Goal: Transaction & Acquisition: Purchase product/service

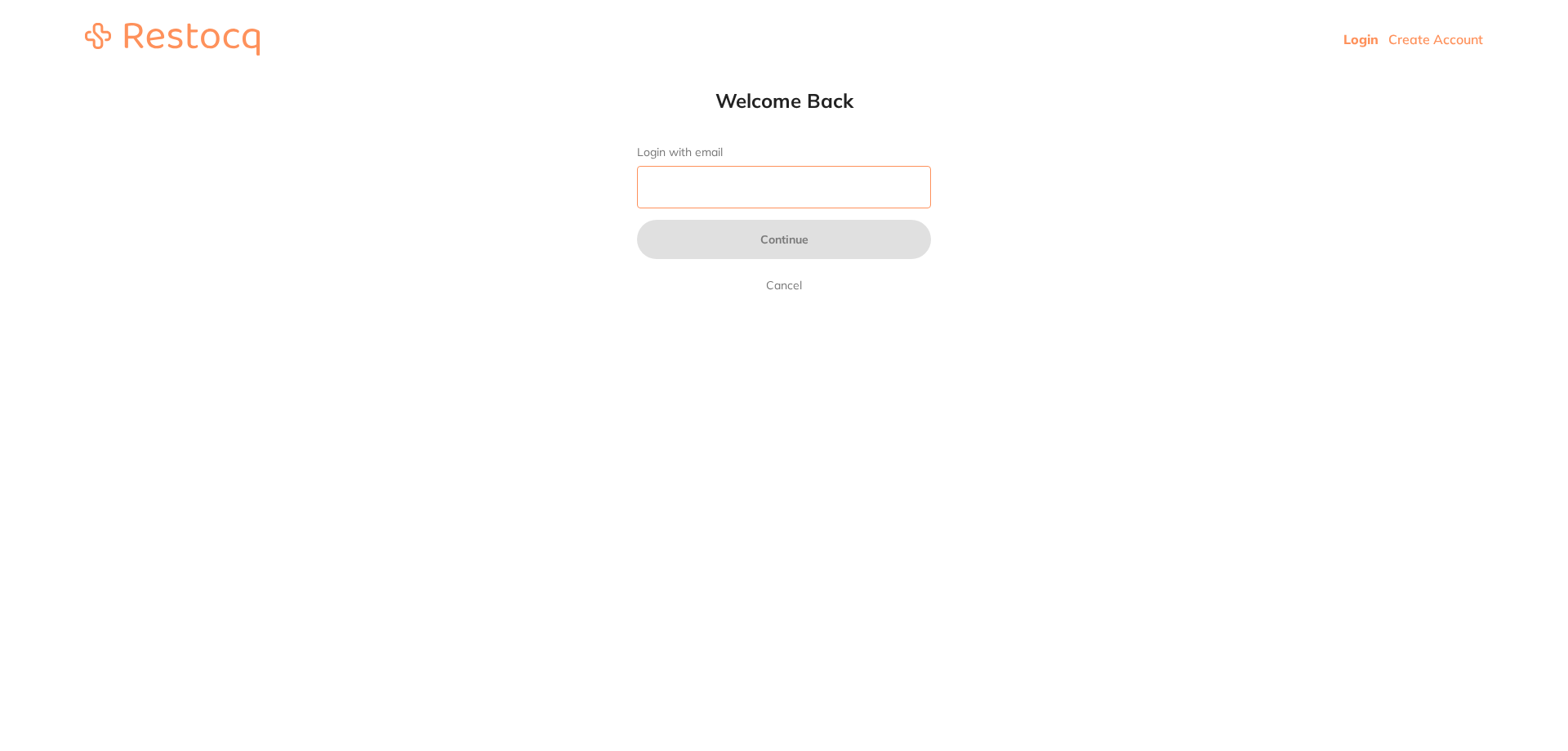
click at [751, 176] on input "Login with email" at bounding box center [784, 187] width 294 height 42
type input "[EMAIL_ADDRESS][DOMAIN_NAME]"
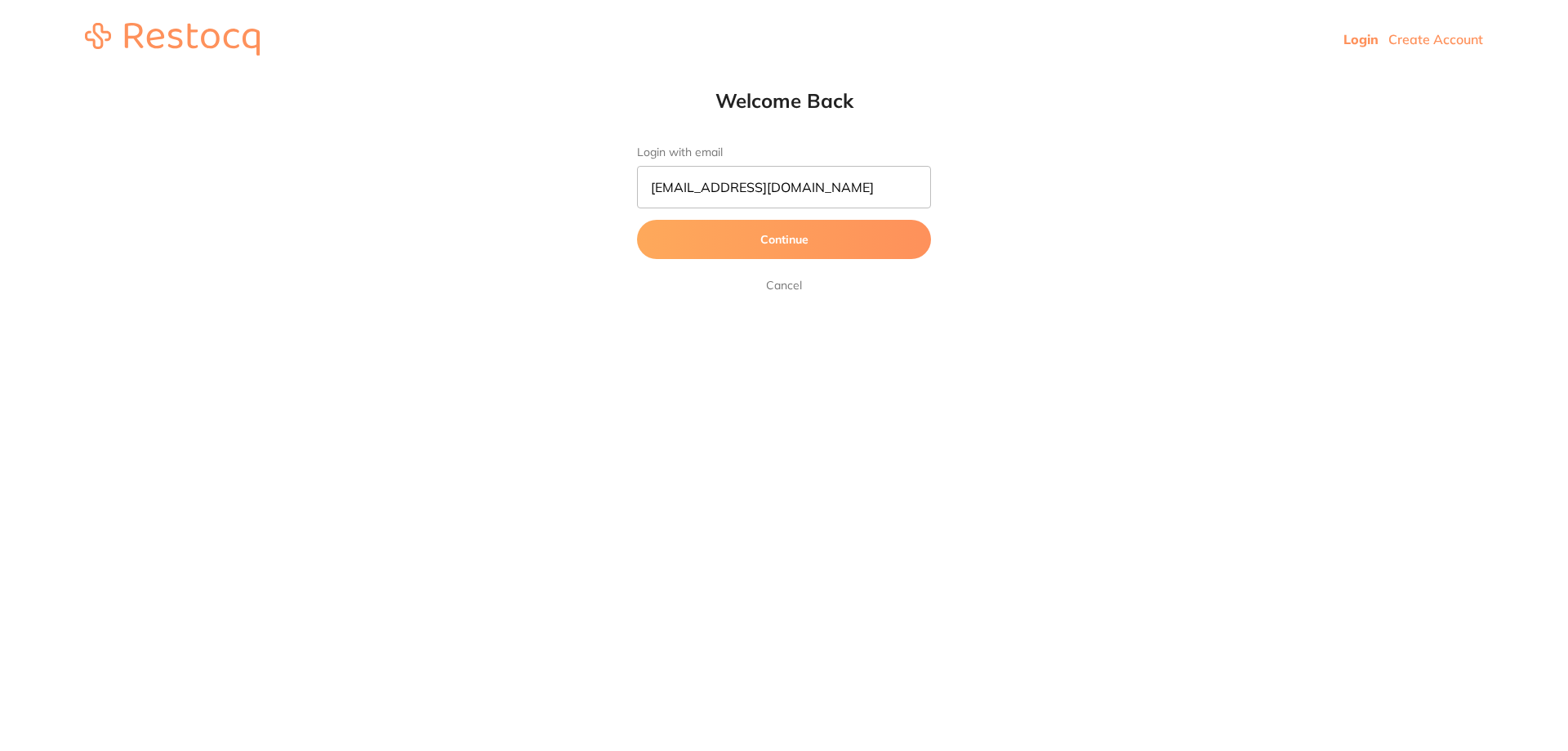
drag, startPoint x: 767, startPoint y: 210, endPoint x: 787, endPoint y: 246, distance: 41.2
click at [787, 246] on button "Continue" at bounding box center [784, 239] width 294 height 39
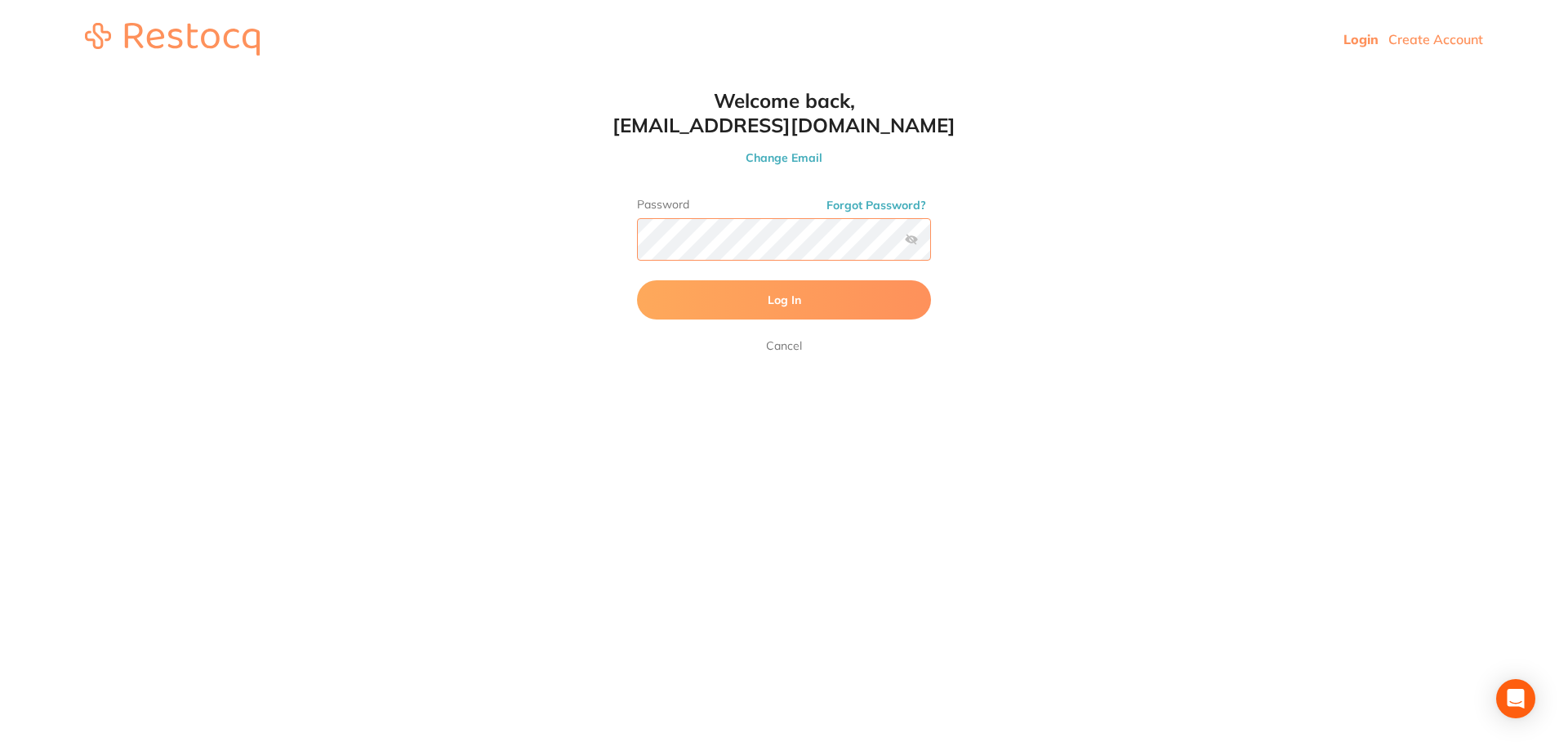
click at [637, 280] on button "Log In" at bounding box center [784, 299] width 294 height 39
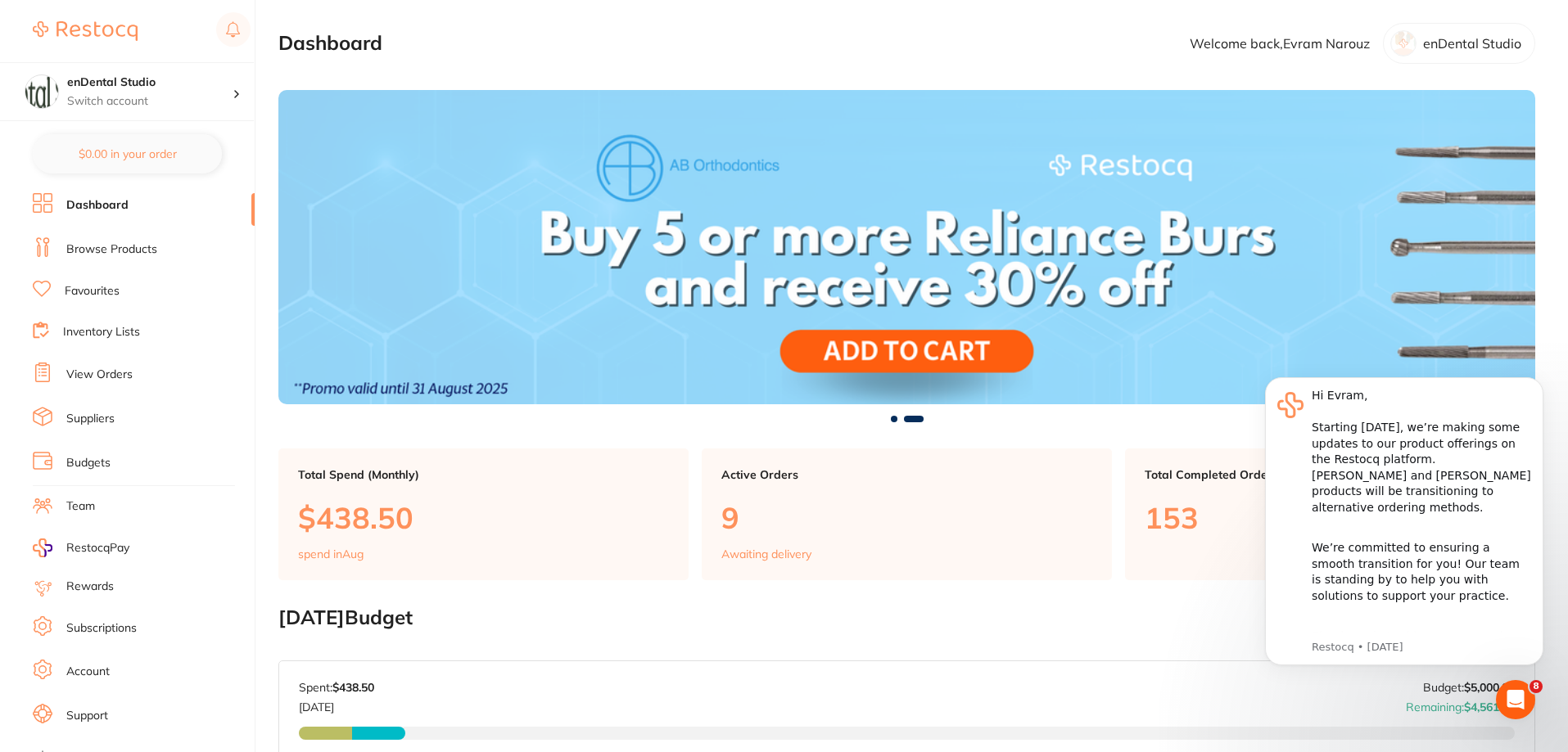
click at [94, 365] on li "View Orders" at bounding box center [144, 375] width 222 height 25
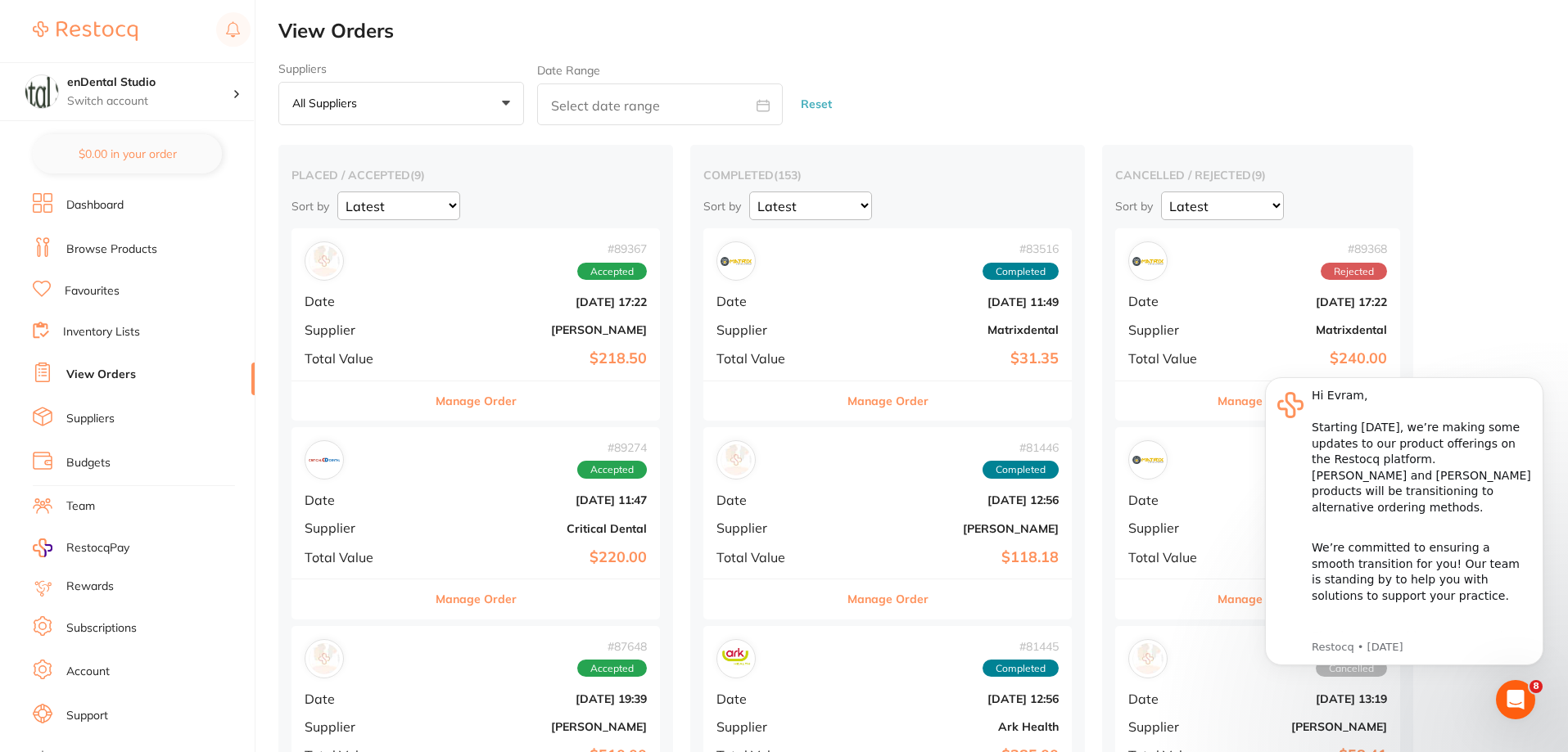
click at [106, 244] on link "Browse Products" at bounding box center [111, 249] width 91 height 16
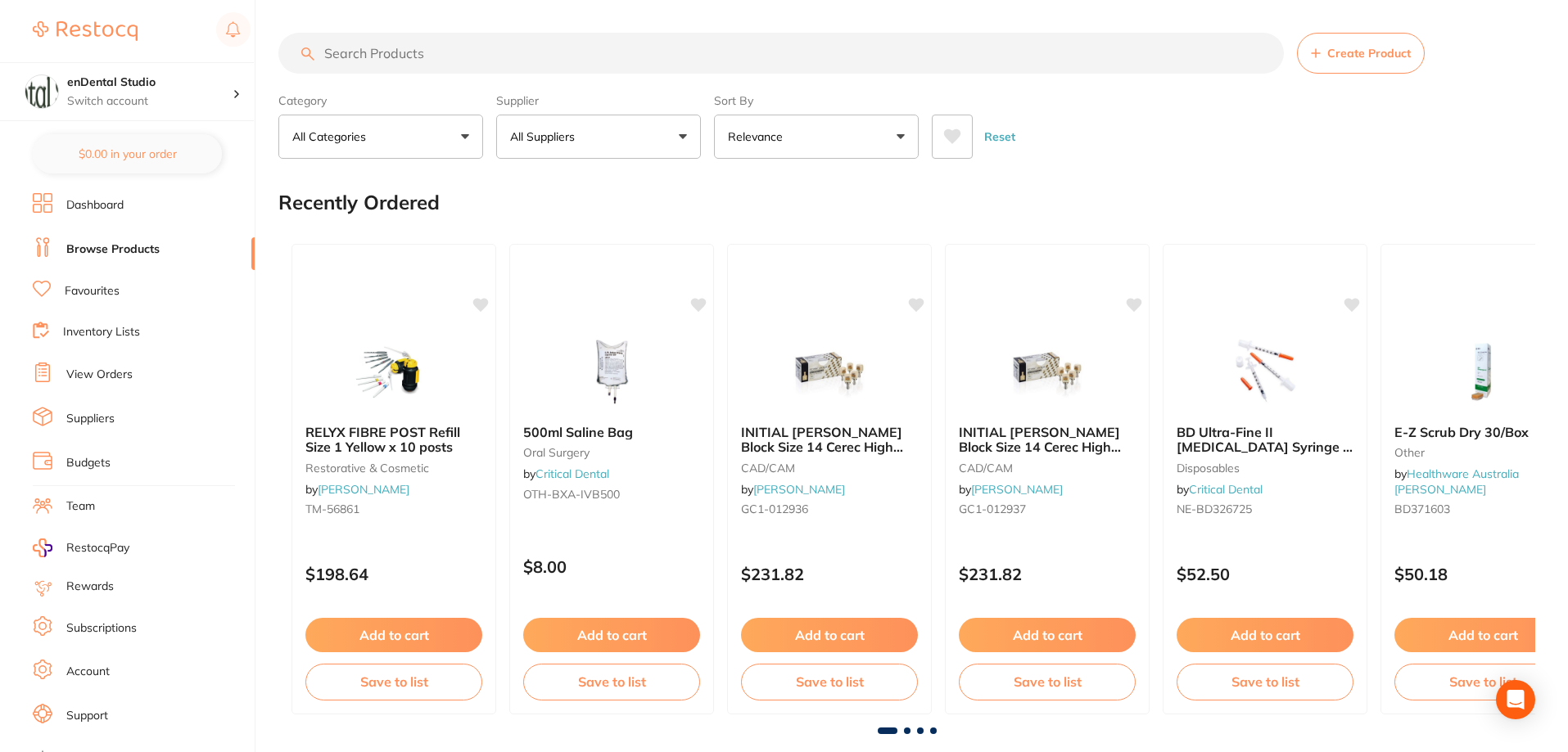
click at [441, 50] on input "search" at bounding box center [780, 53] width 1005 height 41
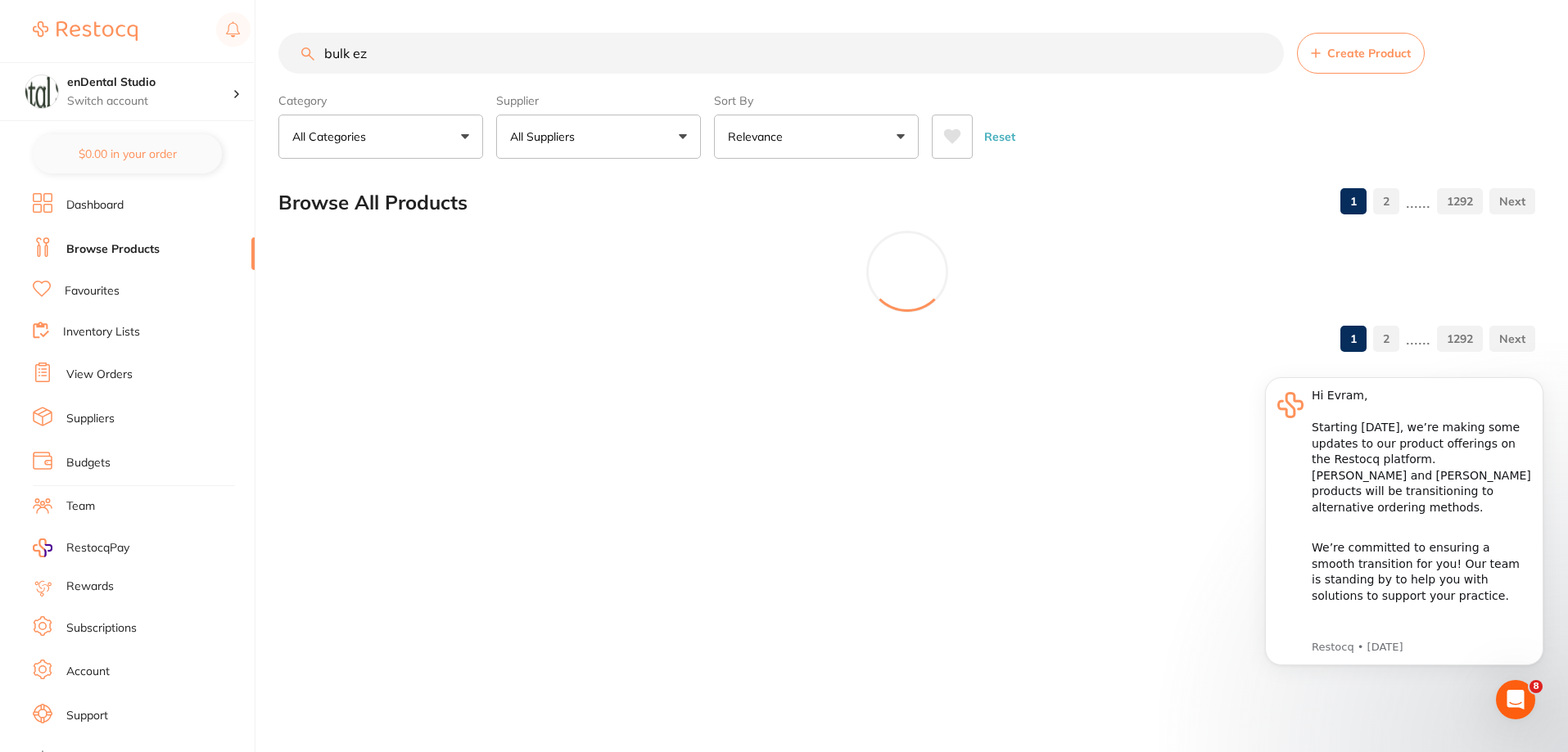
type input "bulk ez"
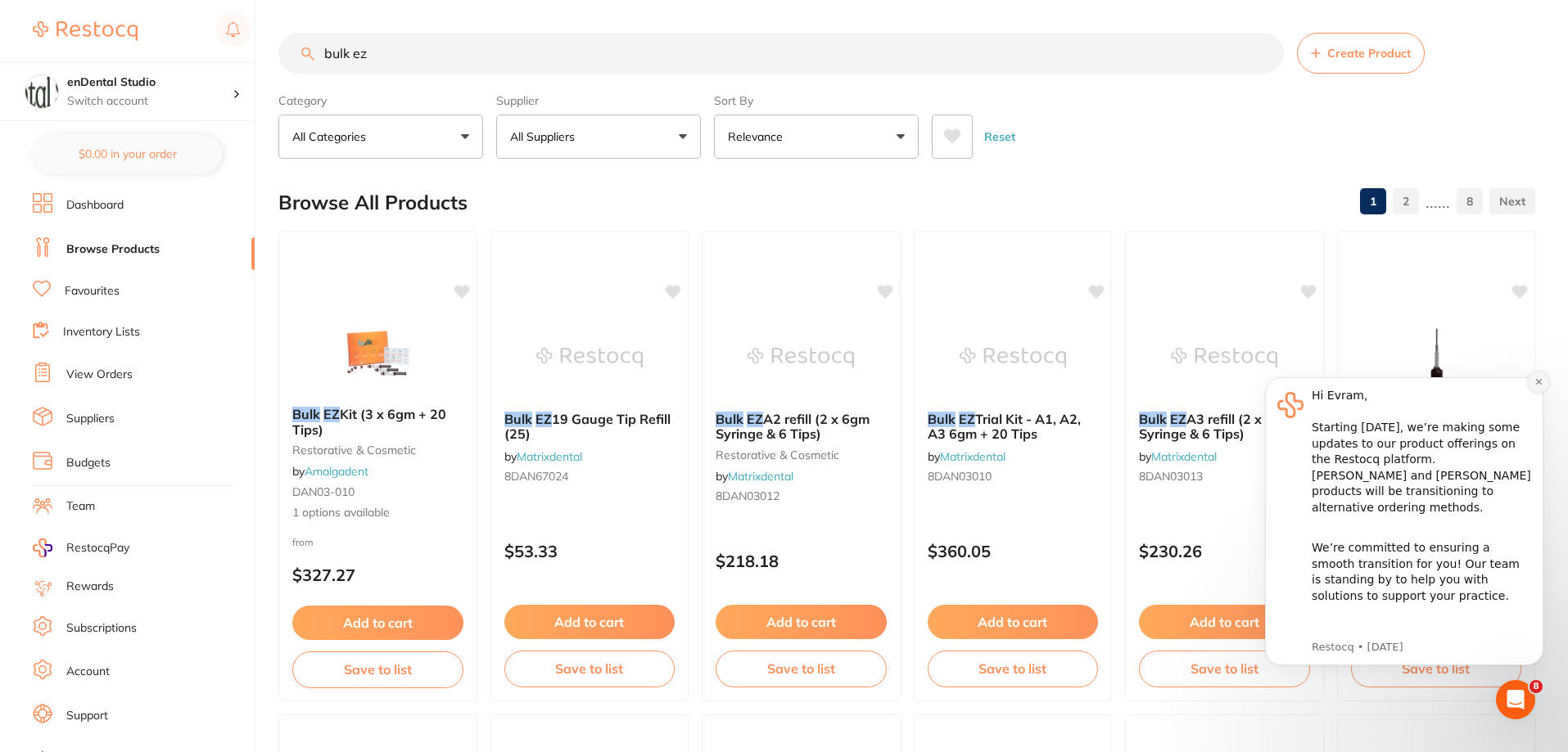
click at [1542, 383] on icon "Dismiss notification" at bounding box center [1538, 381] width 9 height 9
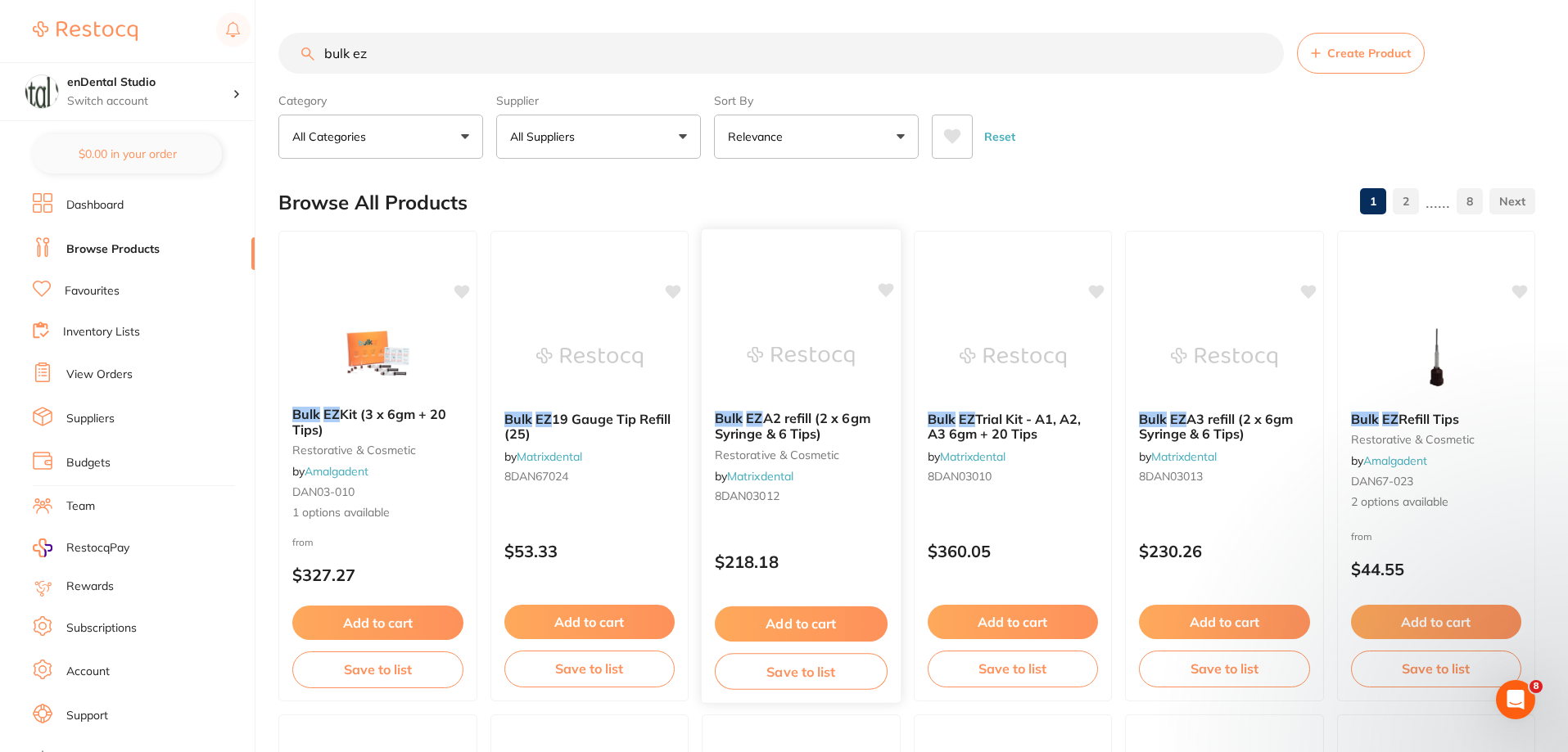
click at [817, 623] on button "Add to cart" at bounding box center [801, 624] width 173 height 35
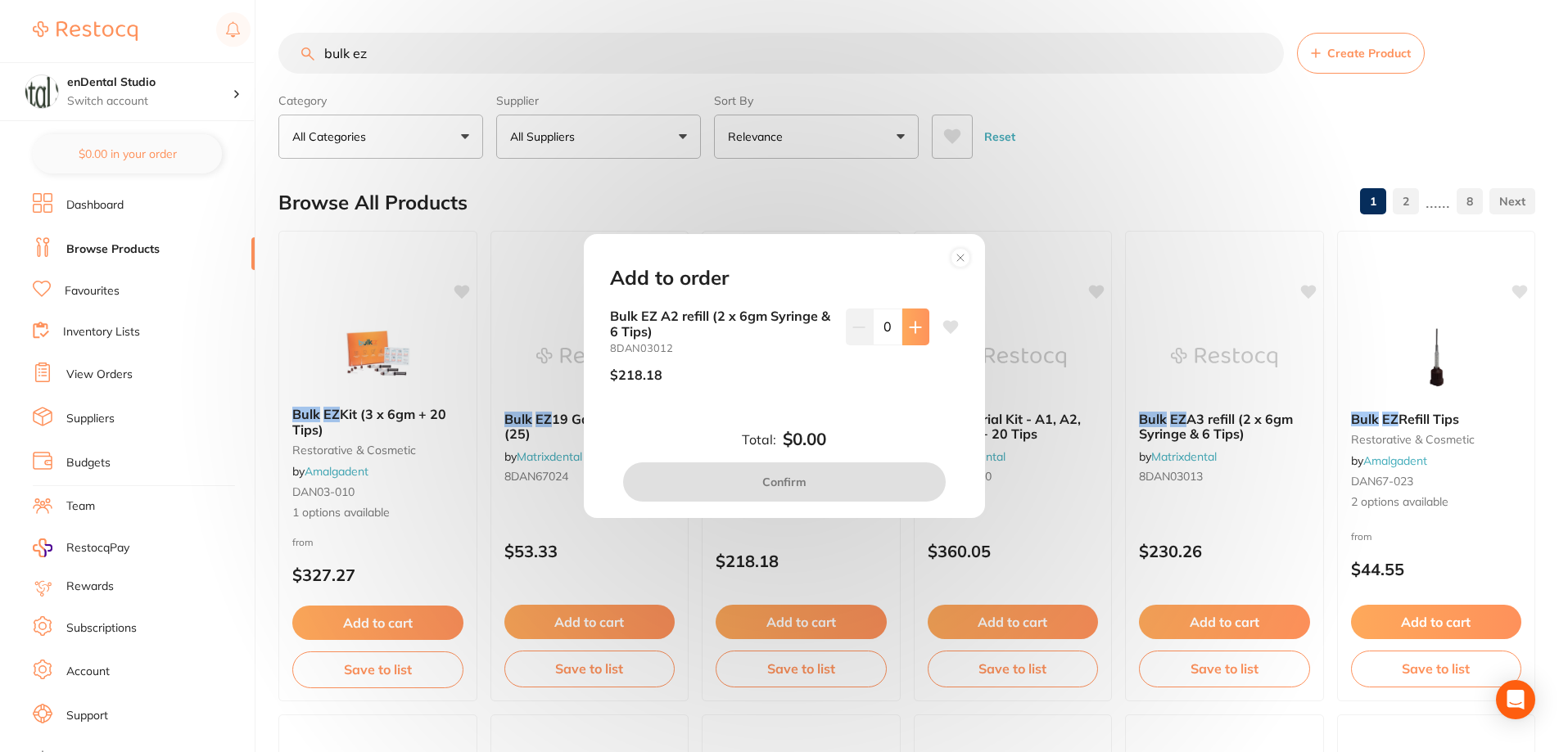
click at [917, 327] on icon at bounding box center [914, 327] width 11 height 11
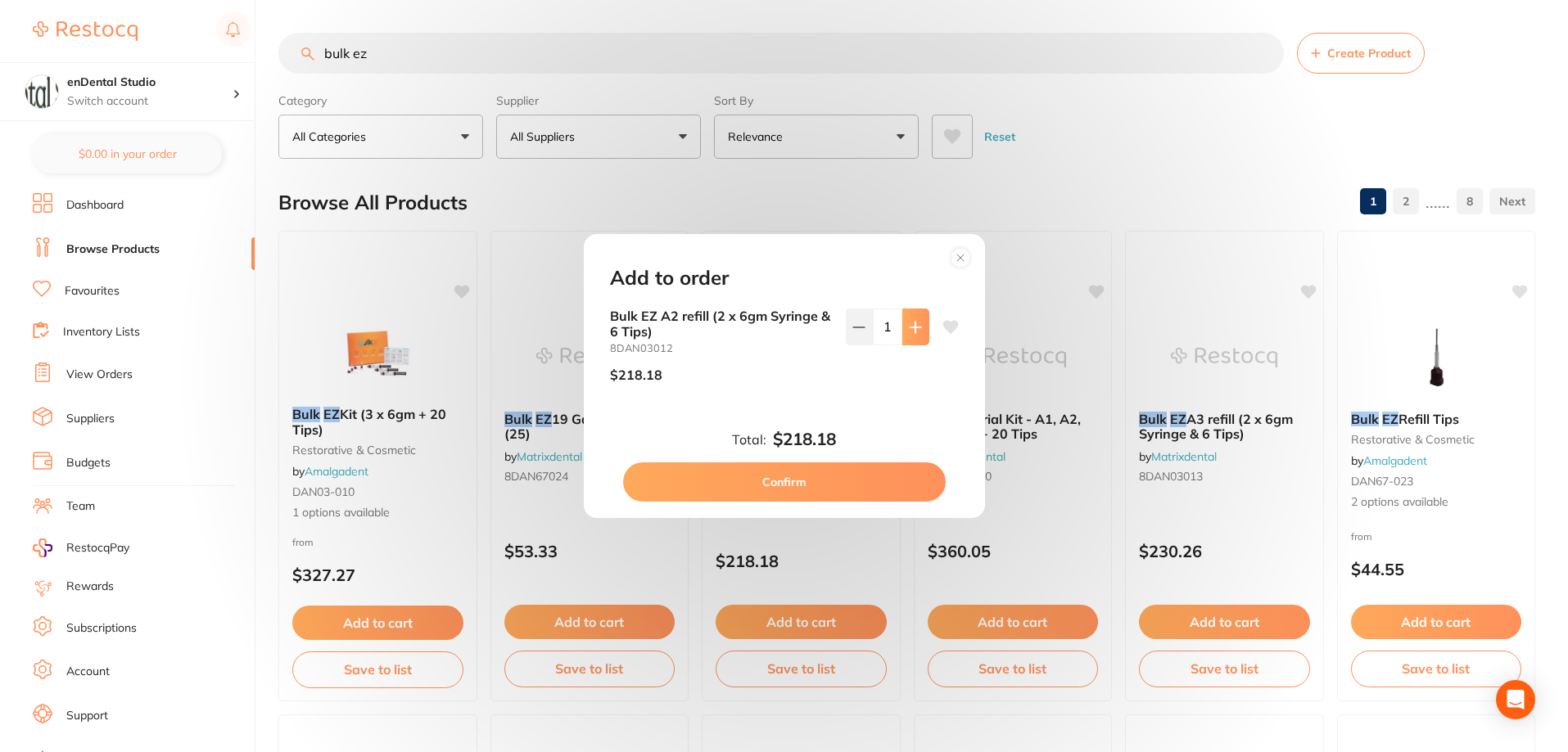
click at [917, 327] on icon at bounding box center [914, 327] width 11 height 11
click at [914, 332] on icon at bounding box center [915, 328] width 13 height 13
click at [917, 325] on icon at bounding box center [915, 328] width 13 height 13
type input "5"
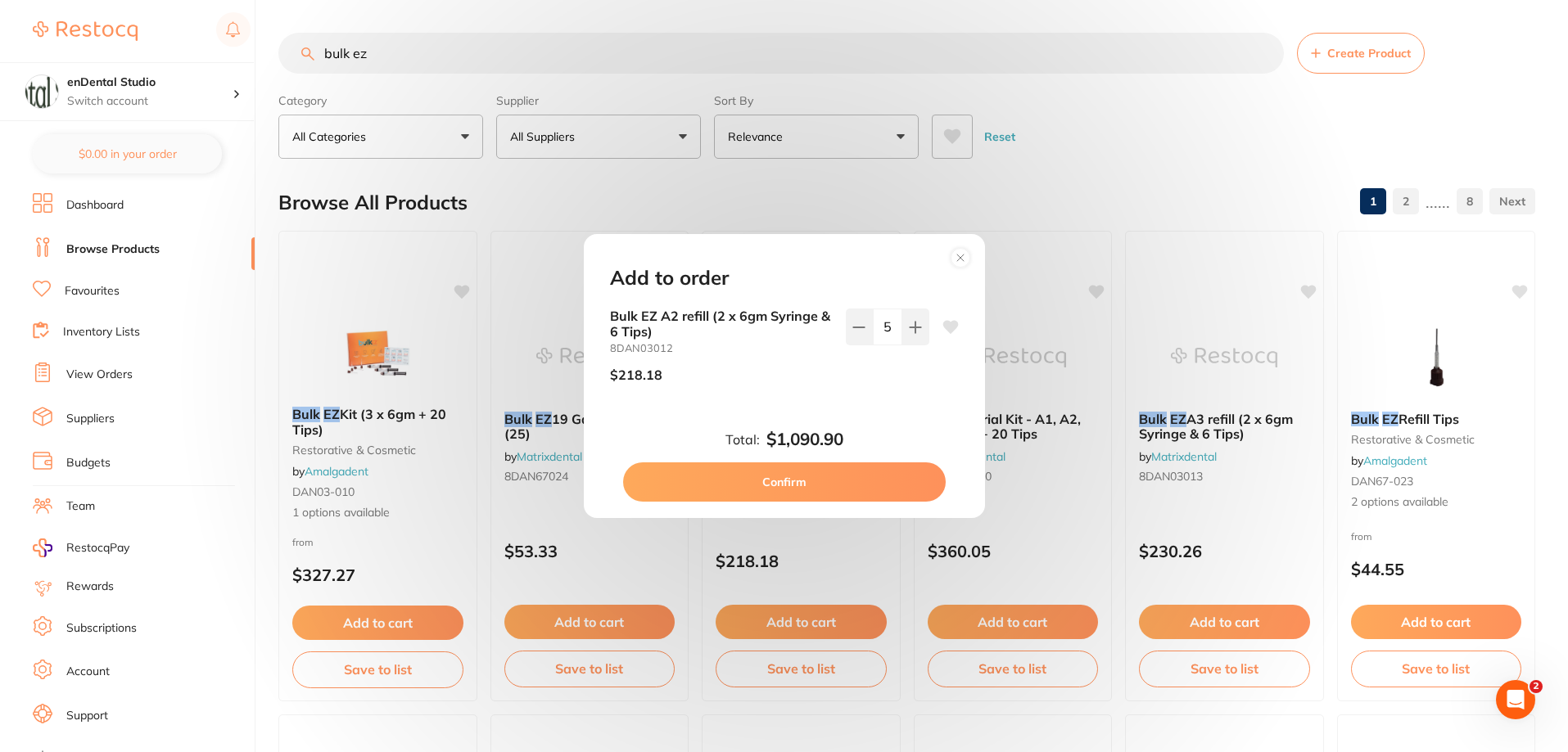
click at [879, 476] on button "Confirm" at bounding box center [784, 482] width 323 height 39
checkbox input "false"
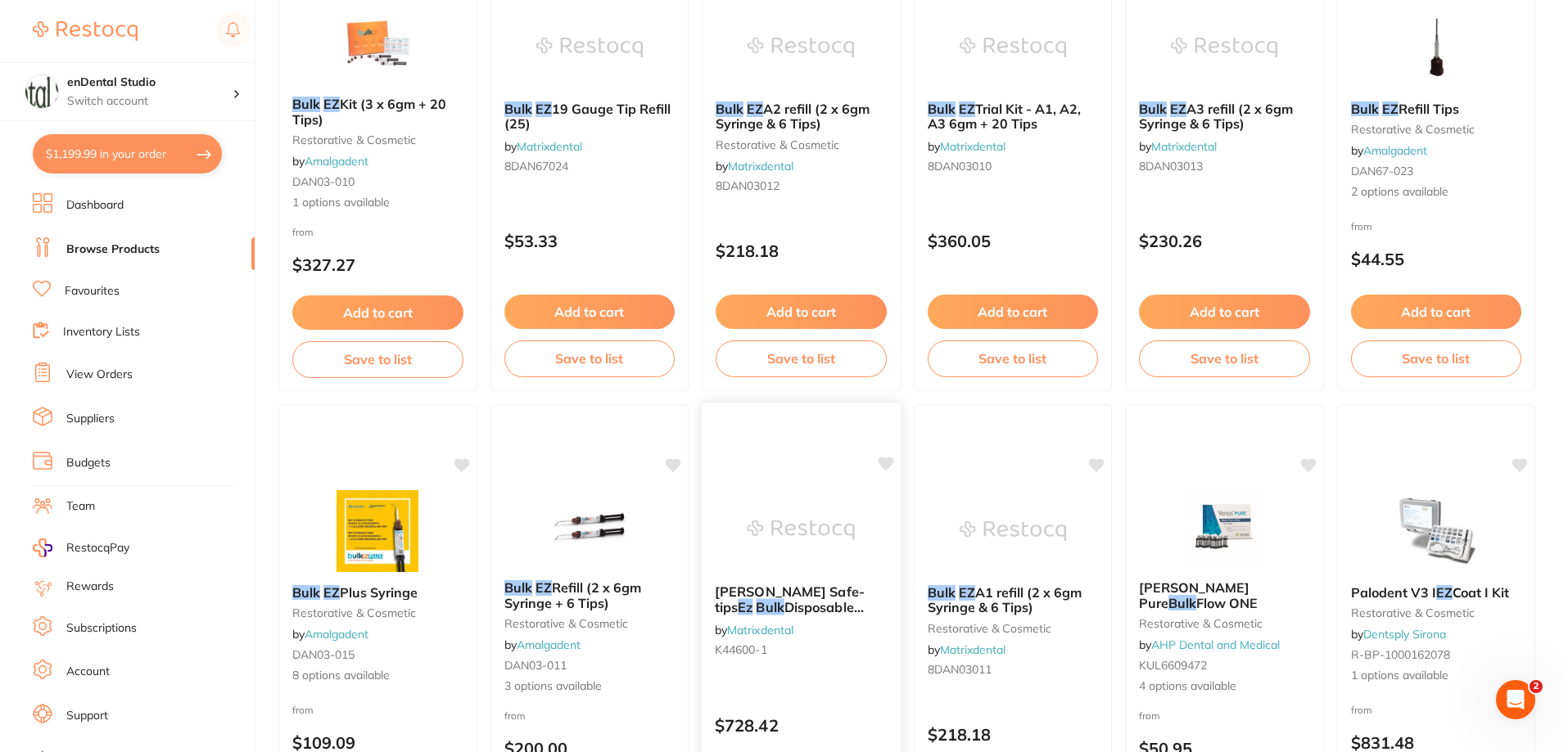
scroll to position [409, 0]
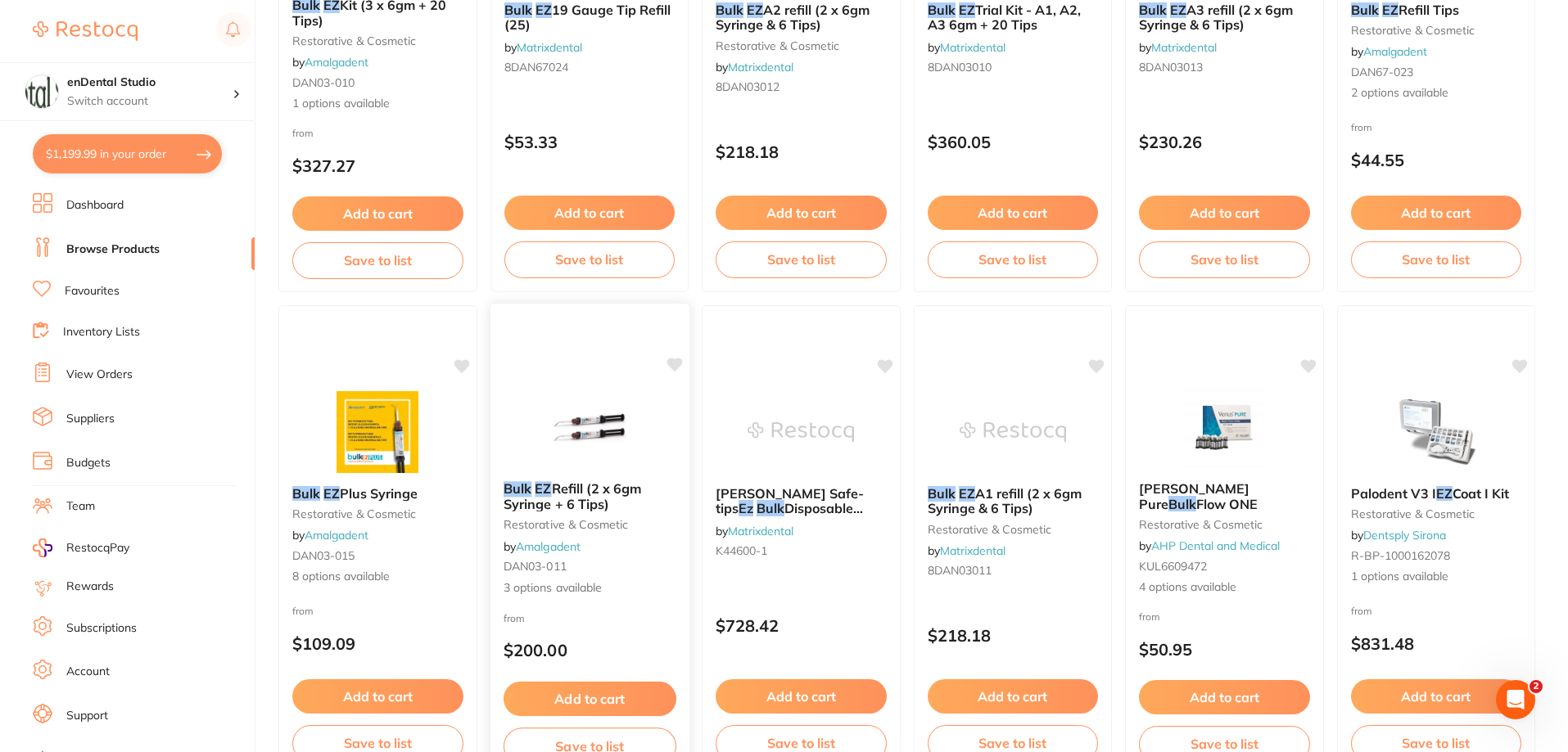
click at [576, 475] on div "Bulk EZ Refill (2 x 6gm Syringe + 6 Tips) restorative & cosmetic by Amalgadent …" at bounding box center [589, 539] width 199 height 142
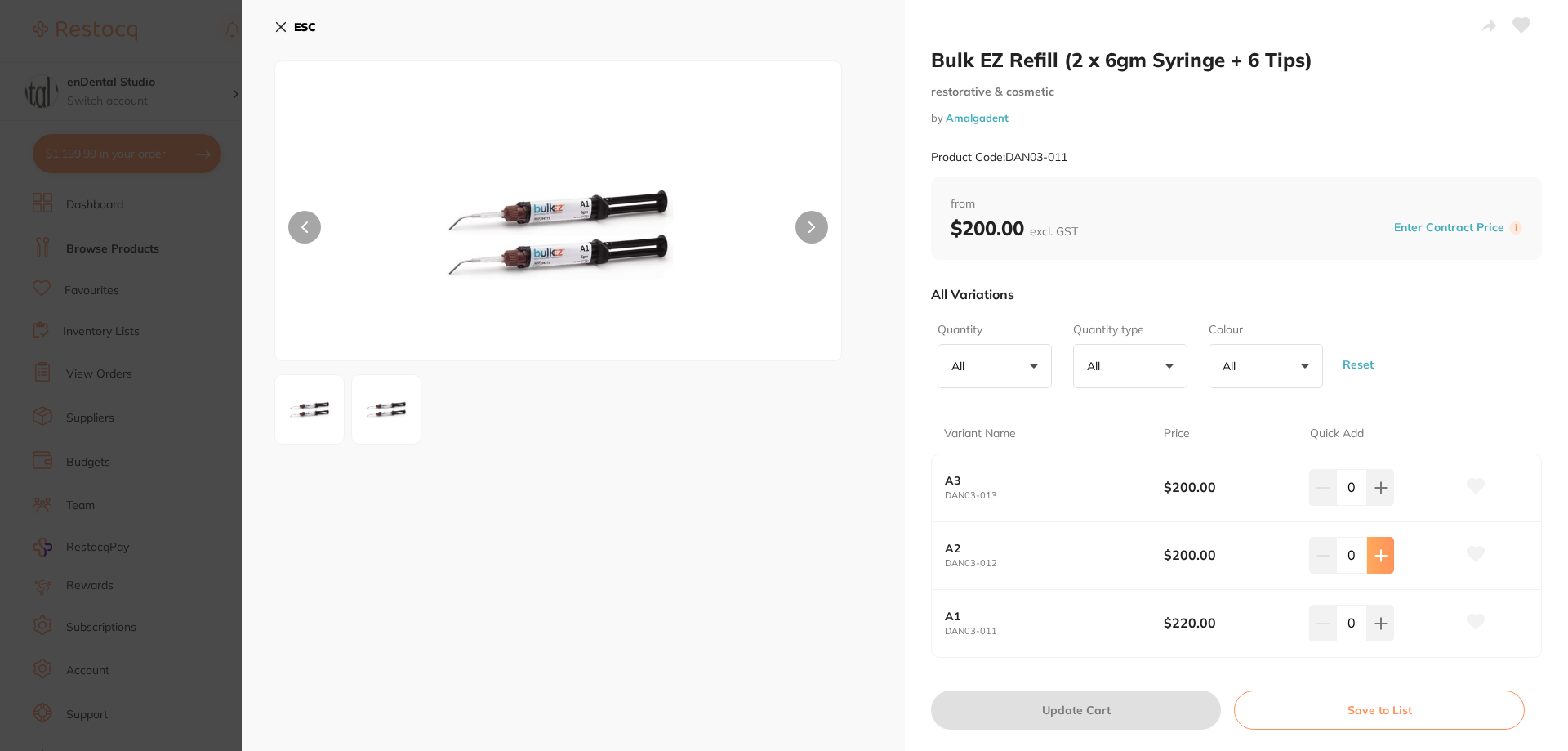
click at [1369, 558] on button at bounding box center [1381, 555] width 27 height 36
click at [1375, 557] on icon at bounding box center [1382, 556] width 13 height 13
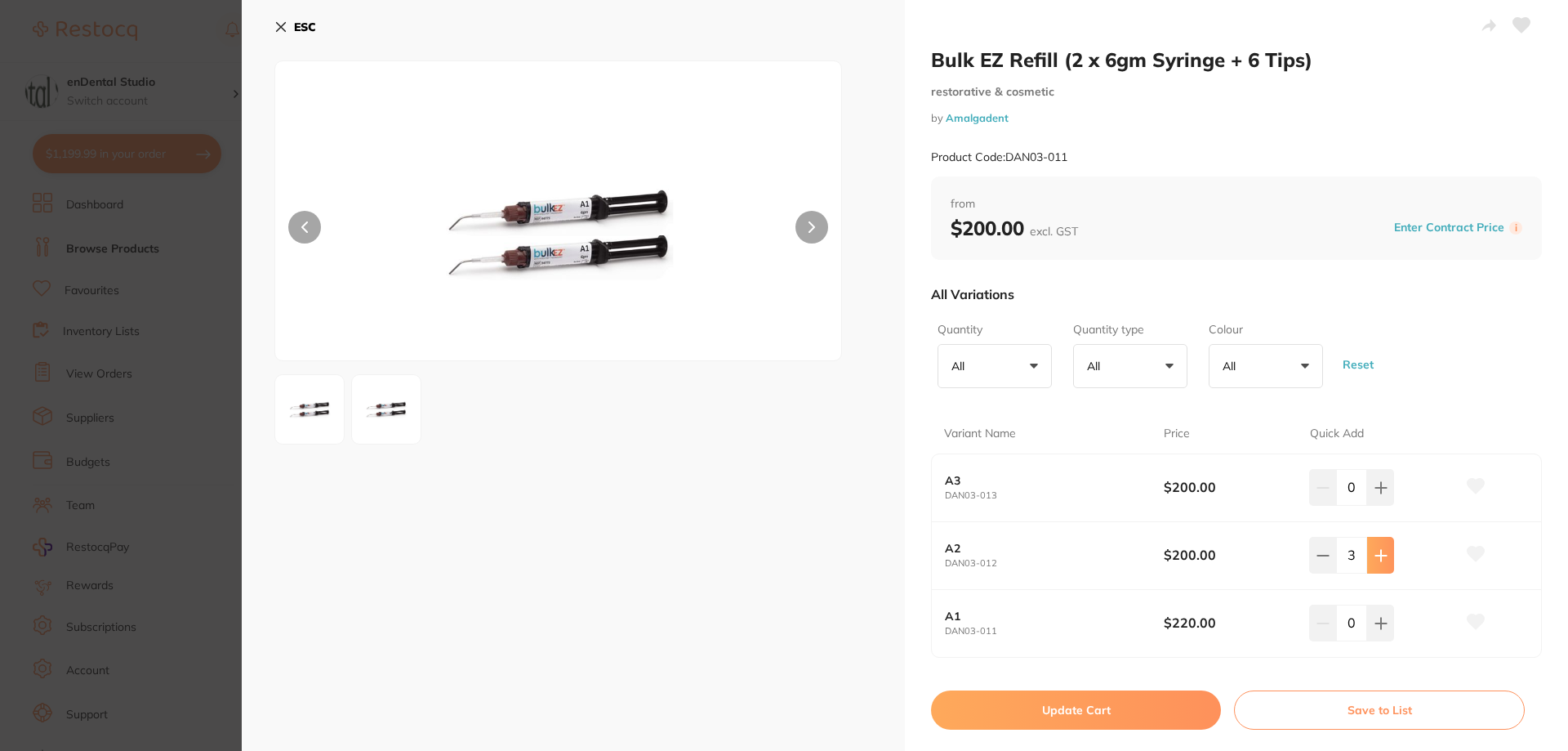
type input "5"
click at [1145, 707] on button "Update Cart" at bounding box center [1076, 710] width 290 height 39
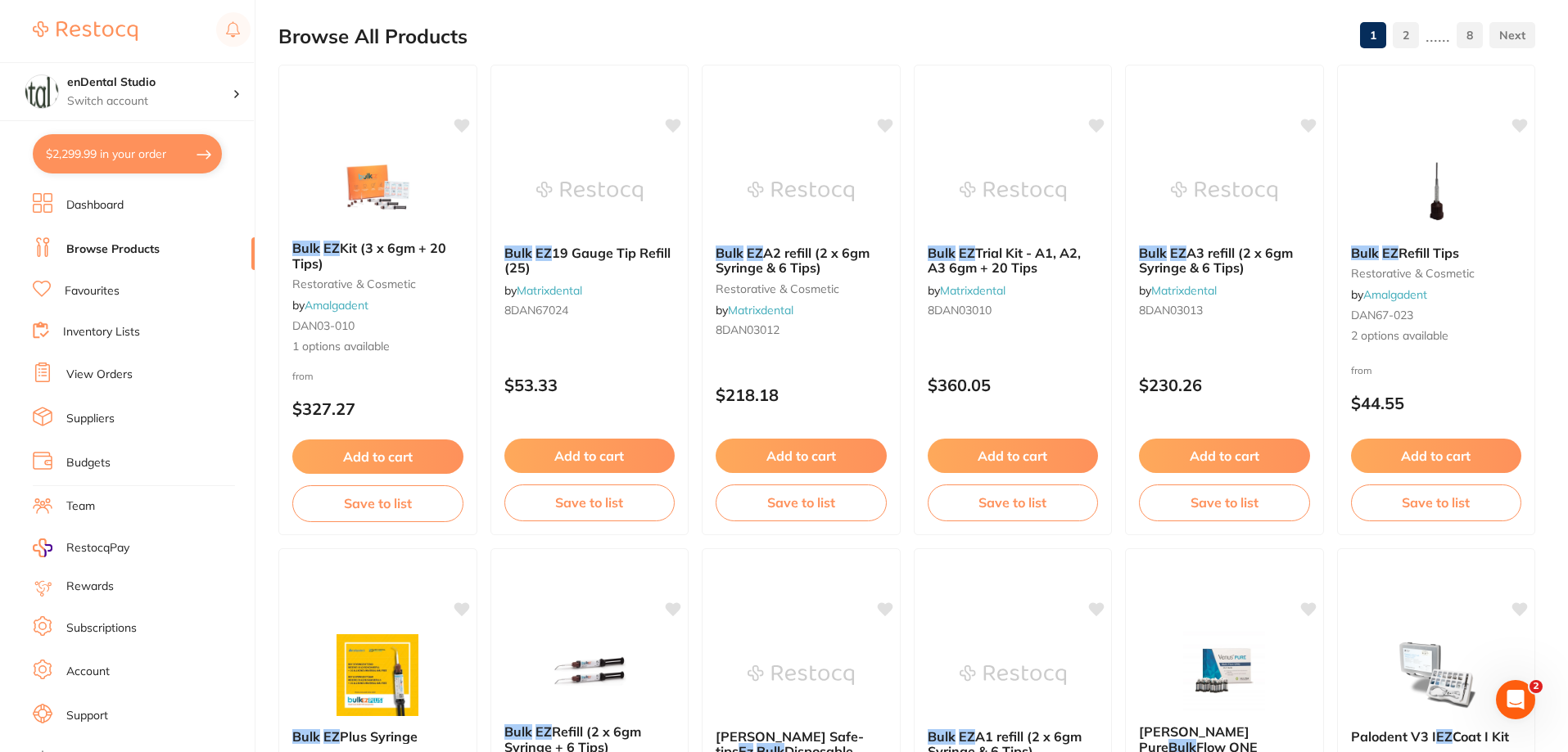
scroll to position [164, 0]
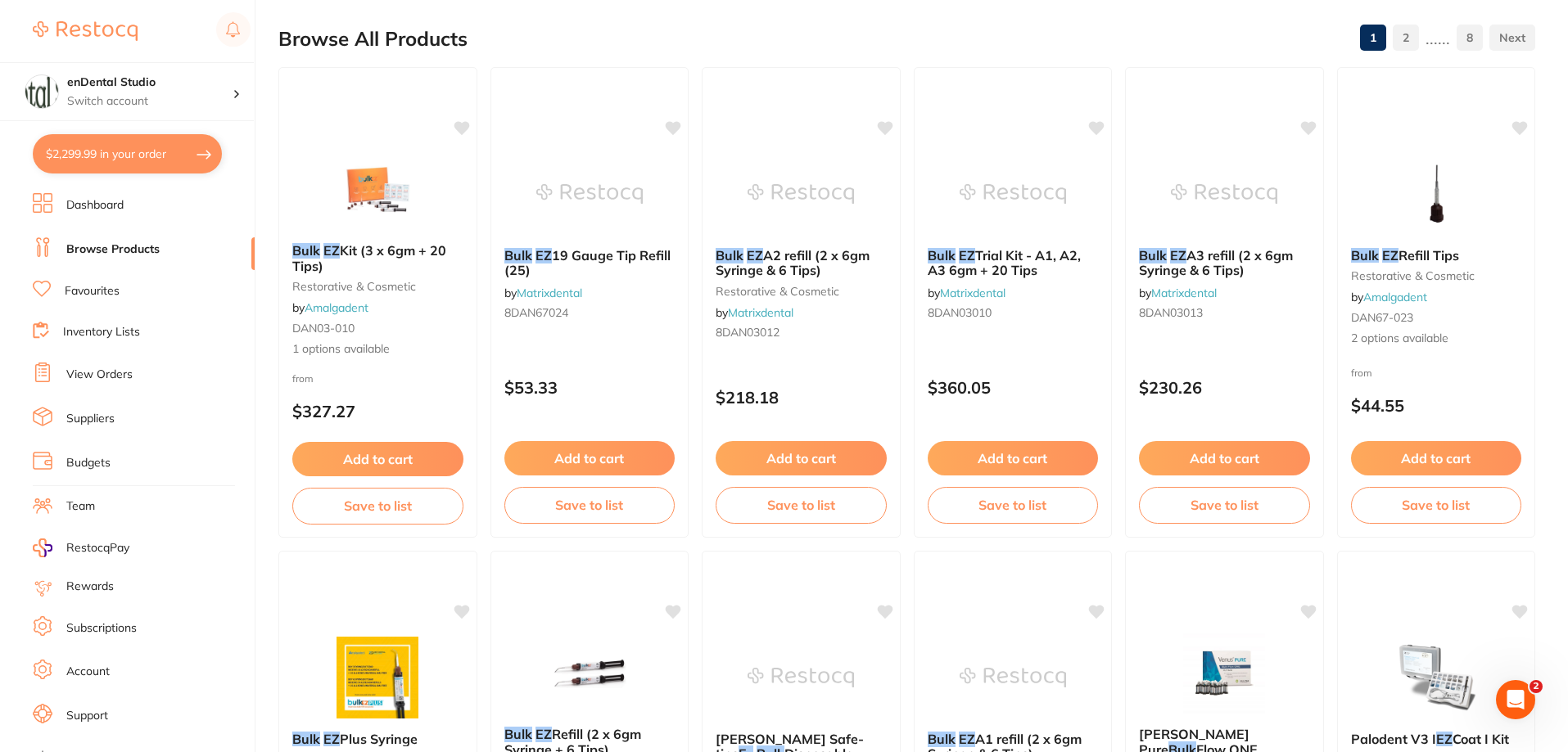
click at [119, 154] on button "$2,299.99 in your order" at bounding box center [127, 153] width 189 height 39
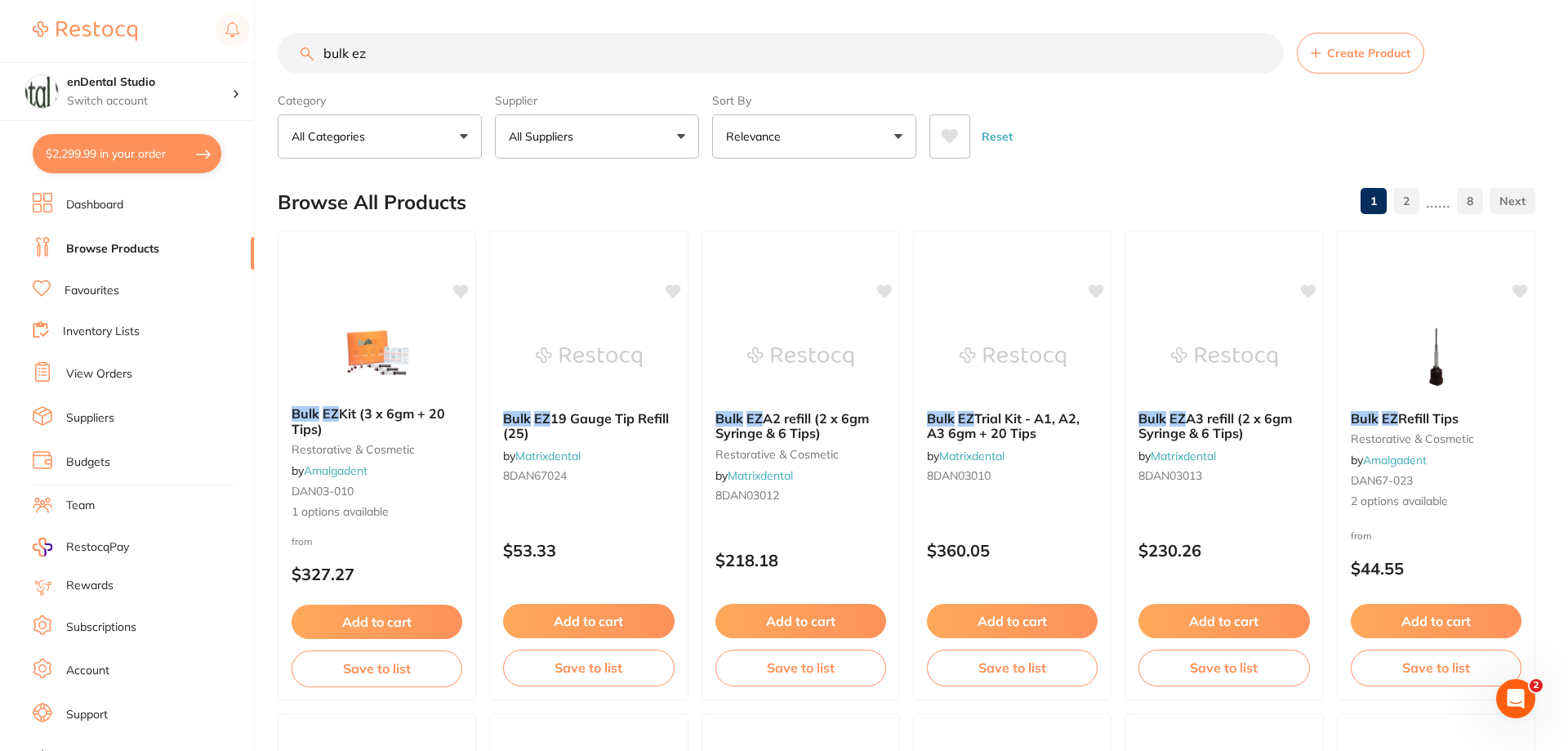
checkbox input "true"
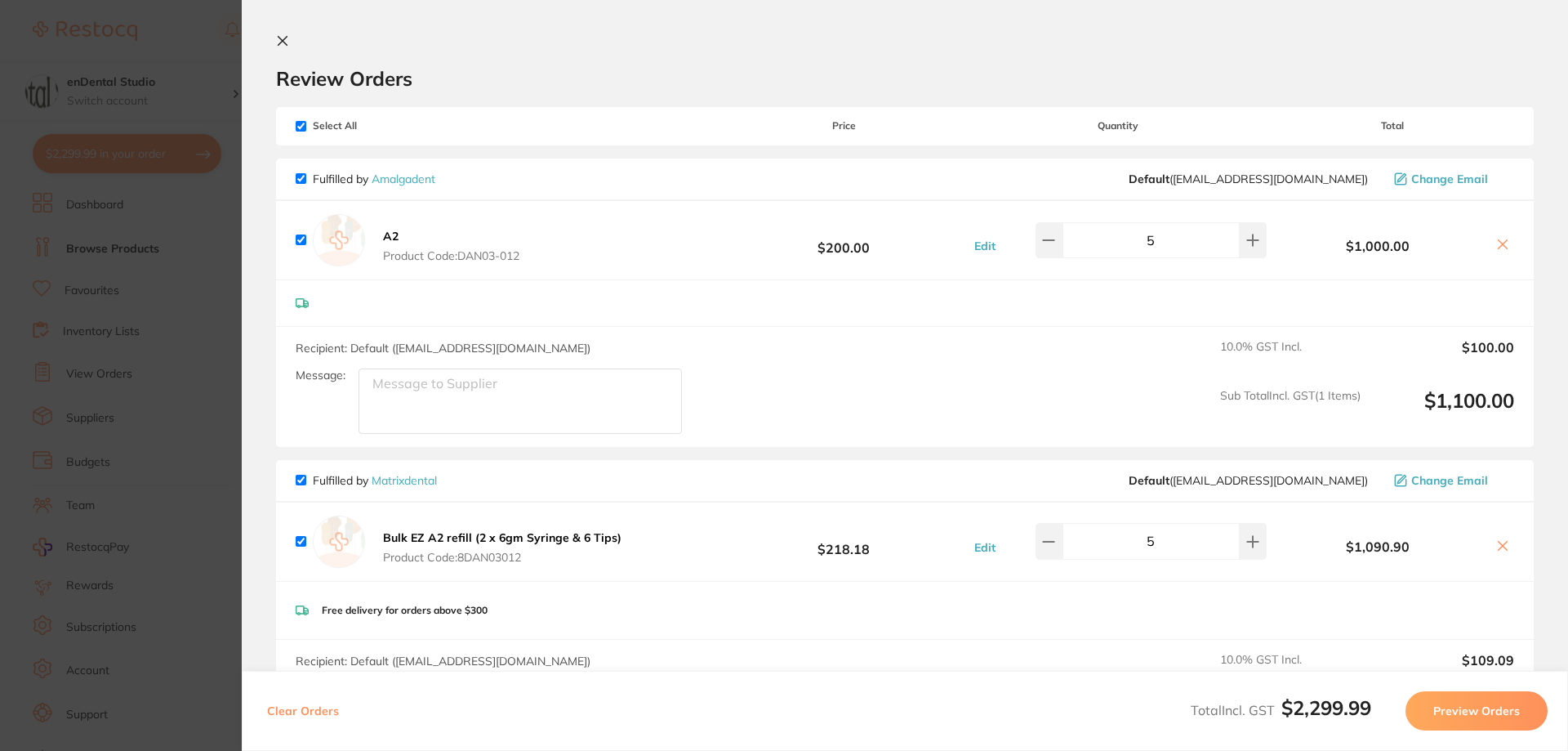
click at [1506, 541] on button at bounding box center [1503, 547] width 23 height 17
click at [1509, 554] on button at bounding box center [1503, 547] width 23 height 17
click at [1499, 552] on icon at bounding box center [1503, 546] width 13 height 13
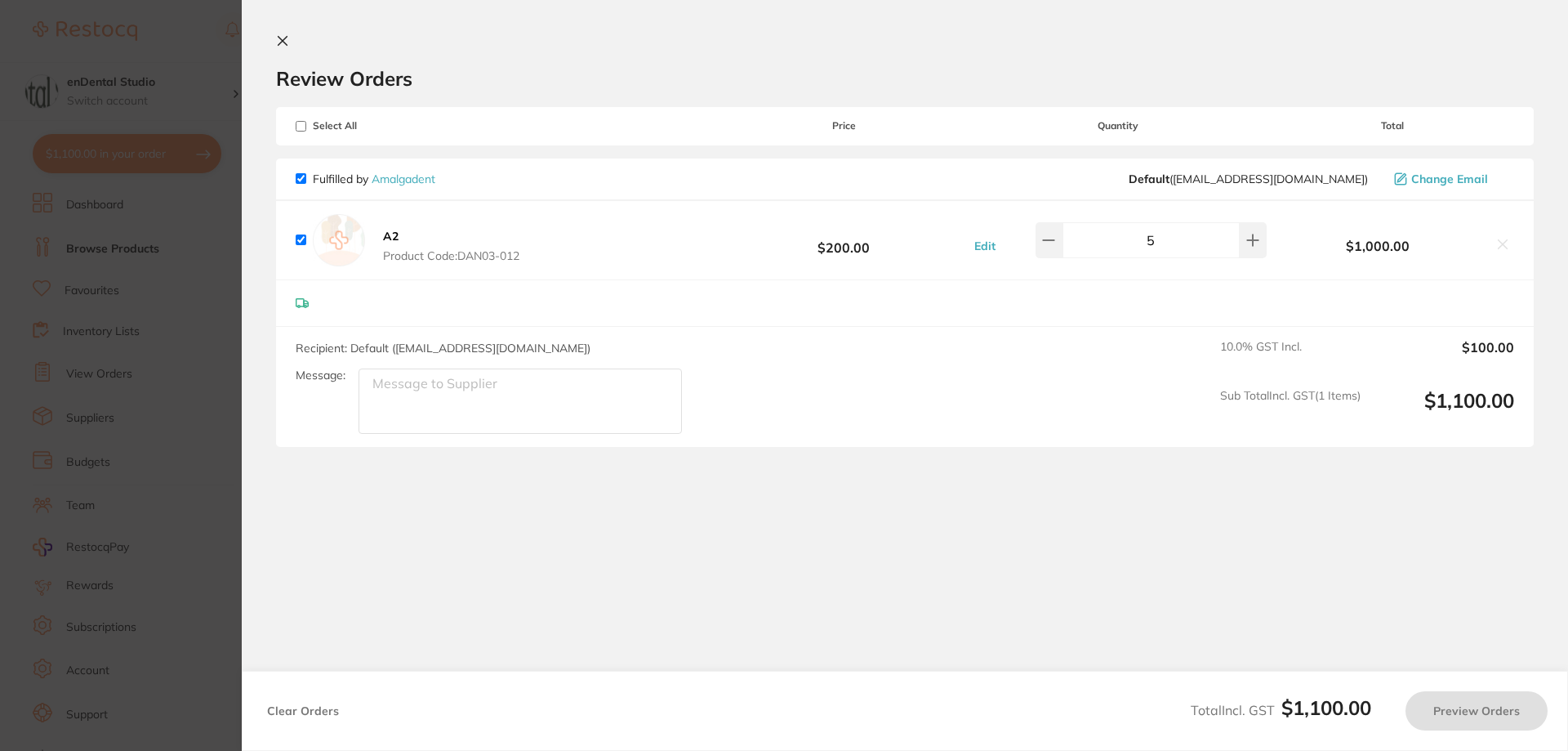
checkbox input "true"
click at [404, 232] on button "A2 Product Code: DAN03-012" at bounding box center [451, 246] width 146 height 34
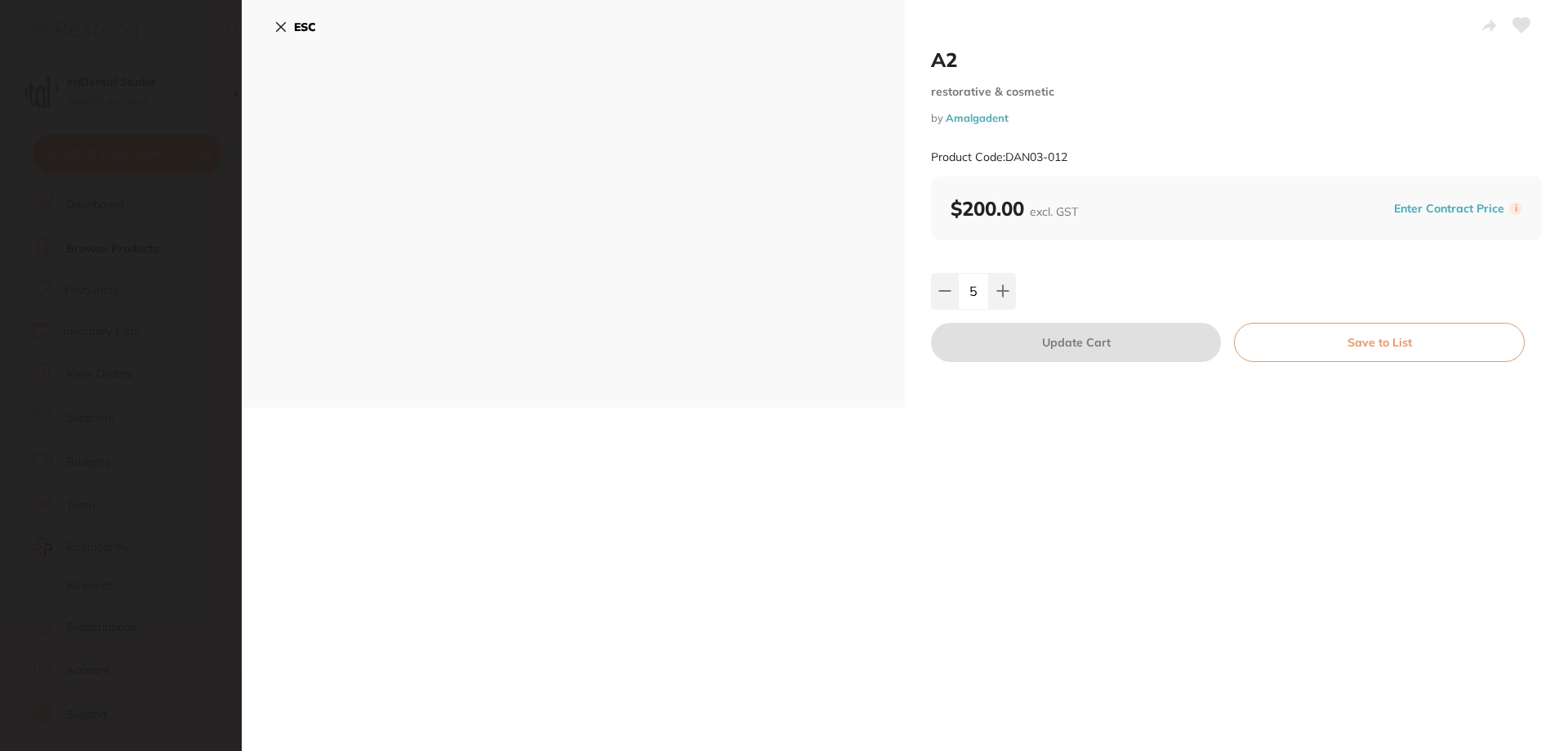
click at [622, 244] on div "ESC" at bounding box center [574, 204] width 664 height 408
click at [293, 29] on button "ESC" at bounding box center [295, 27] width 42 height 28
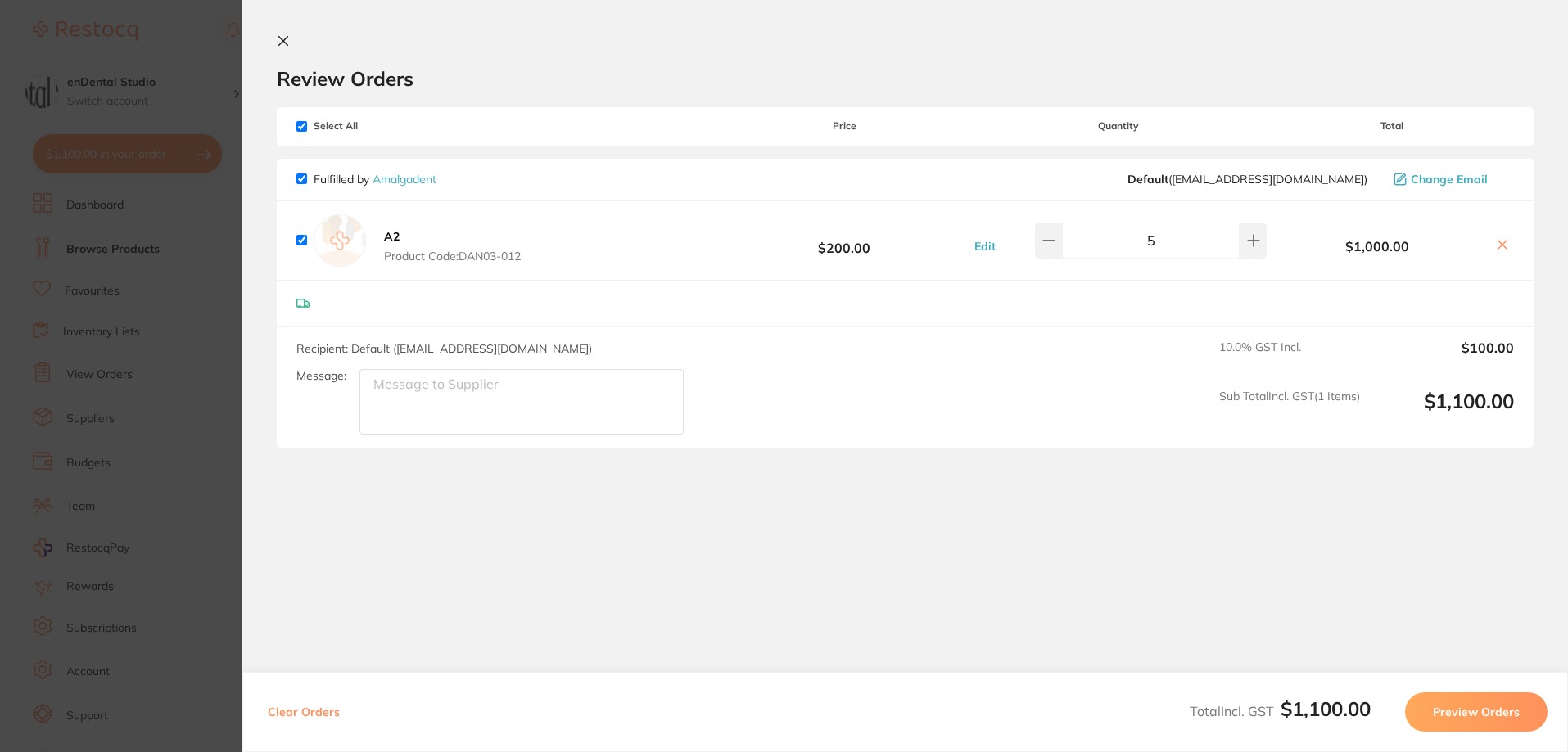
click at [99, 258] on section "Update RRP Set your pre negotiated price for this item. Item Agreed RRP (excl. …" at bounding box center [784, 376] width 1568 height 752
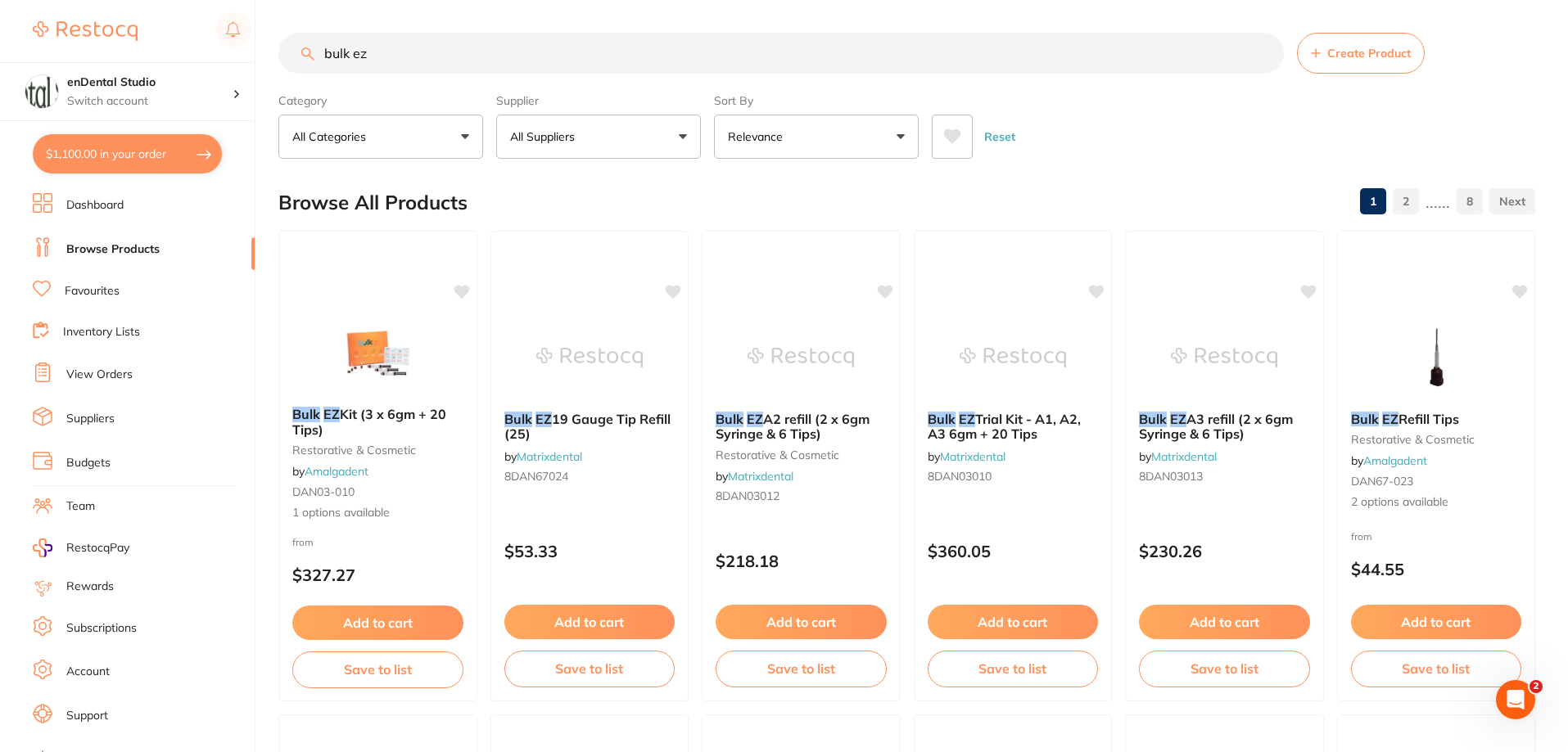
drag, startPoint x: 398, startPoint y: 64, endPoint x: 322, endPoint y: 41, distance: 79.4
click at [322, 41] on input "bulk ez" at bounding box center [780, 53] width 1005 height 41
paste input "Composite Silicone Polishers"
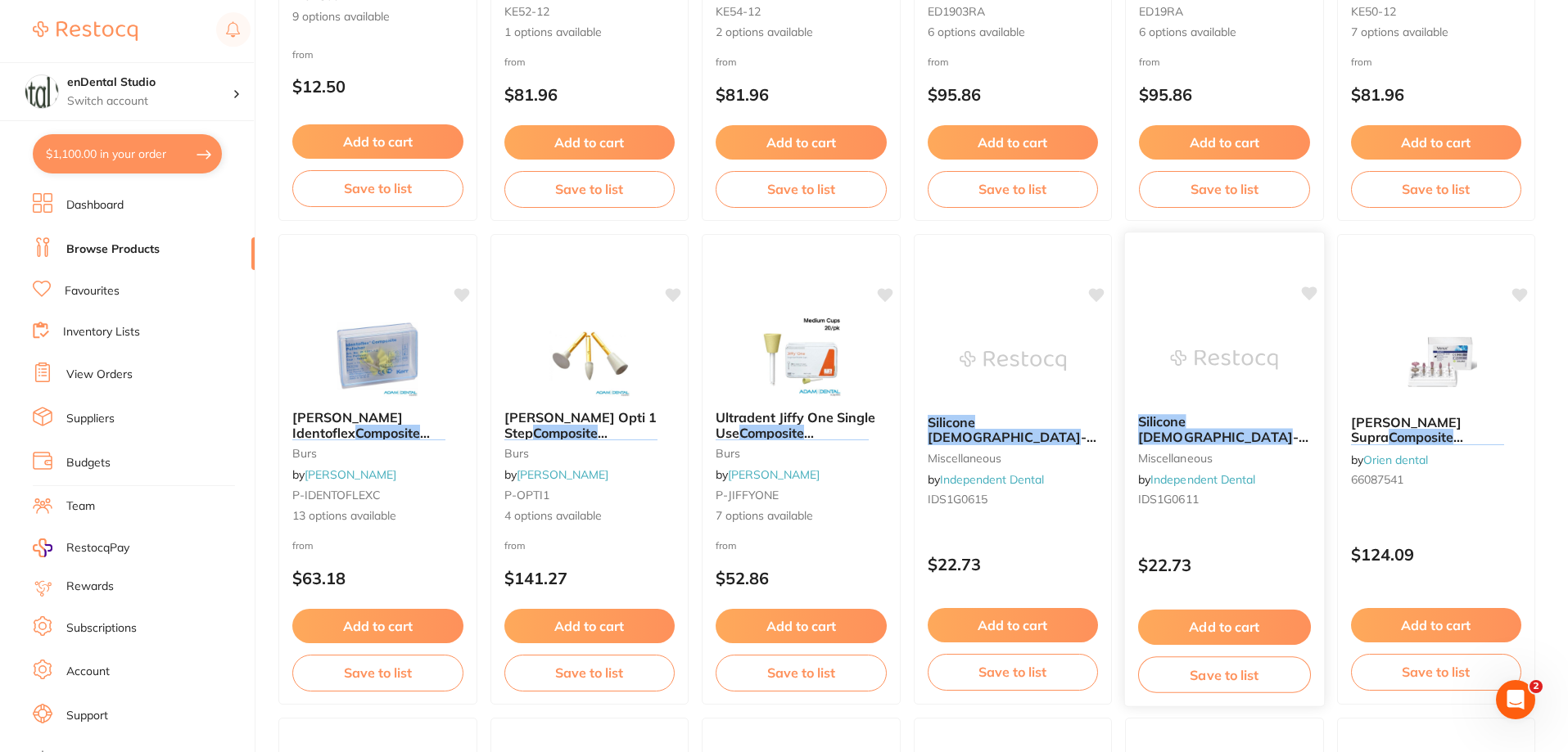
scroll to position [491, 0]
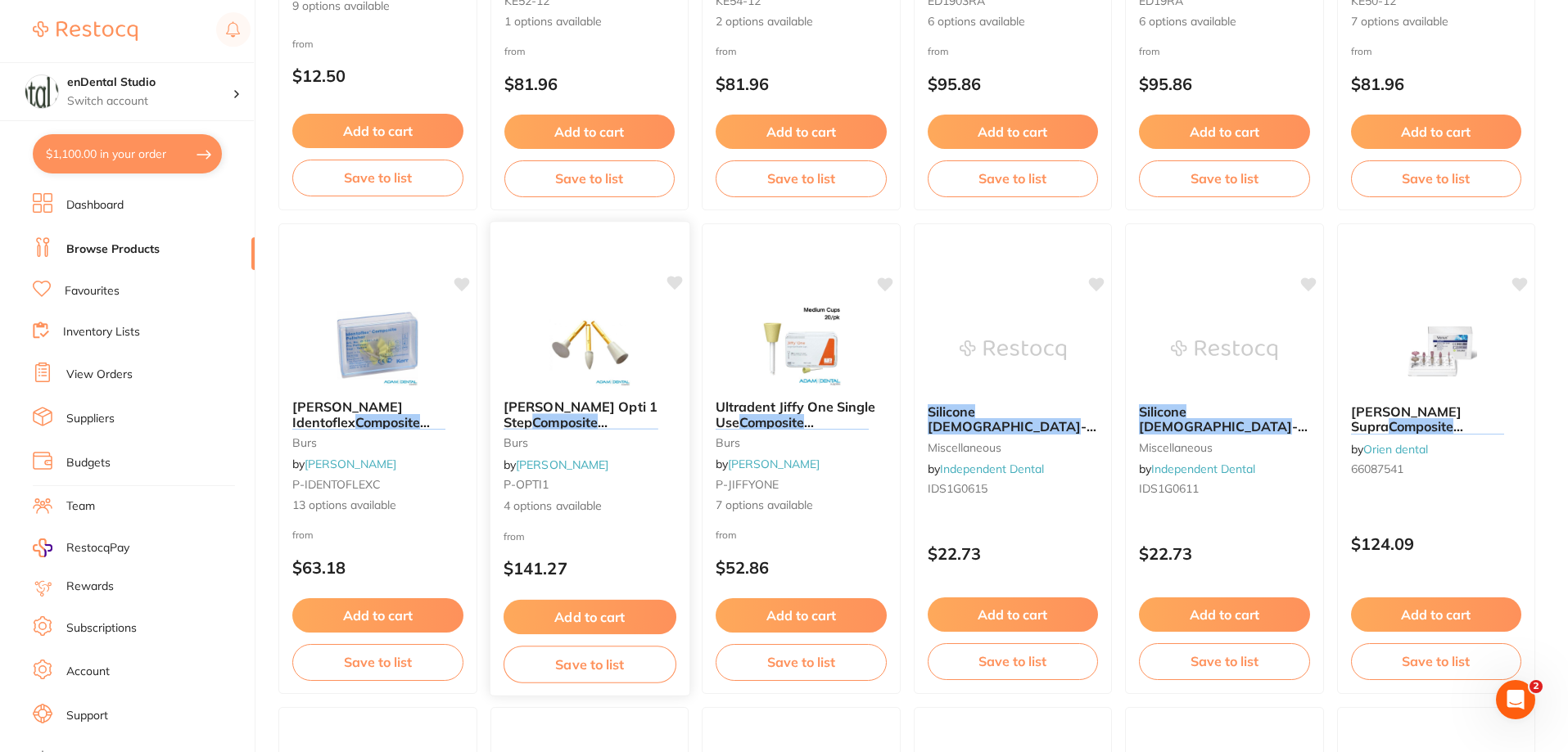
click at [588, 399] on span "[PERSON_NAME] Opti 1 Step" at bounding box center [580, 414] width 154 height 32
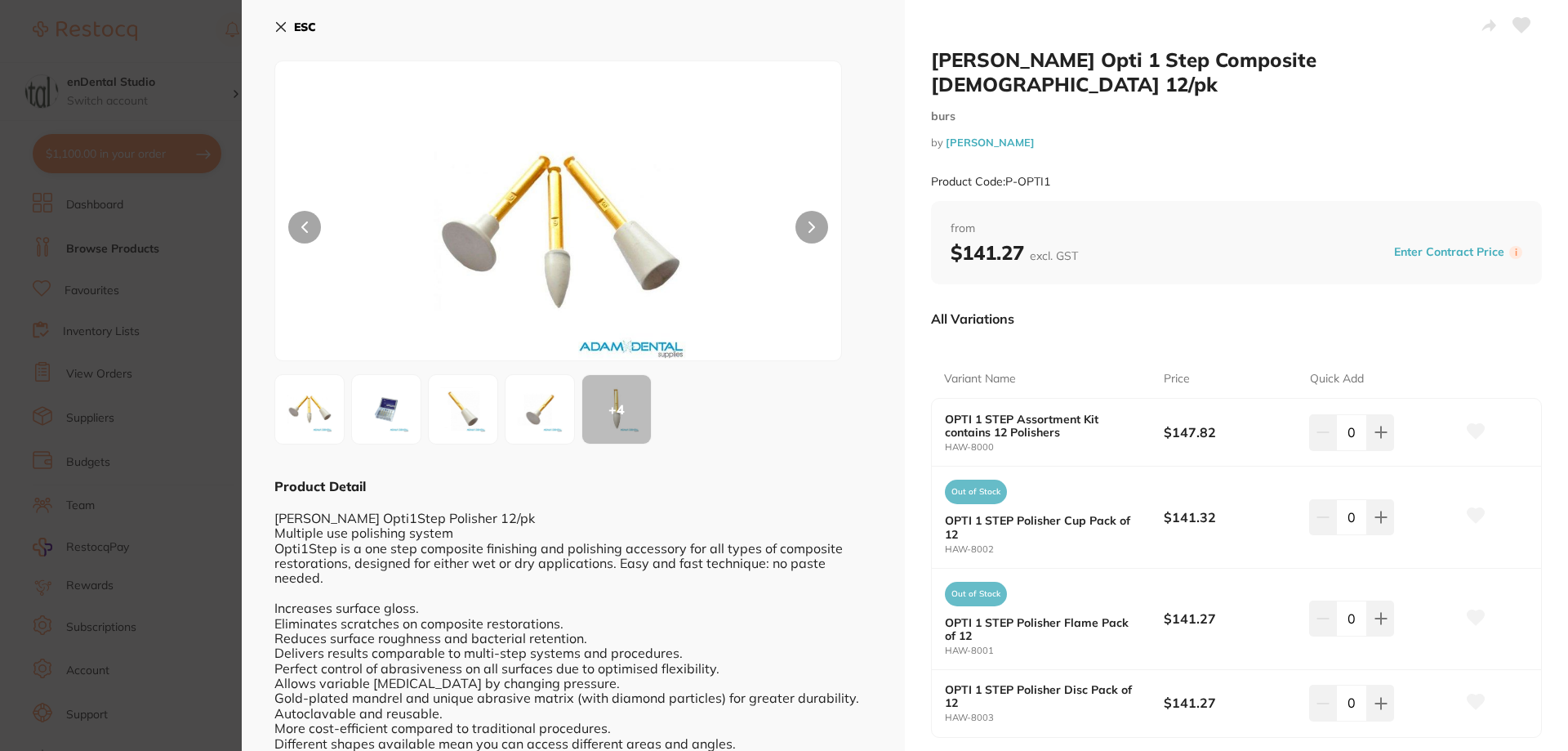
click at [449, 415] on img at bounding box center [464, 409] width 59 height 59
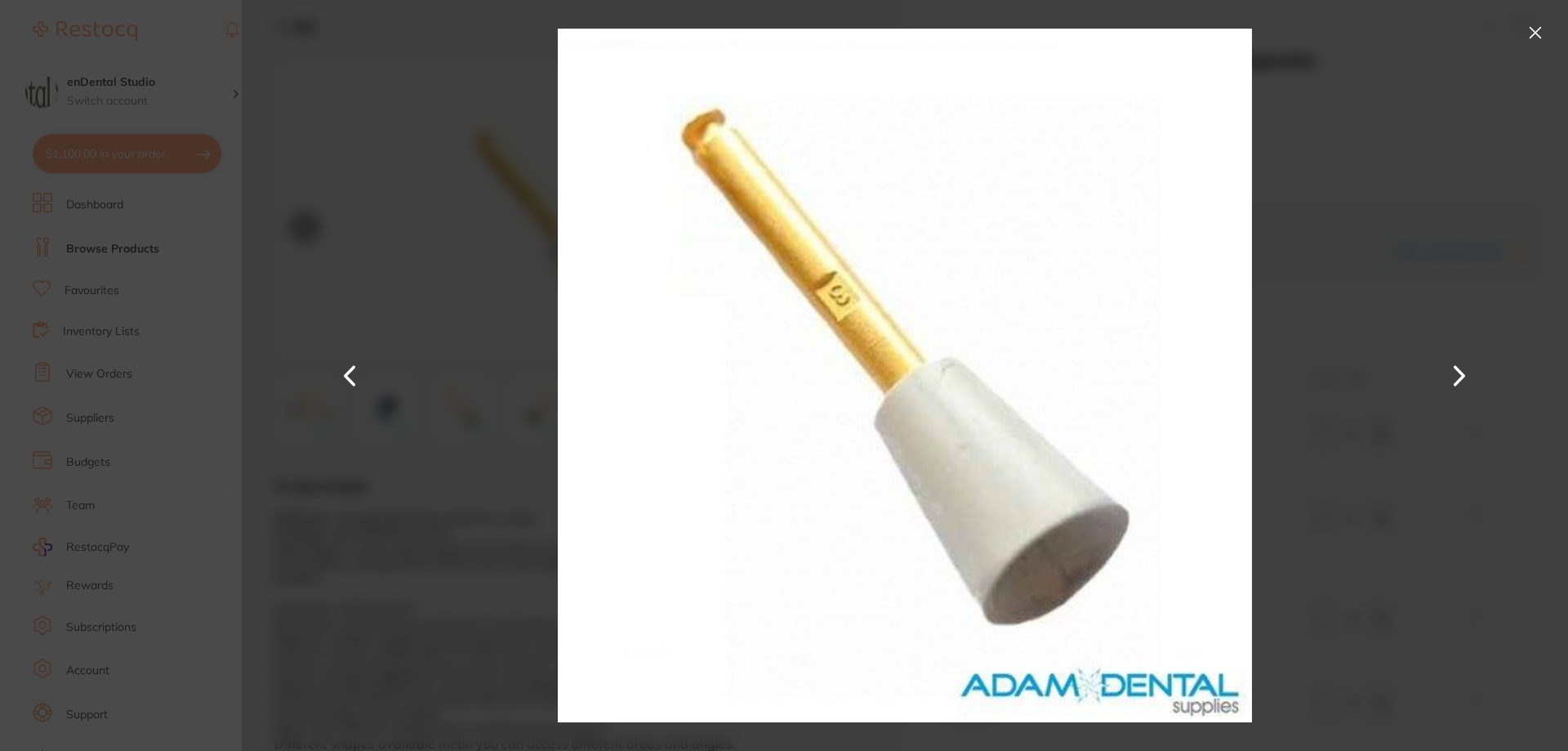
click at [1458, 374] on button at bounding box center [1459, 375] width 39 height 376
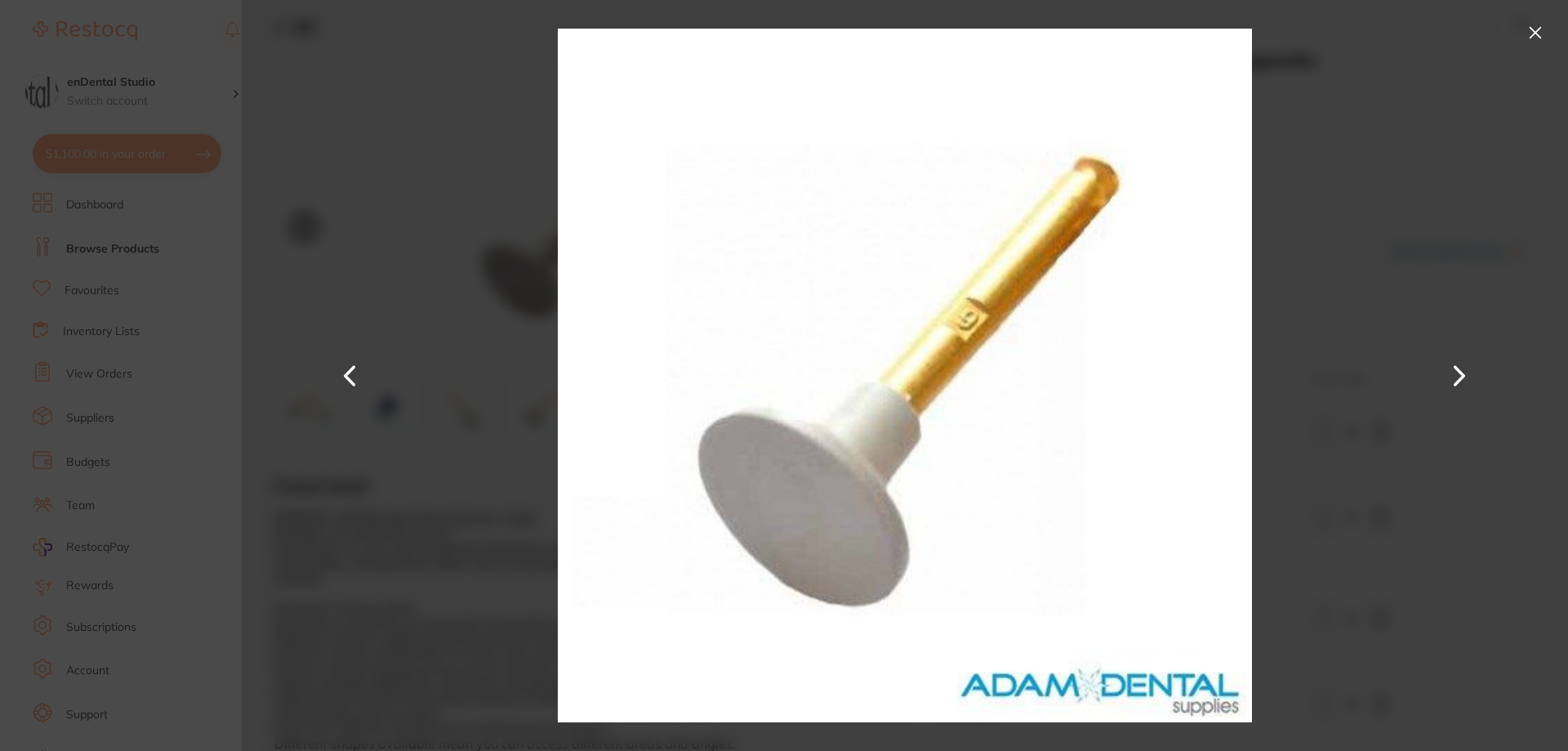
click at [1458, 374] on button at bounding box center [1459, 375] width 39 height 376
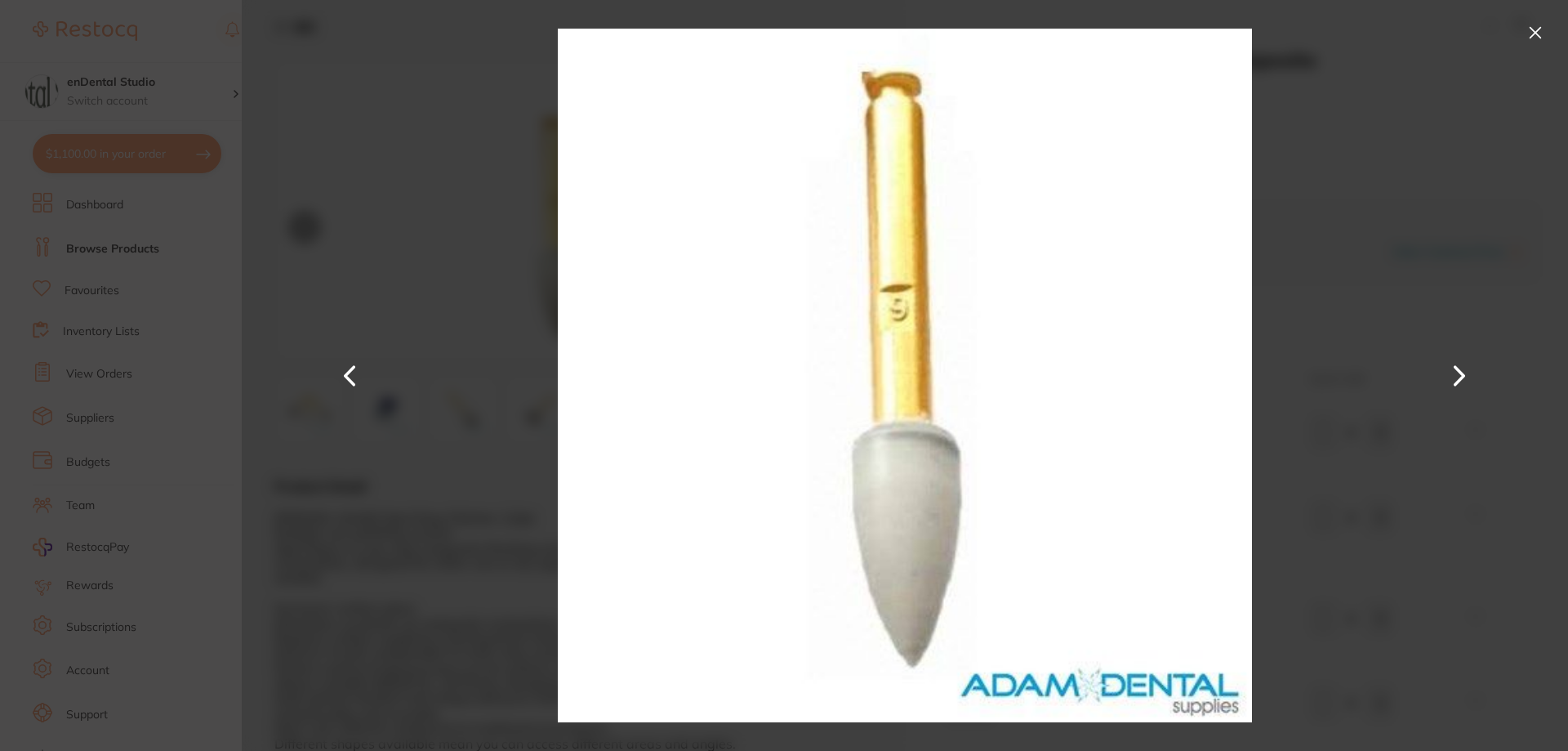
click at [1458, 374] on button at bounding box center [1459, 375] width 39 height 376
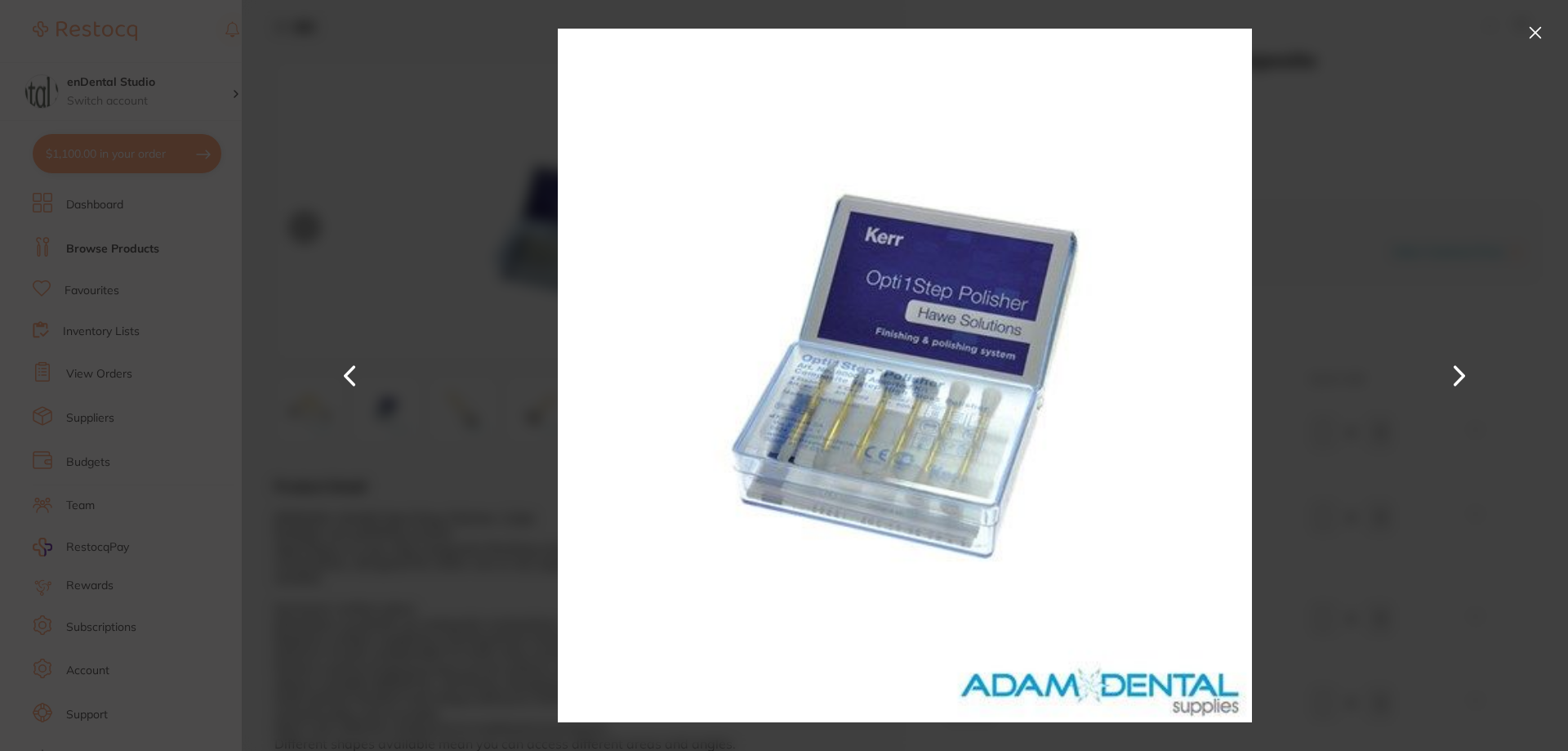
click at [1458, 374] on button at bounding box center [1459, 375] width 39 height 376
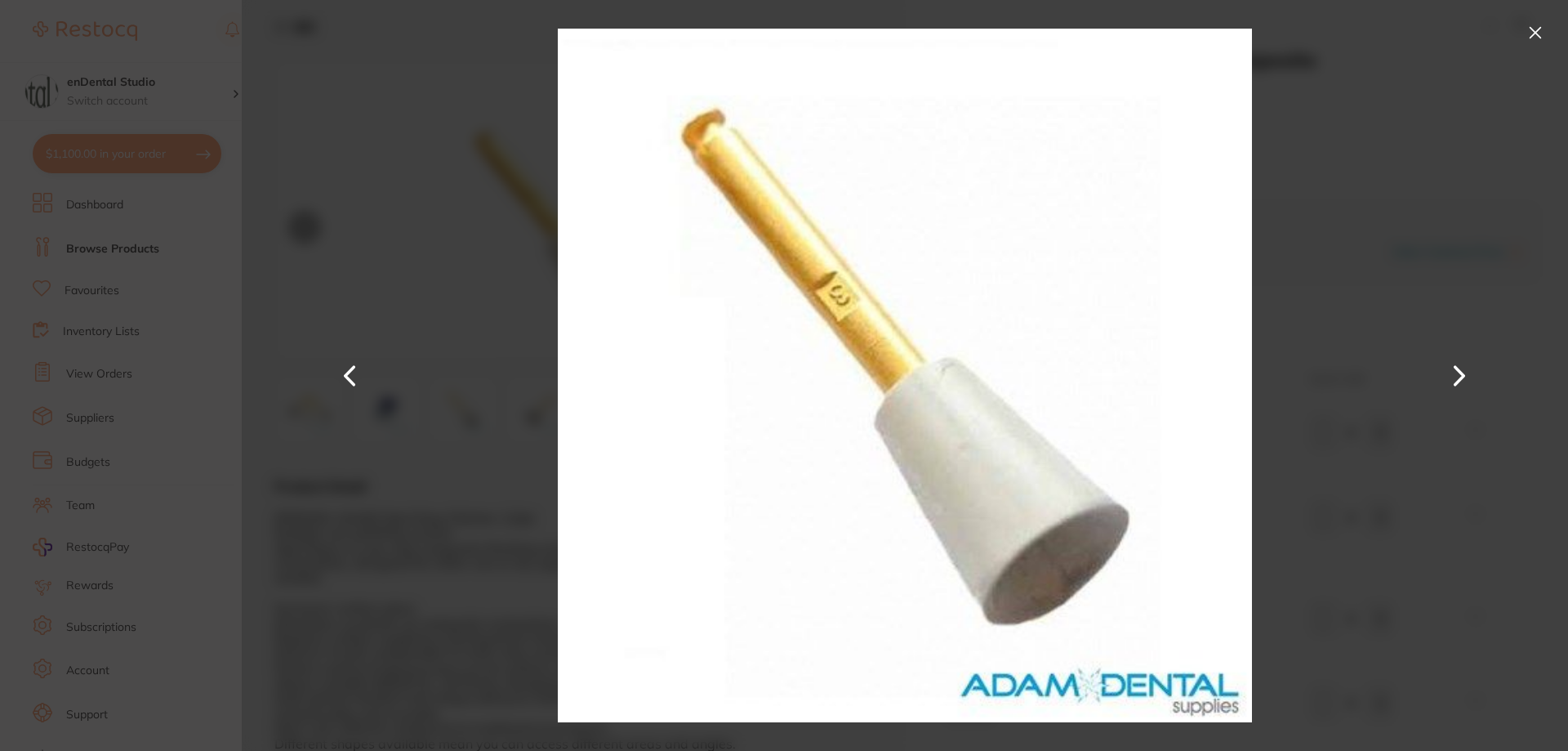
click at [1458, 374] on button at bounding box center [1459, 375] width 39 height 376
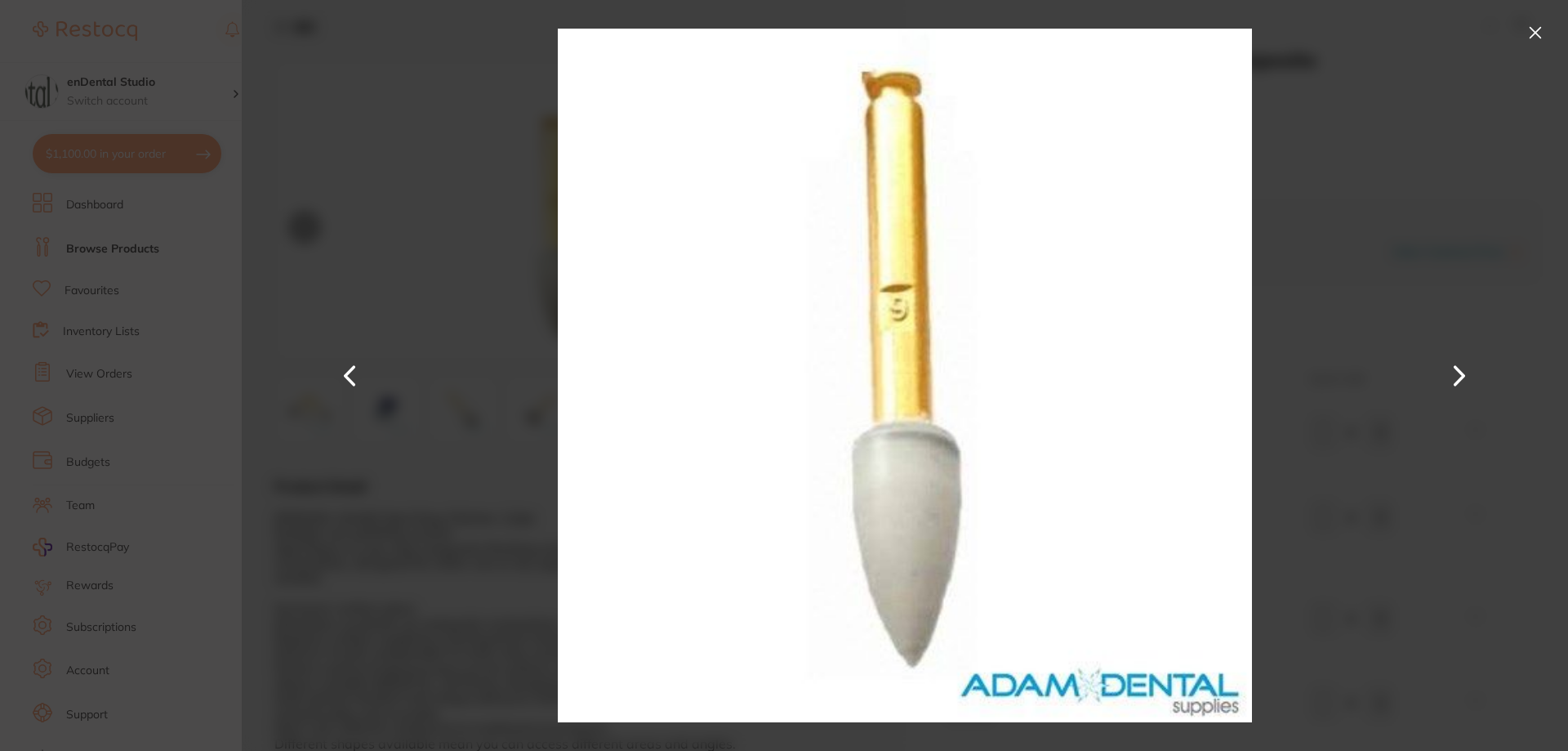
click at [1533, 38] on button at bounding box center [1535, 33] width 26 height 26
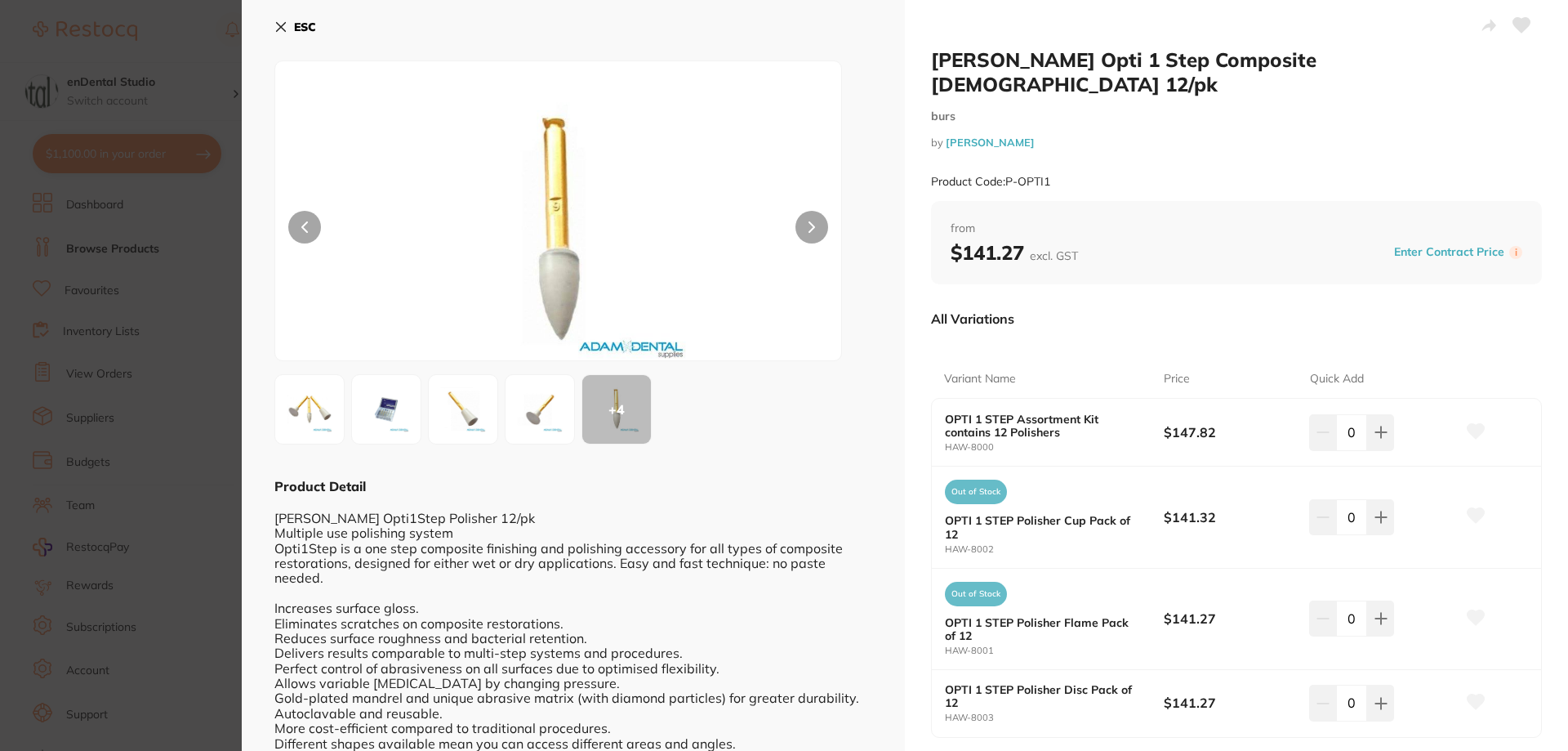
drag, startPoint x: 204, startPoint y: 405, endPoint x: 304, endPoint y: 412, distance: 100.2
click at [204, 405] on section "[PERSON_NAME] Opti 1 Step Composite Polishers 12/pk burs by [PERSON_NAME] Produ…" at bounding box center [784, 375] width 1568 height 751
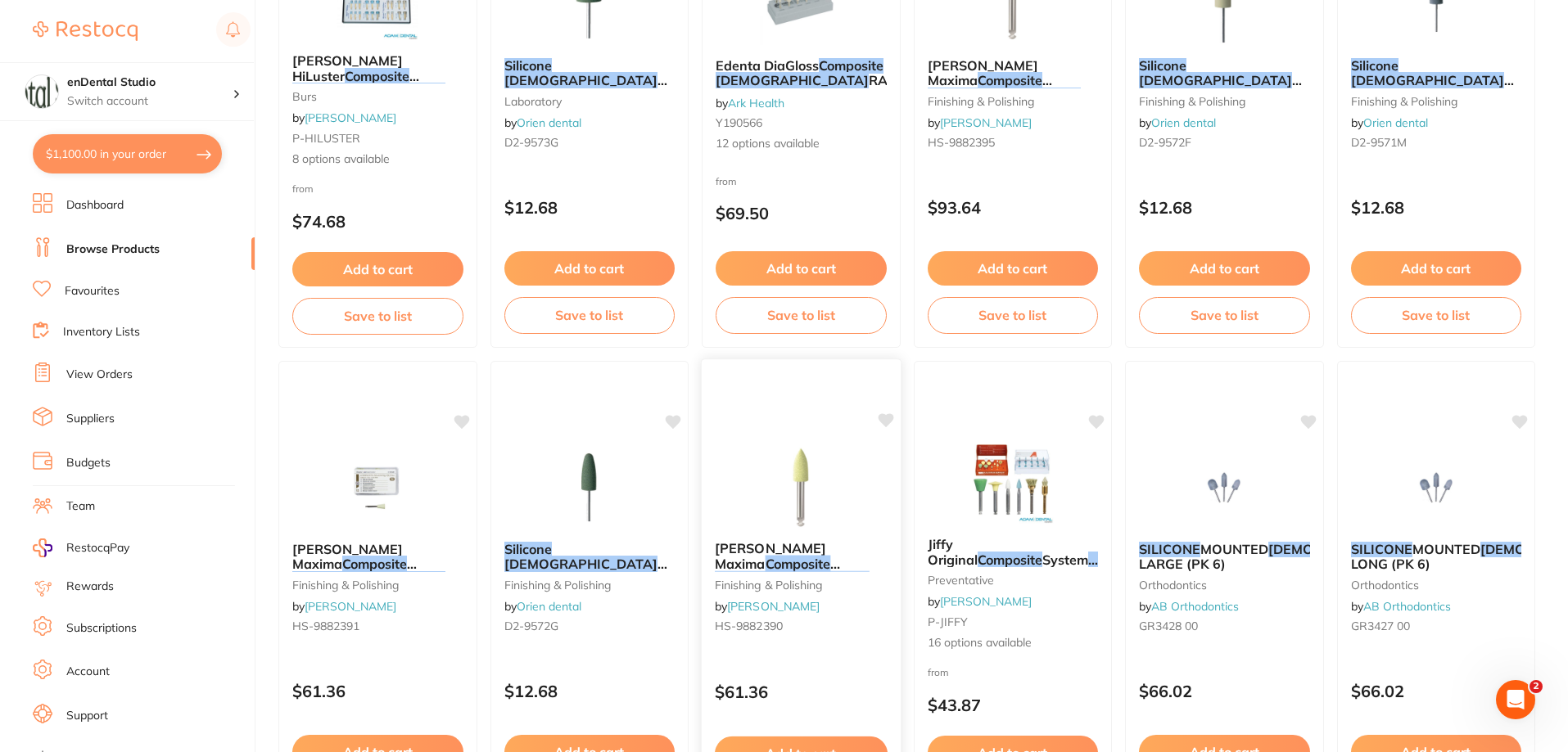
scroll to position [1800, 0]
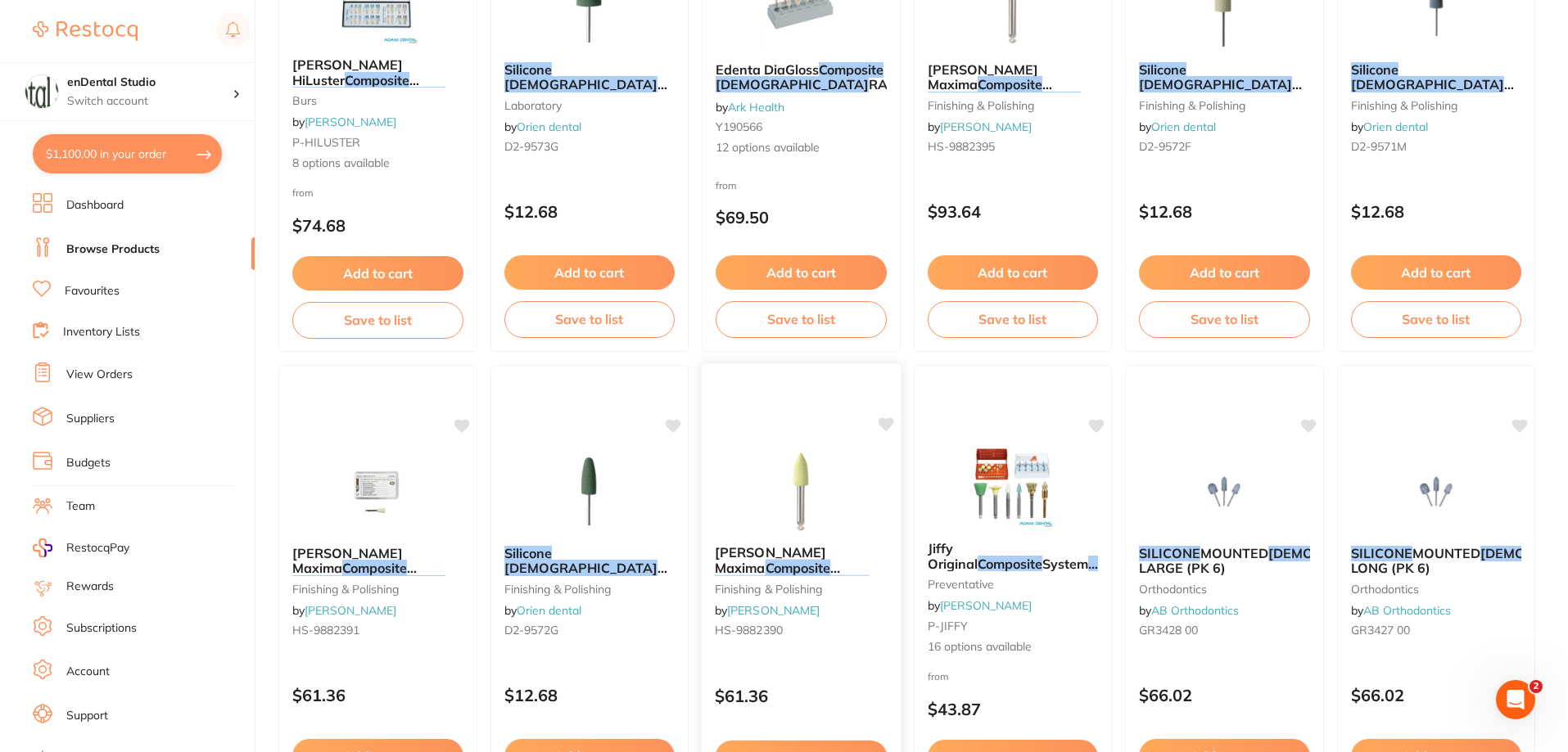
click at [834, 423] on div "[PERSON_NAME] Maxima Composite Polishers - Slow Speed, Right Angle (RA) - Mediu…" at bounding box center [800, 600] width 200 height 475
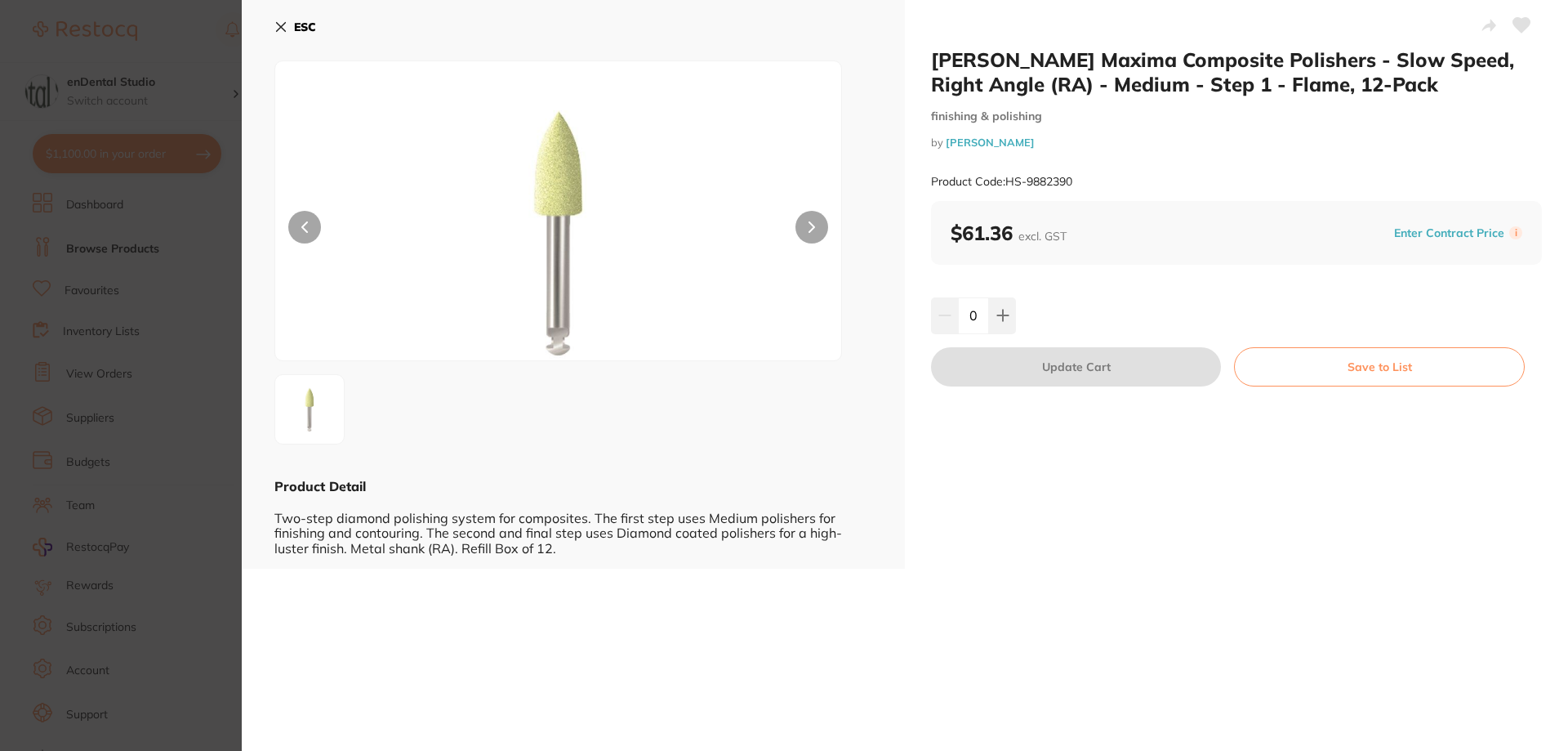
click at [195, 252] on section "[PERSON_NAME] Maxima Composite Polishers - Slow Speed, Right Angle (RA) - Mediu…" at bounding box center [784, 375] width 1568 height 751
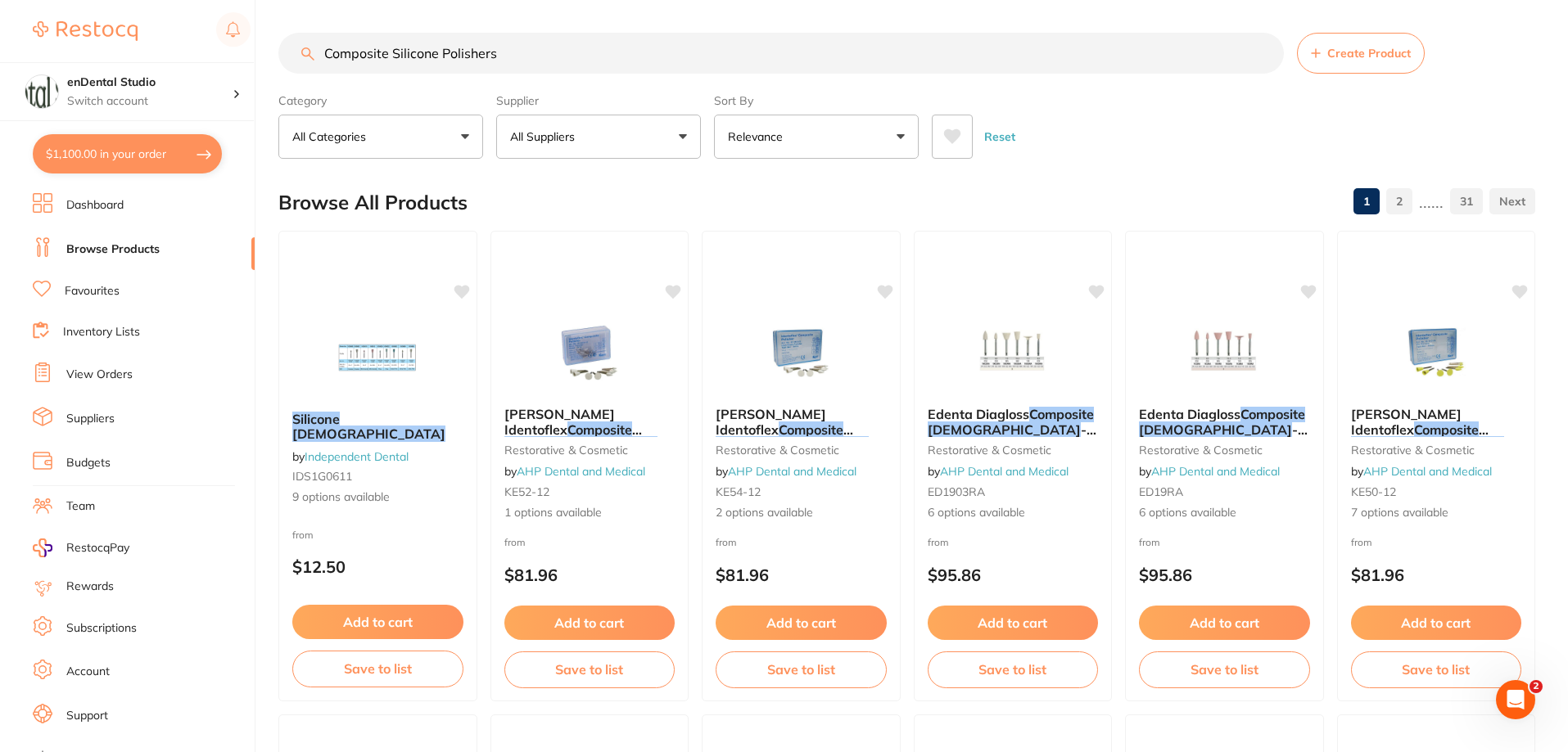
click at [790, 144] on button "Relevance" at bounding box center [817, 137] width 205 height 44
click at [614, 148] on button "All Suppliers" at bounding box center [599, 137] width 205 height 44
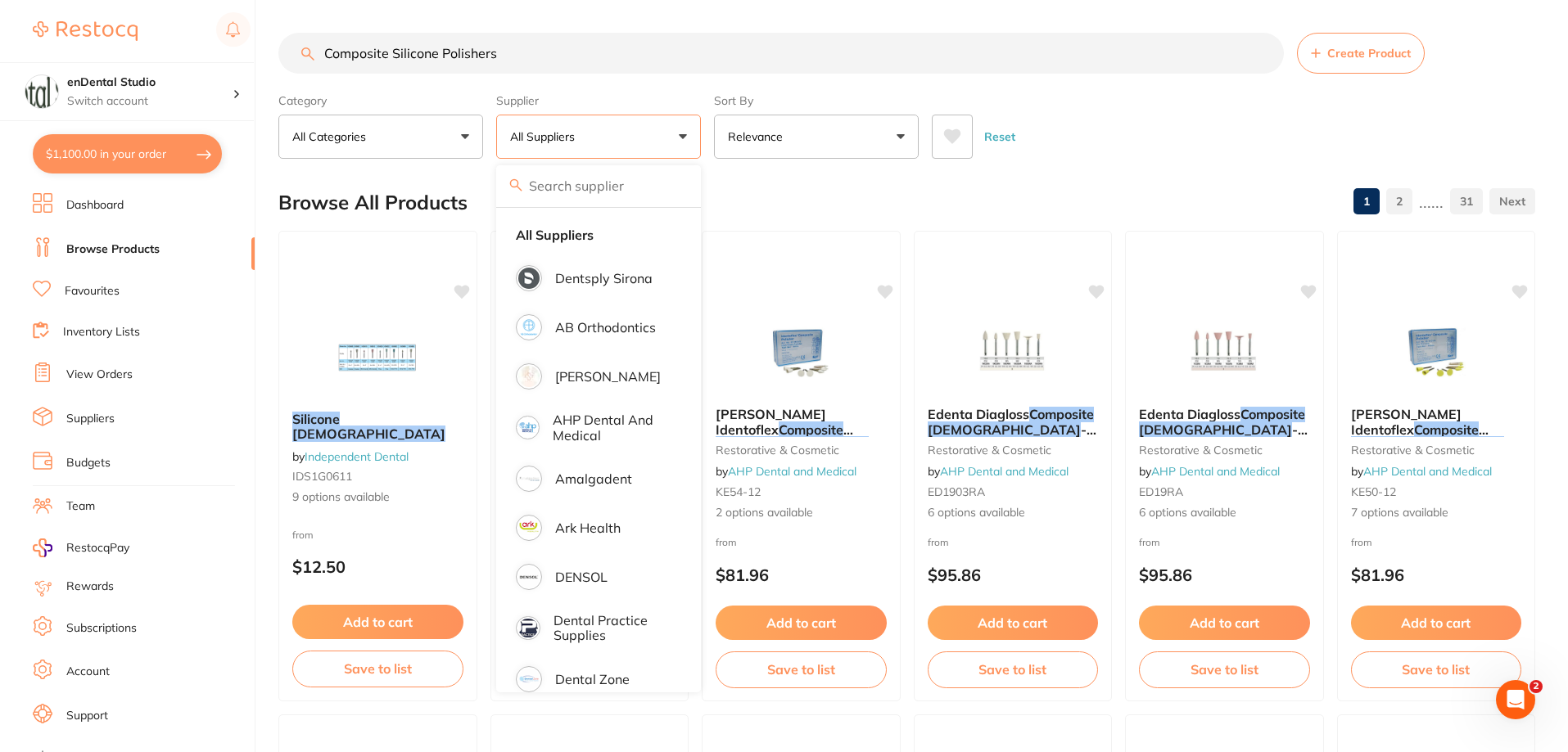
click at [533, 48] on input "Composite Silicone Polishers" at bounding box center [780, 53] width 1005 height 41
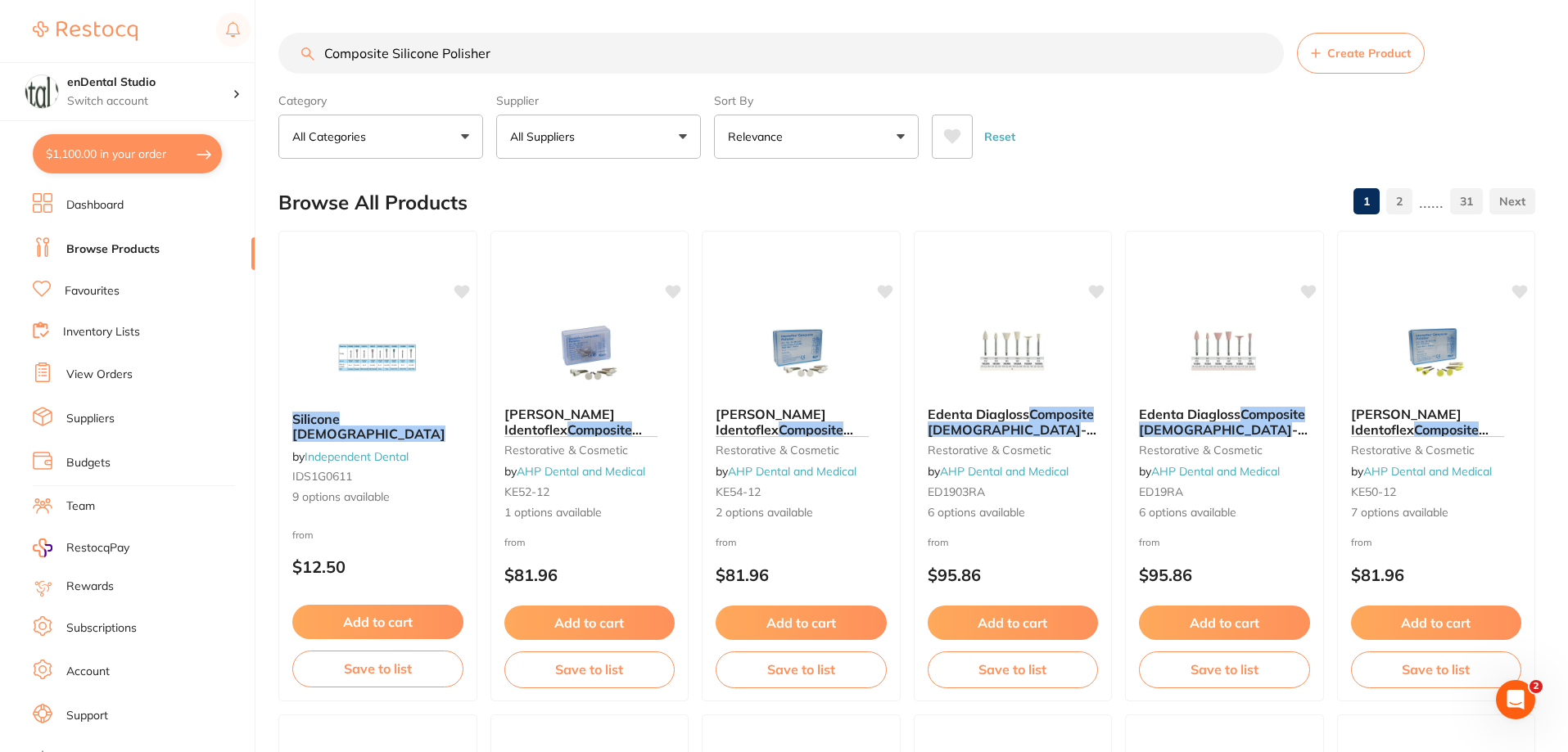
click at [628, 126] on button "All Suppliers" at bounding box center [599, 137] width 205 height 44
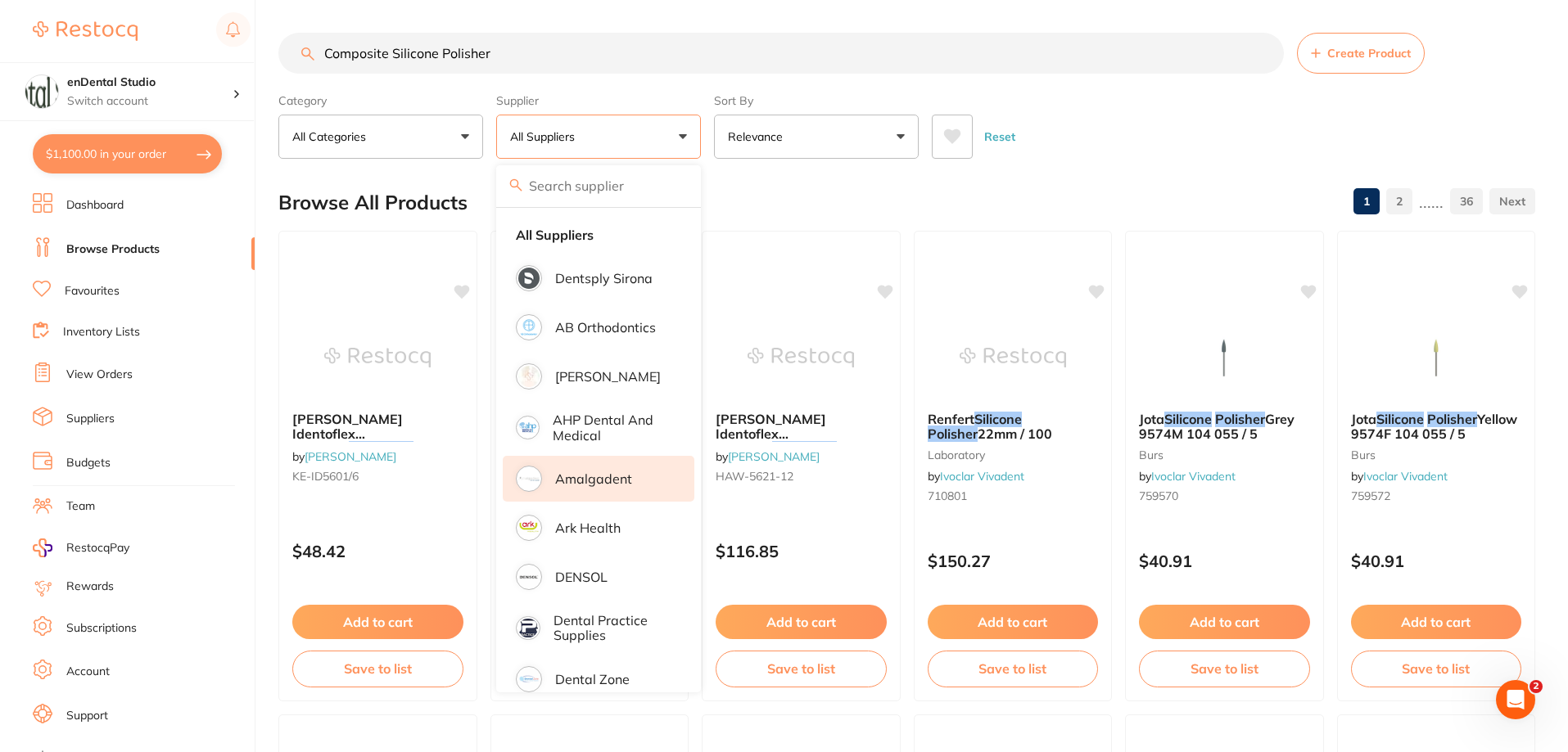
click at [597, 474] on p "Amalgadent" at bounding box center [593, 478] width 77 height 14
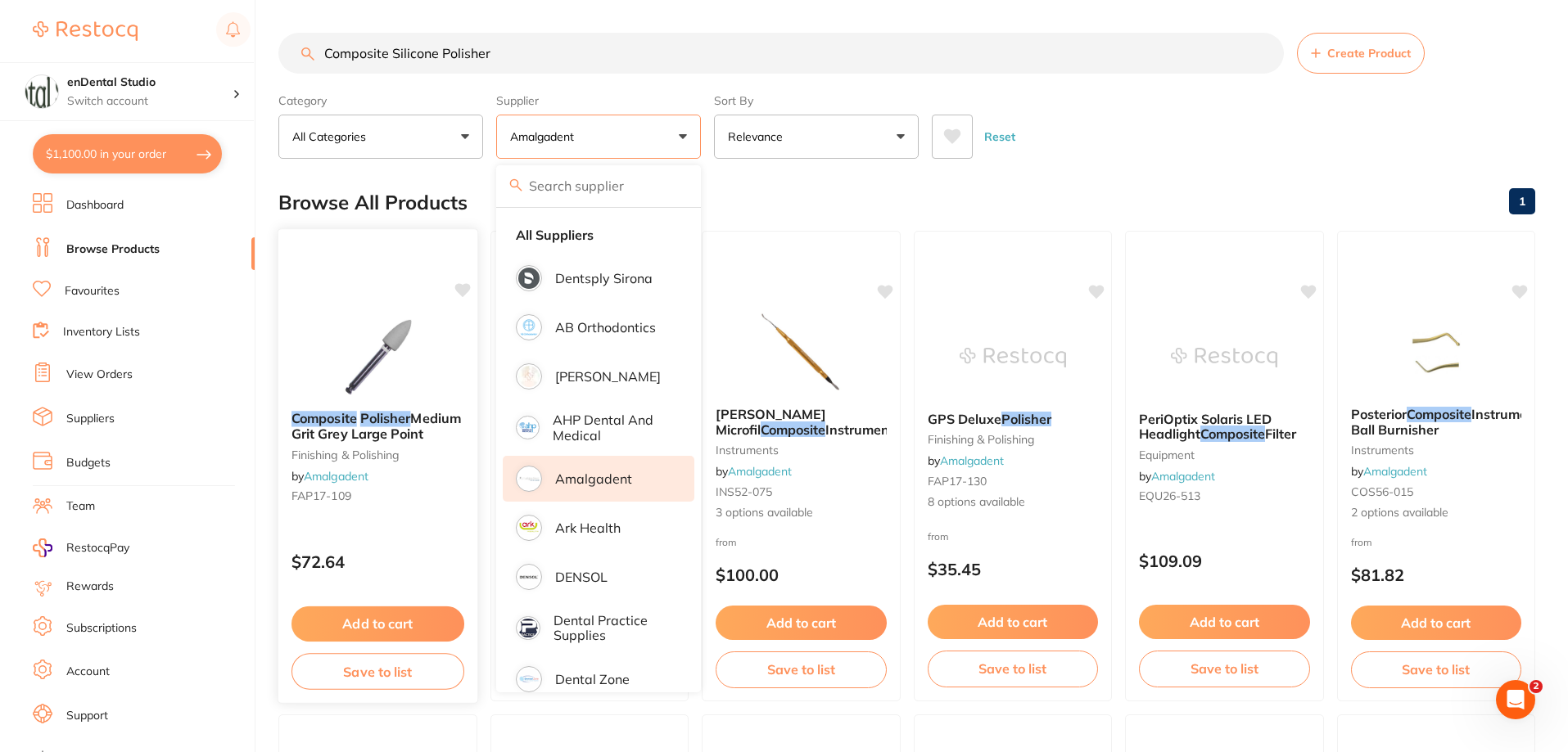
click at [398, 396] on img at bounding box center [378, 356] width 107 height 82
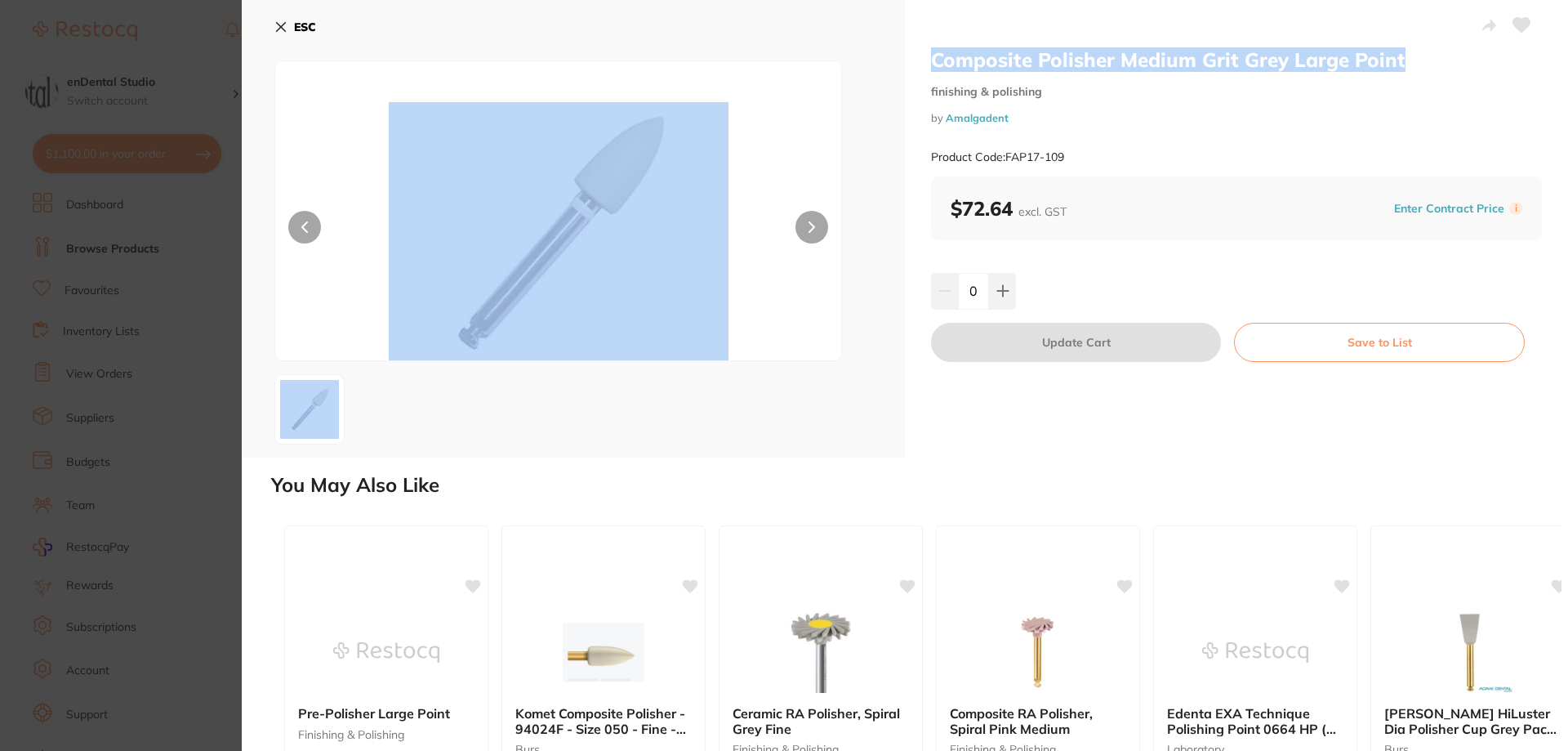
drag, startPoint x: 1438, startPoint y: 59, endPoint x: 788, endPoint y: 59, distance: 650.0
click at [788, 59] on div "Composite Polisher Medium Grit Grey Large Point finishing & polishing by Amalga…" at bounding box center [904, 229] width 1326 height 457
click at [281, 15] on button "ESC" at bounding box center [295, 27] width 42 height 28
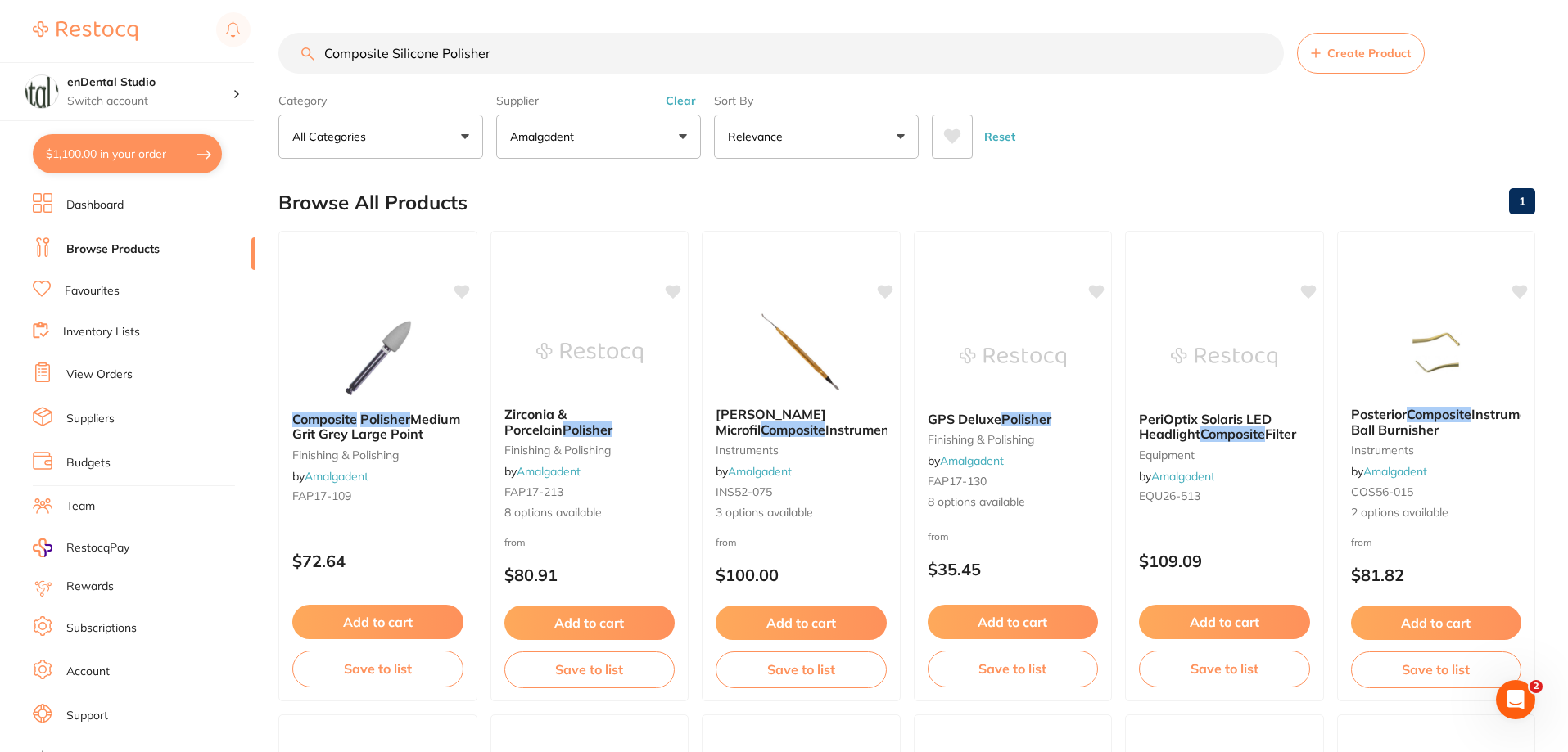
click at [642, 132] on button "Amalgadent" at bounding box center [599, 137] width 205 height 44
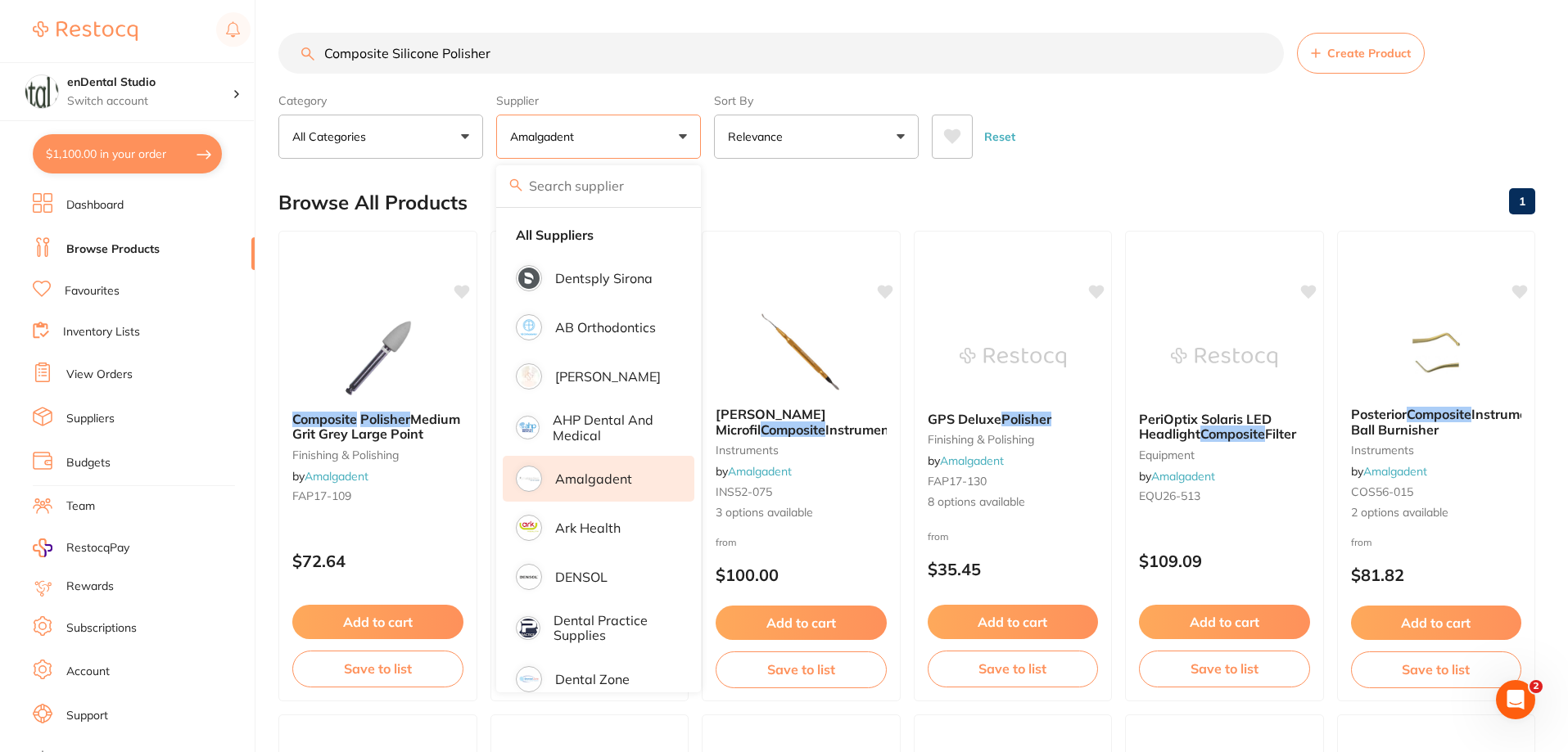
click at [611, 193] on input "search" at bounding box center [599, 186] width 205 height 41
click at [572, 256] on li "Dentsply Sirona" at bounding box center [599, 279] width 192 height 46
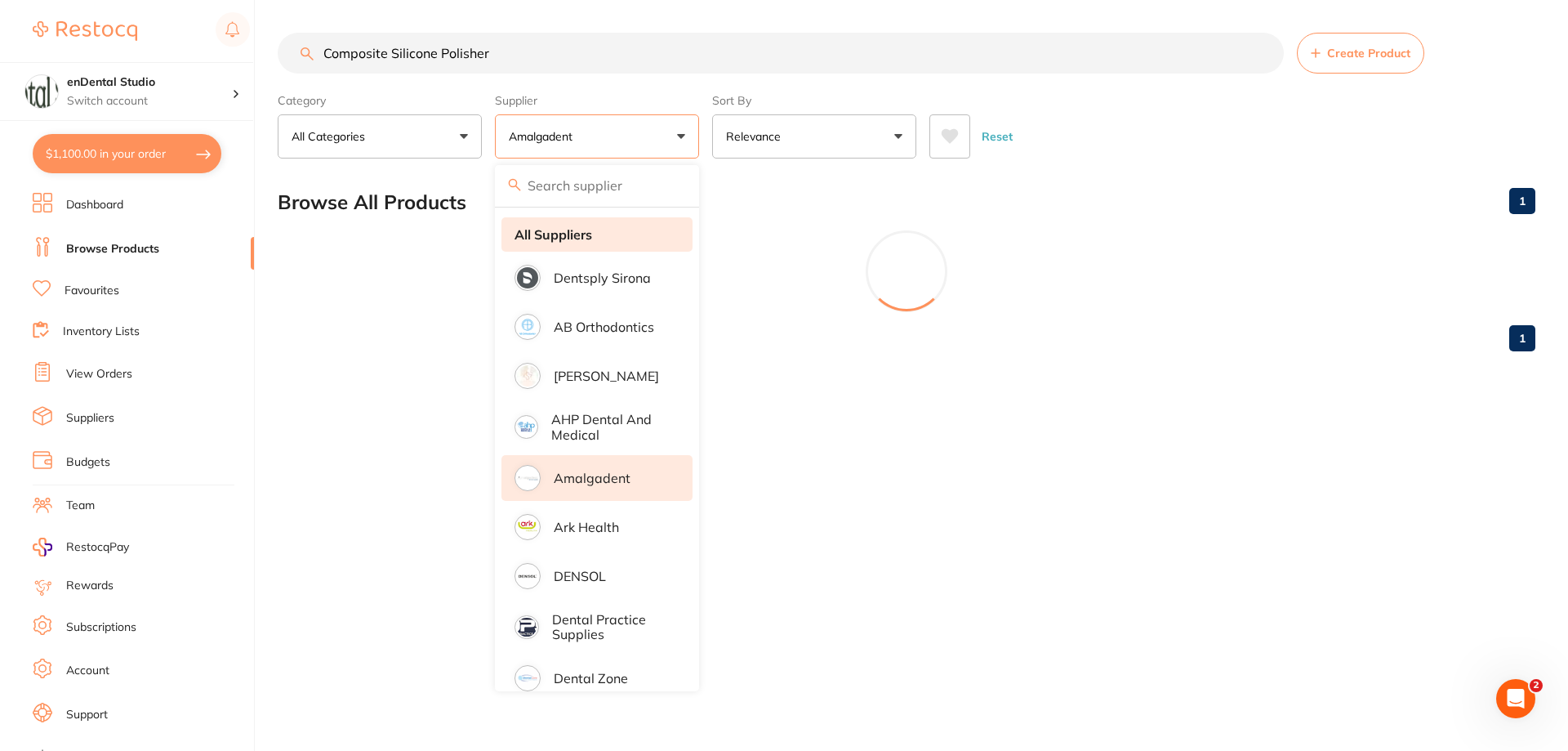
click at [575, 241] on strong "All Suppliers" at bounding box center [553, 233] width 77 height 14
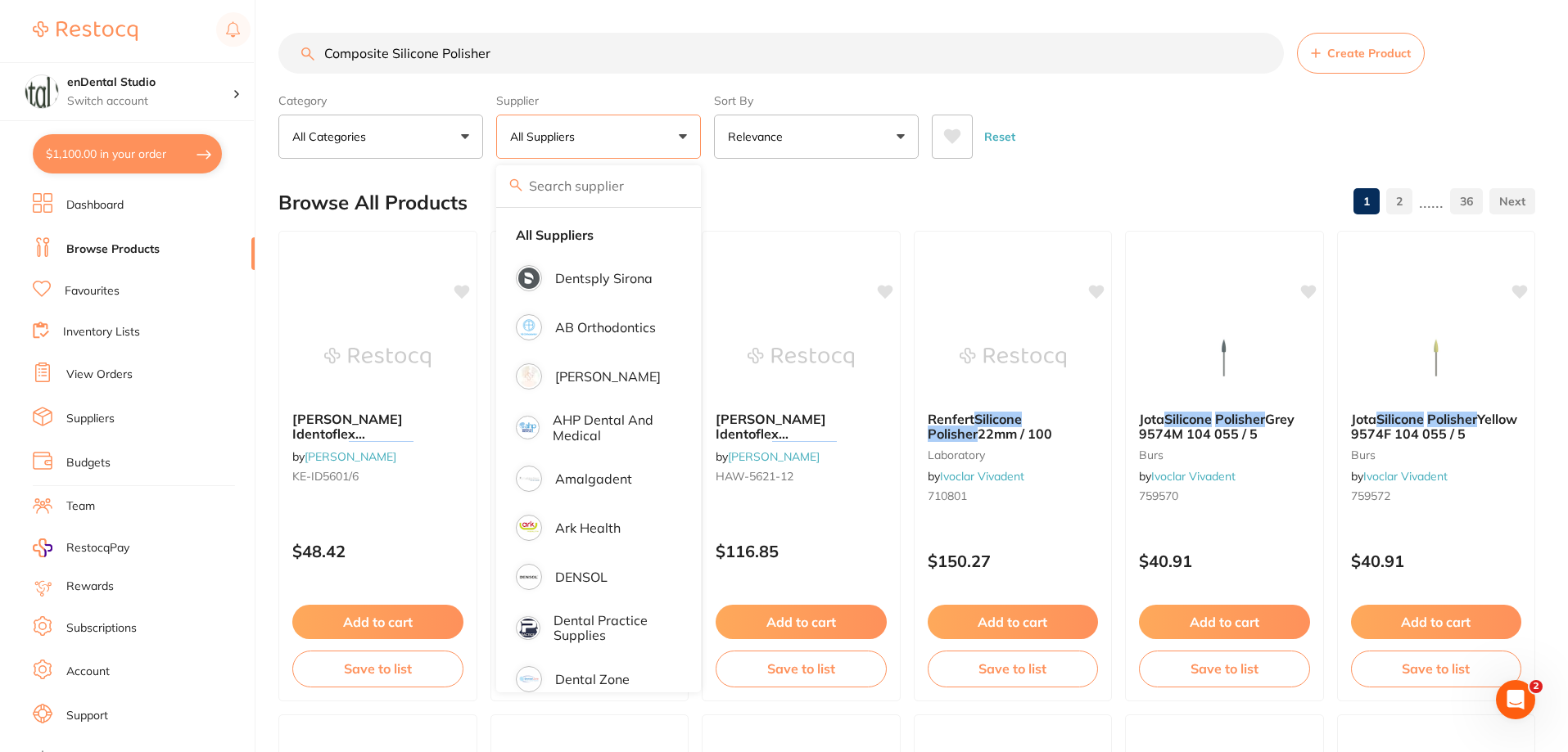
click at [1488, 132] on div "Reset" at bounding box center [1227, 130] width 590 height 57
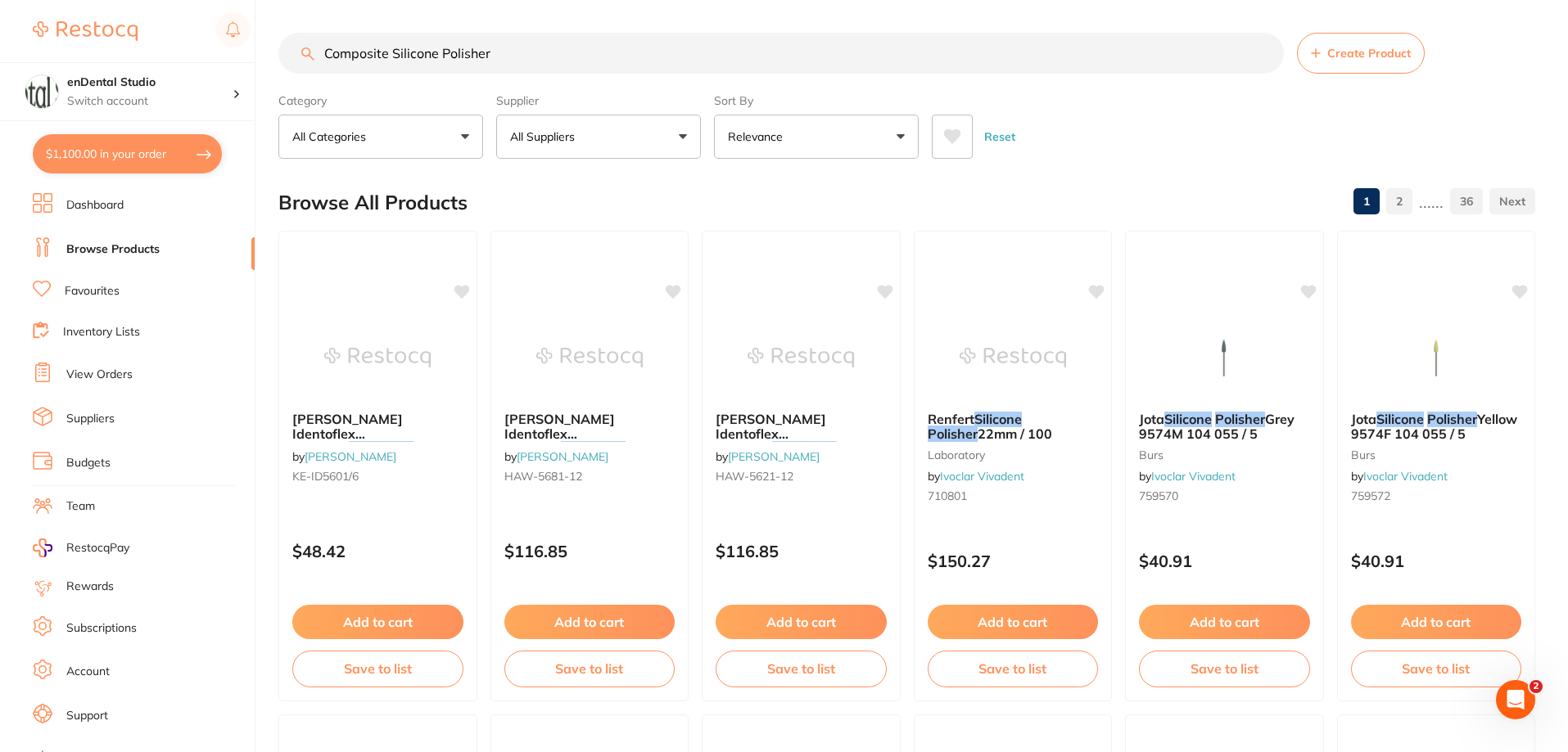
click at [576, 64] on input "Composite Silicone Polisher" at bounding box center [780, 53] width 1005 height 41
drag, startPoint x: 394, startPoint y: 52, endPoint x: 203, endPoint y: 36, distance: 191.7
click at [201, 36] on div "$1,100.00 enDental Studio Switch account enDental Studio $1,100.00 in your orde…" at bounding box center [784, 376] width 1568 height 752
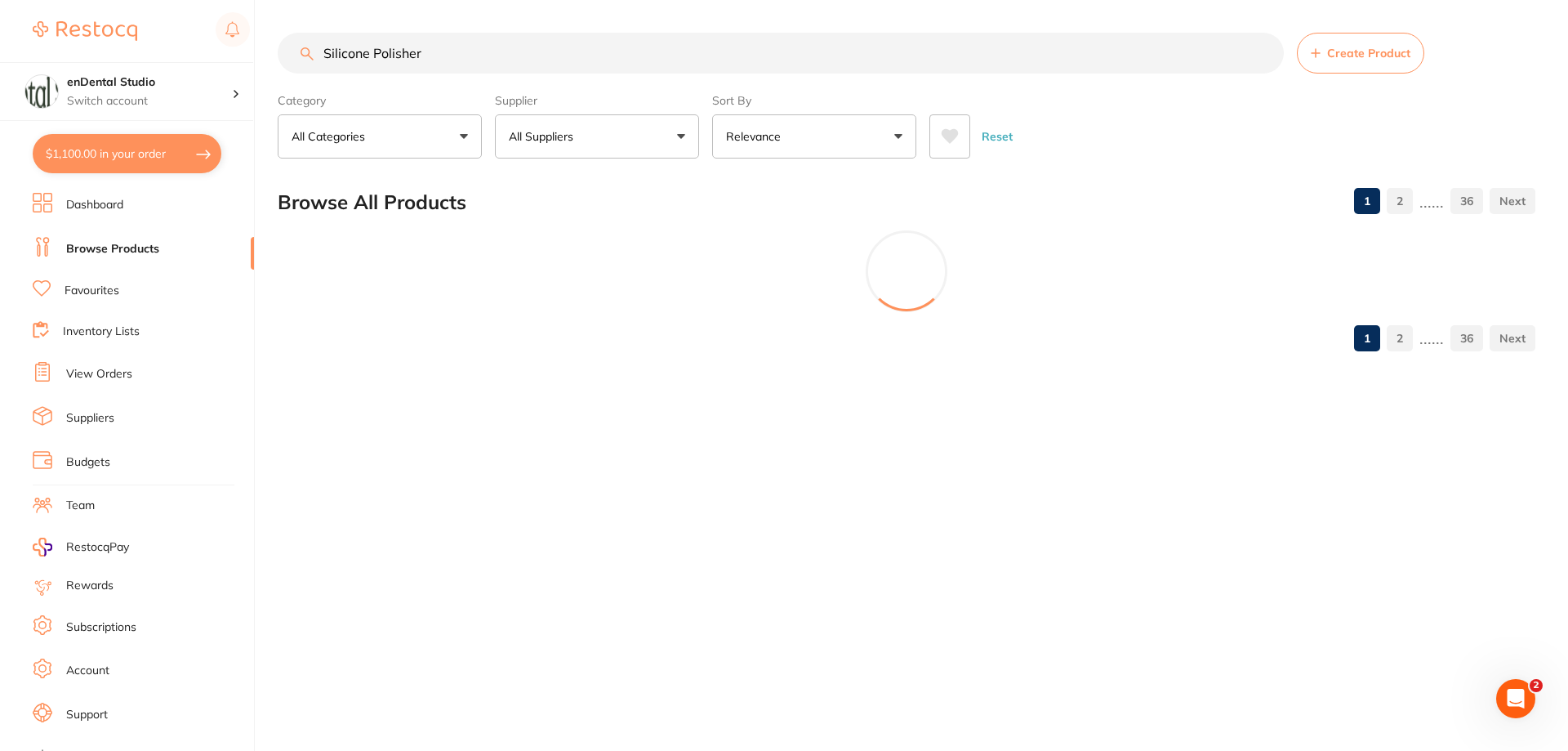
click at [771, 50] on input "Silicone Polisher" at bounding box center [780, 53] width 1006 height 41
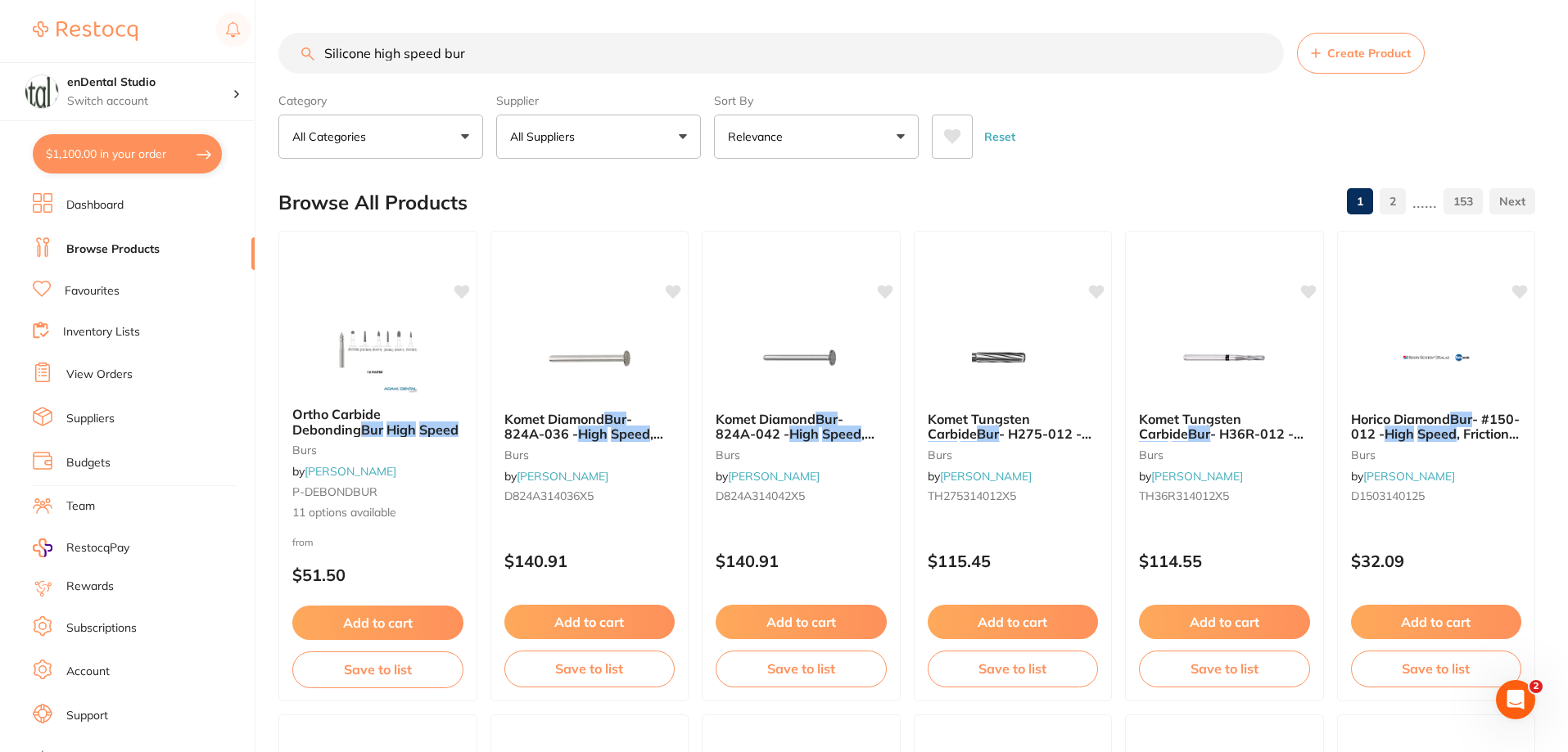
click at [177, 166] on button "$1,100.00 in your order" at bounding box center [127, 153] width 189 height 39
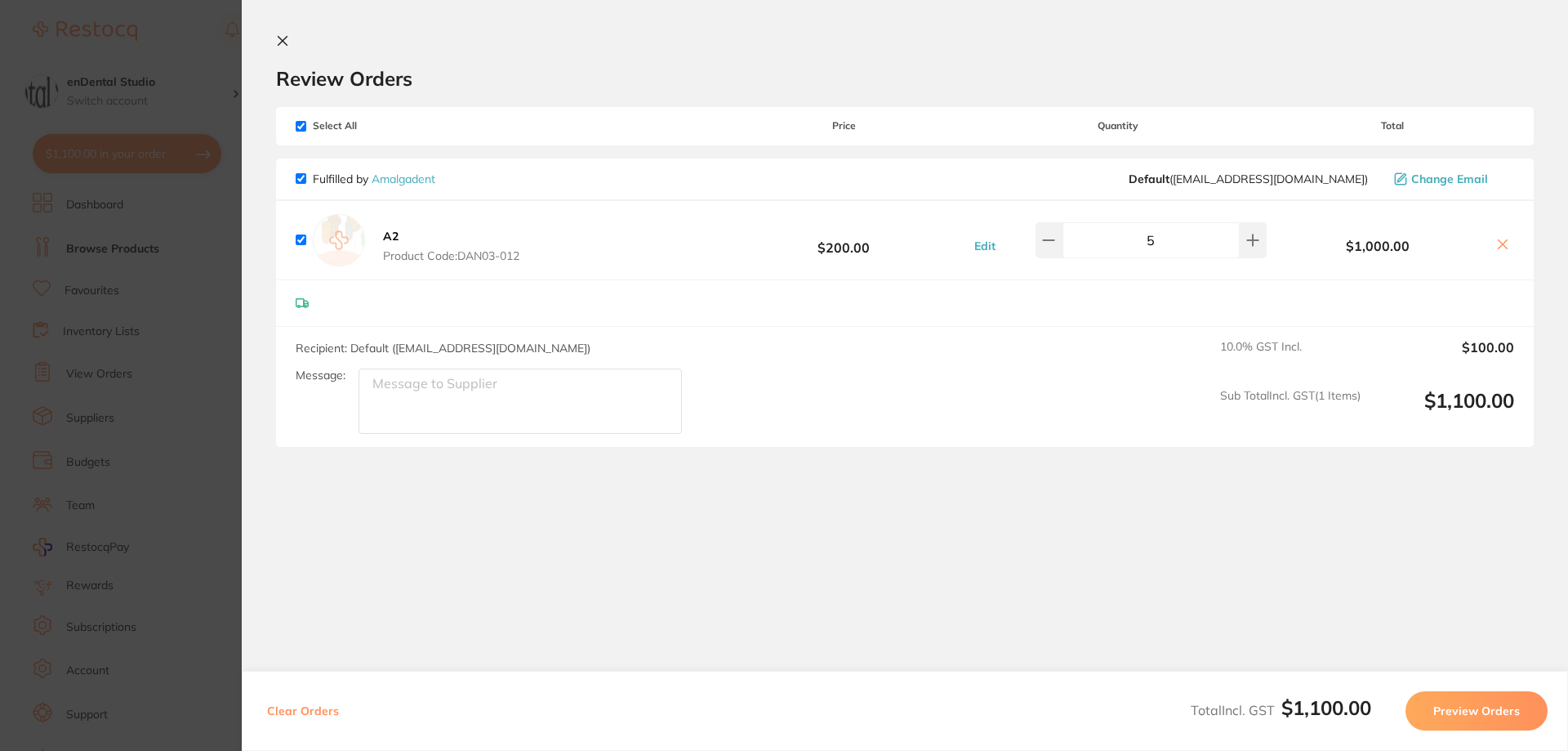
click at [273, 41] on section "Review Orders Your orders are being processed and we will notify you once we ha…" at bounding box center [904, 353] width 1326 height 706
click at [278, 42] on icon at bounding box center [283, 41] width 13 height 13
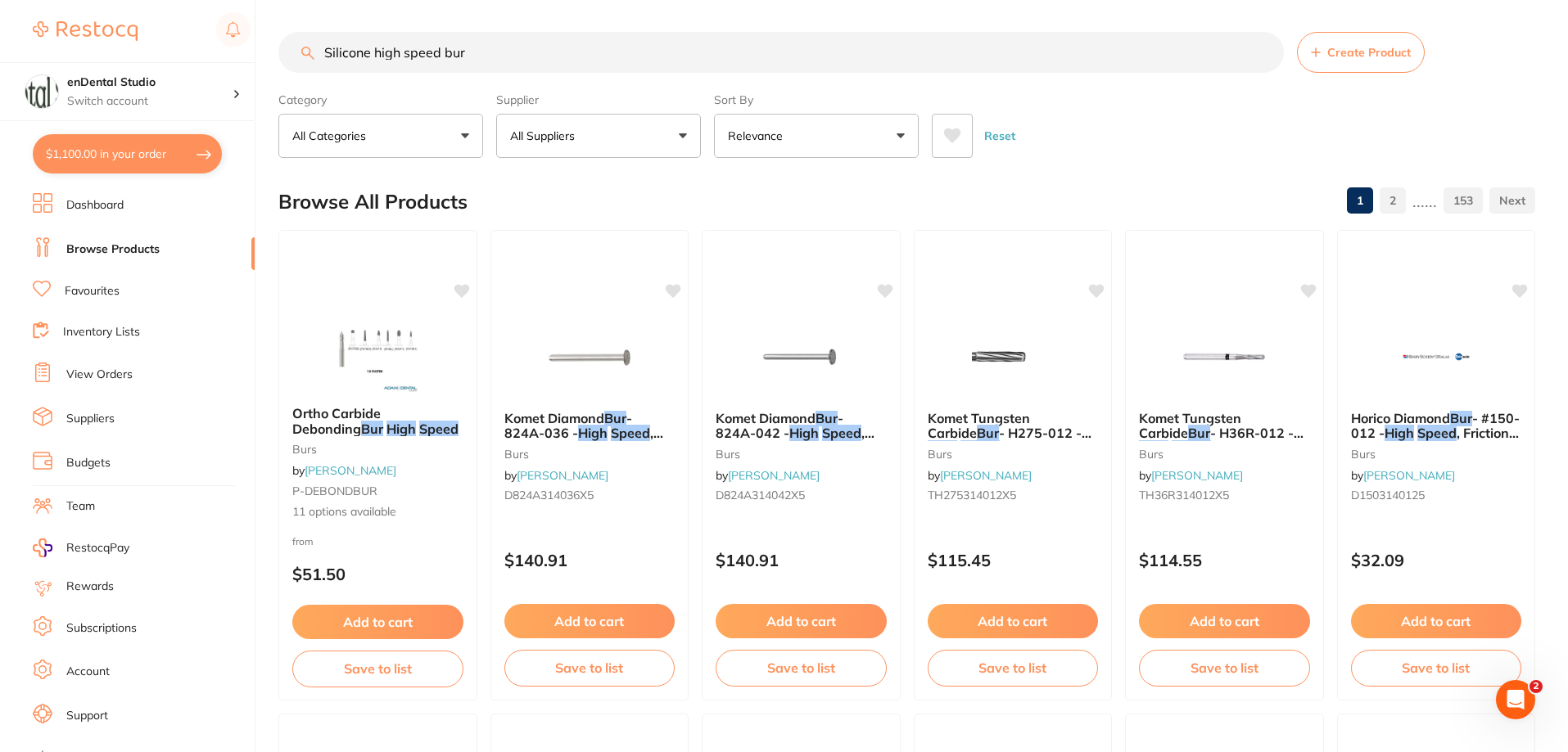
drag, startPoint x: 713, startPoint y: 58, endPoint x: 230, endPoint y: 54, distance: 483.0
click at [230, 54] on div "$1,100.00 enDental Studio Switch account enDental Studio $1,100.00 in your orde…" at bounding box center [784, 375] width 1568 height 752
paste input "Cardboard Cover Size 2"
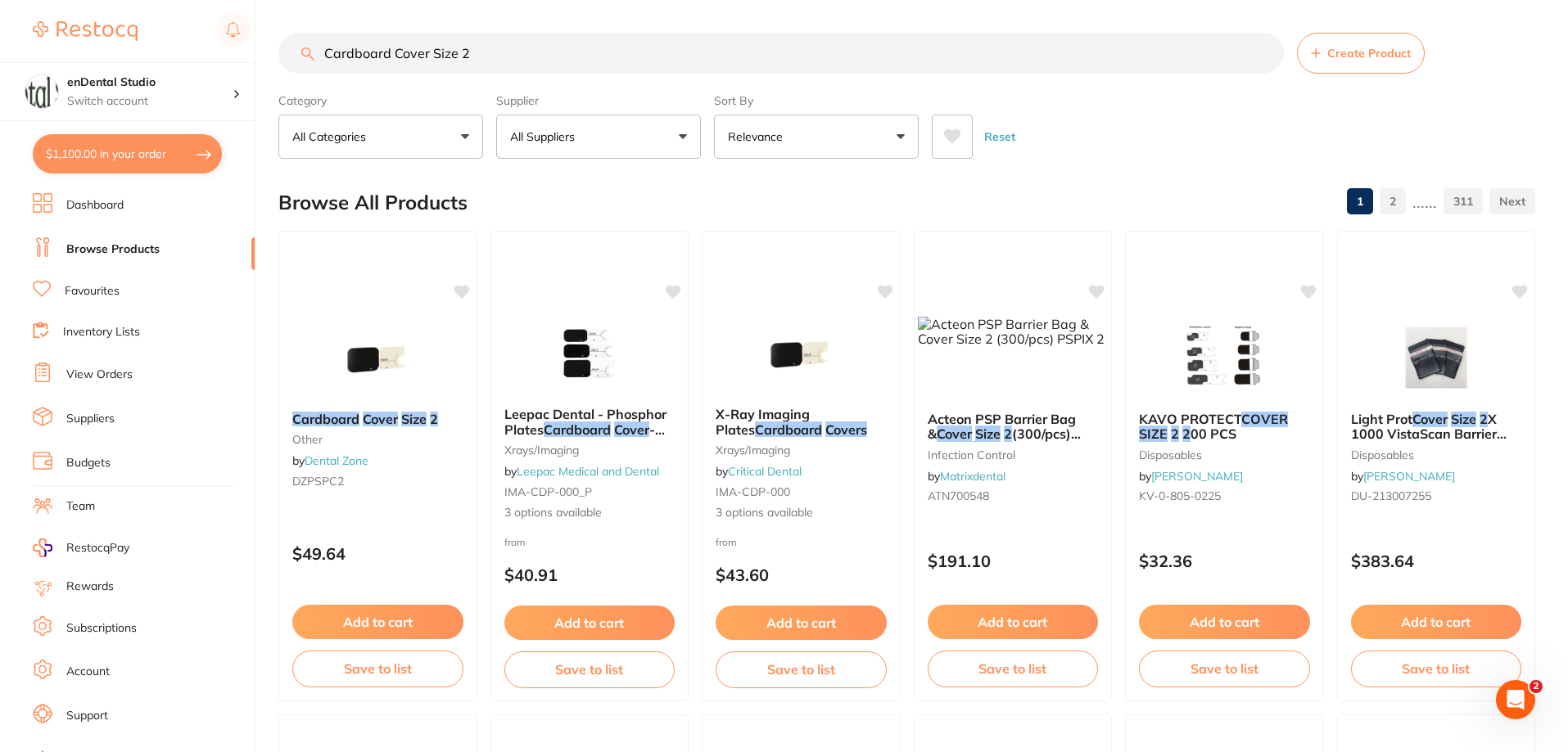
type input "Cardboard Cover Size 2"
click at [578, 137] on p "All Suppliers" at bounding box center [545, 136] width 71 height 16
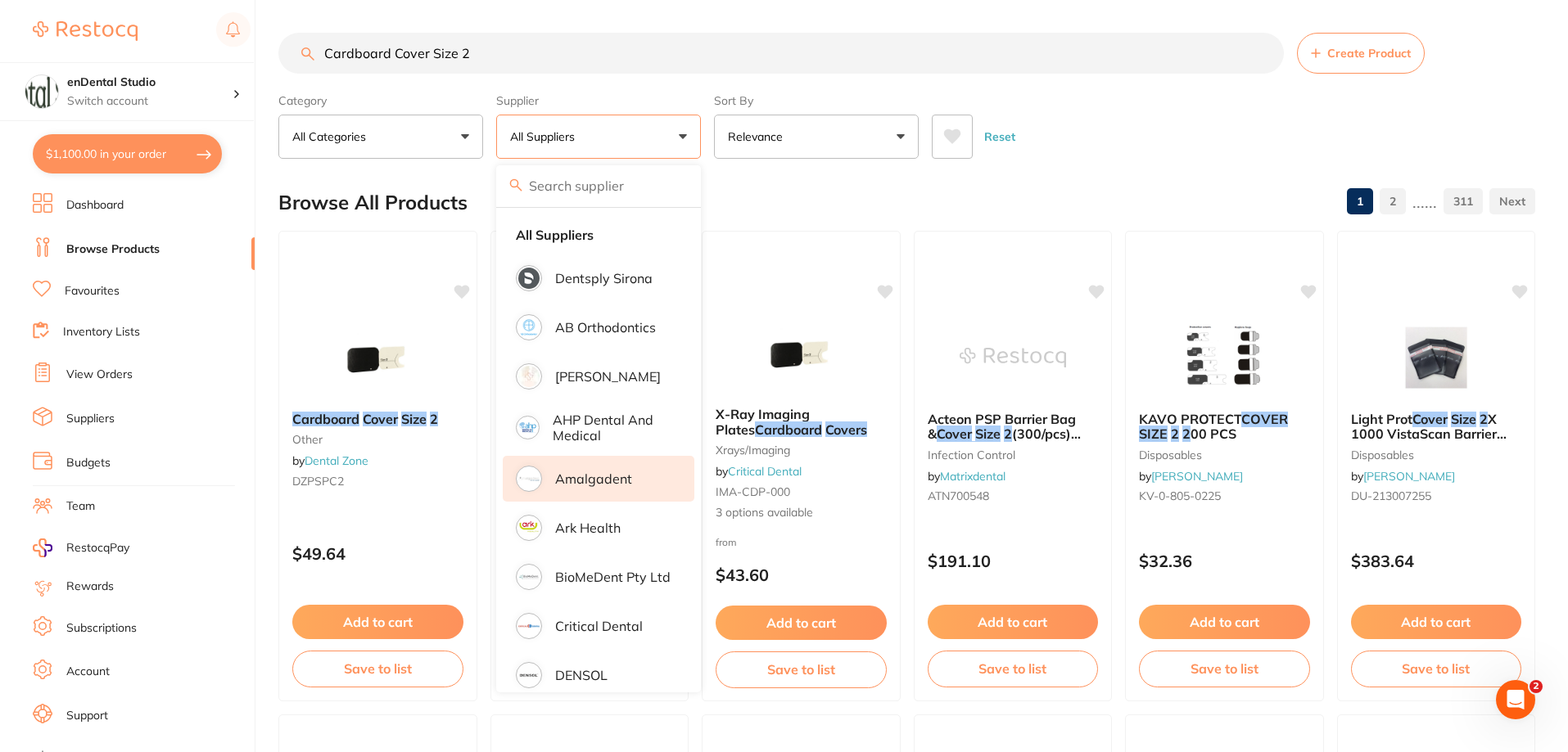
click at [588, 484] on p "Amalgadent" at bounding box center [593, 478] width 77 height 14
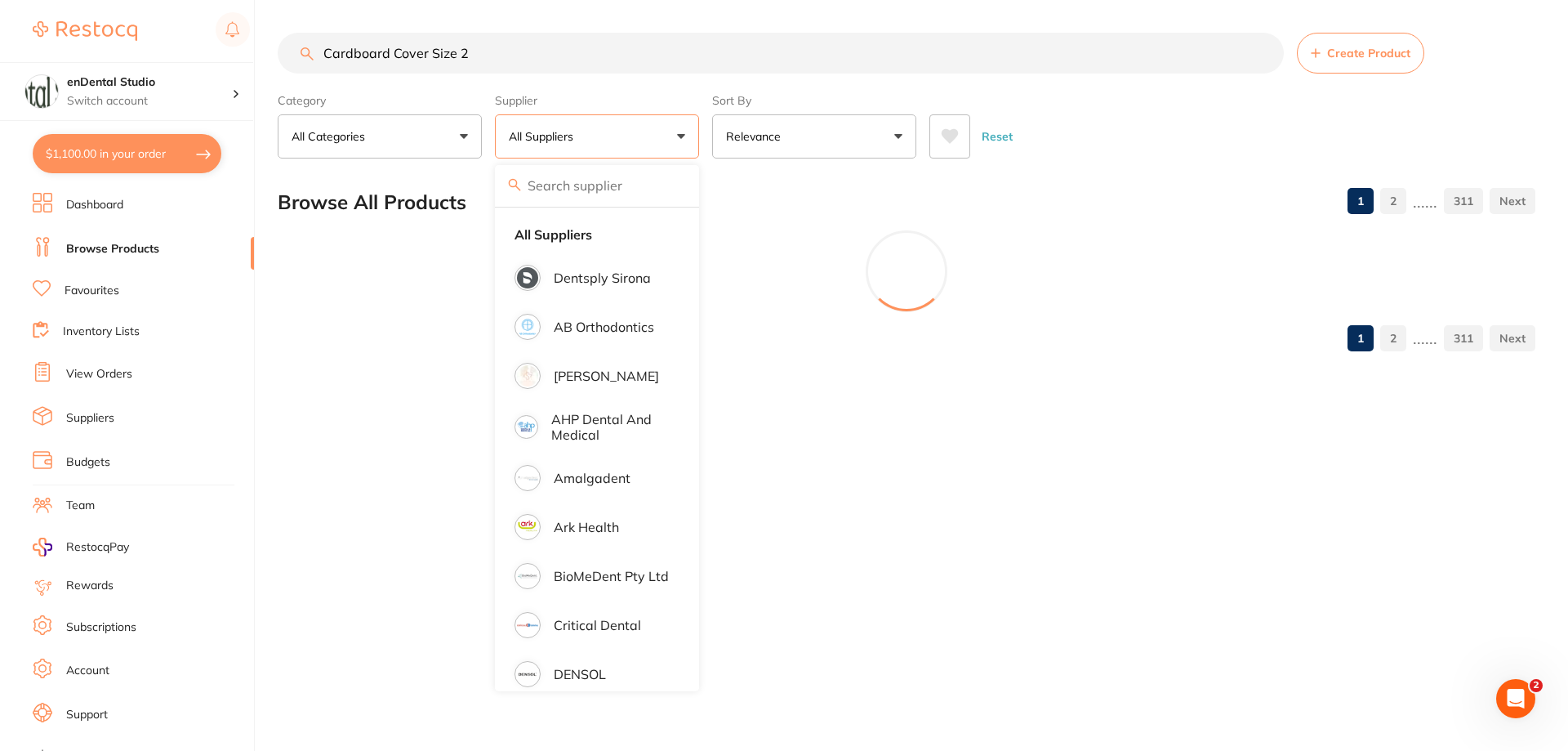
click at [1165, 109] on div "Reset" at bounding box center [1226, 130] width 593 height 57
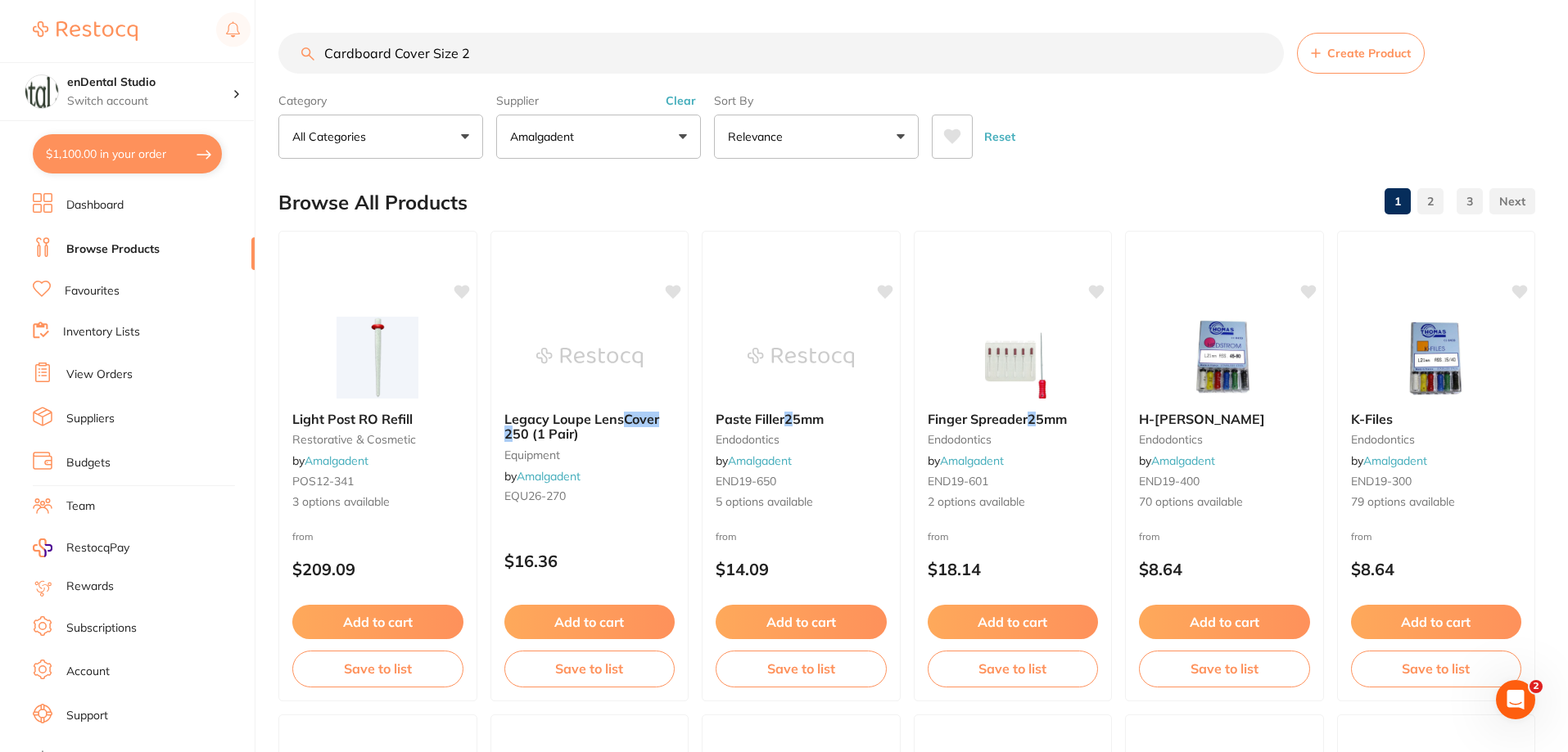
click at [548, 128] on p "Amalgadent" at bounding box center [544, 136] width 70 height 16
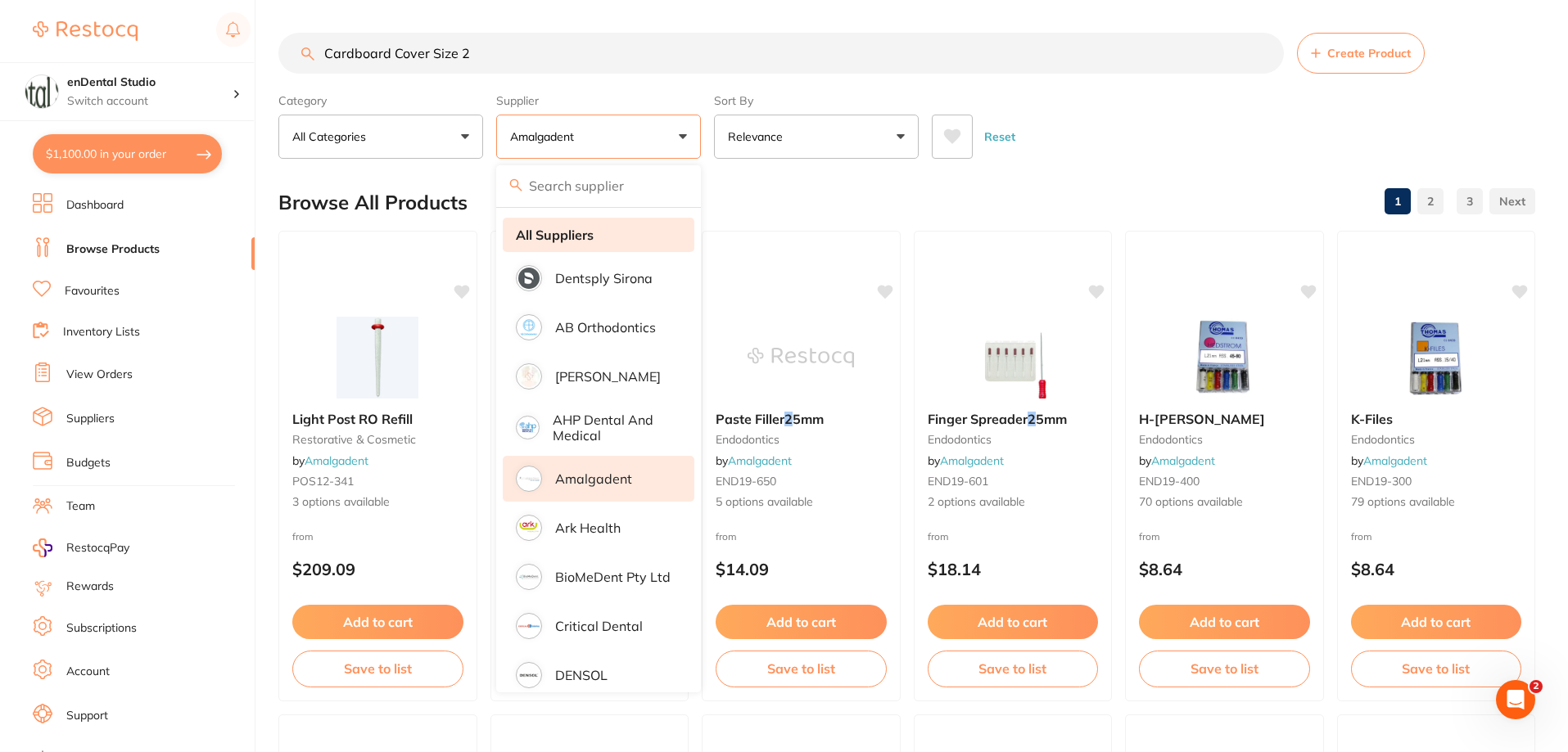
click at [607, 244] on li "All Suppliers" at bounding box center [599, 235] width 192 height 34
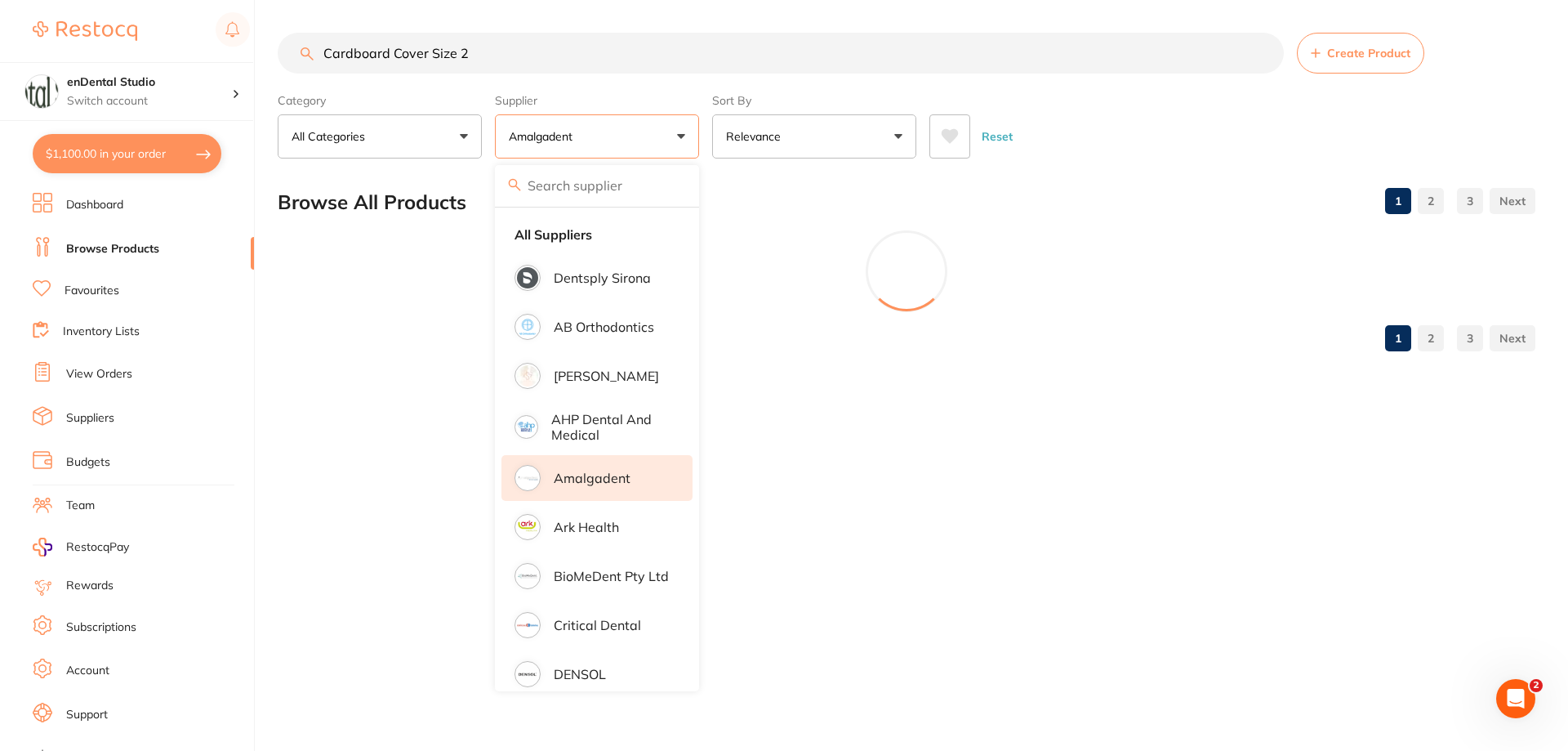
click at [1235, 80] on section "Cardboard Cover Size 2 Create Product Category All Categories All Categories ar…" at bounding box center [906, 96] width 1258 height 126
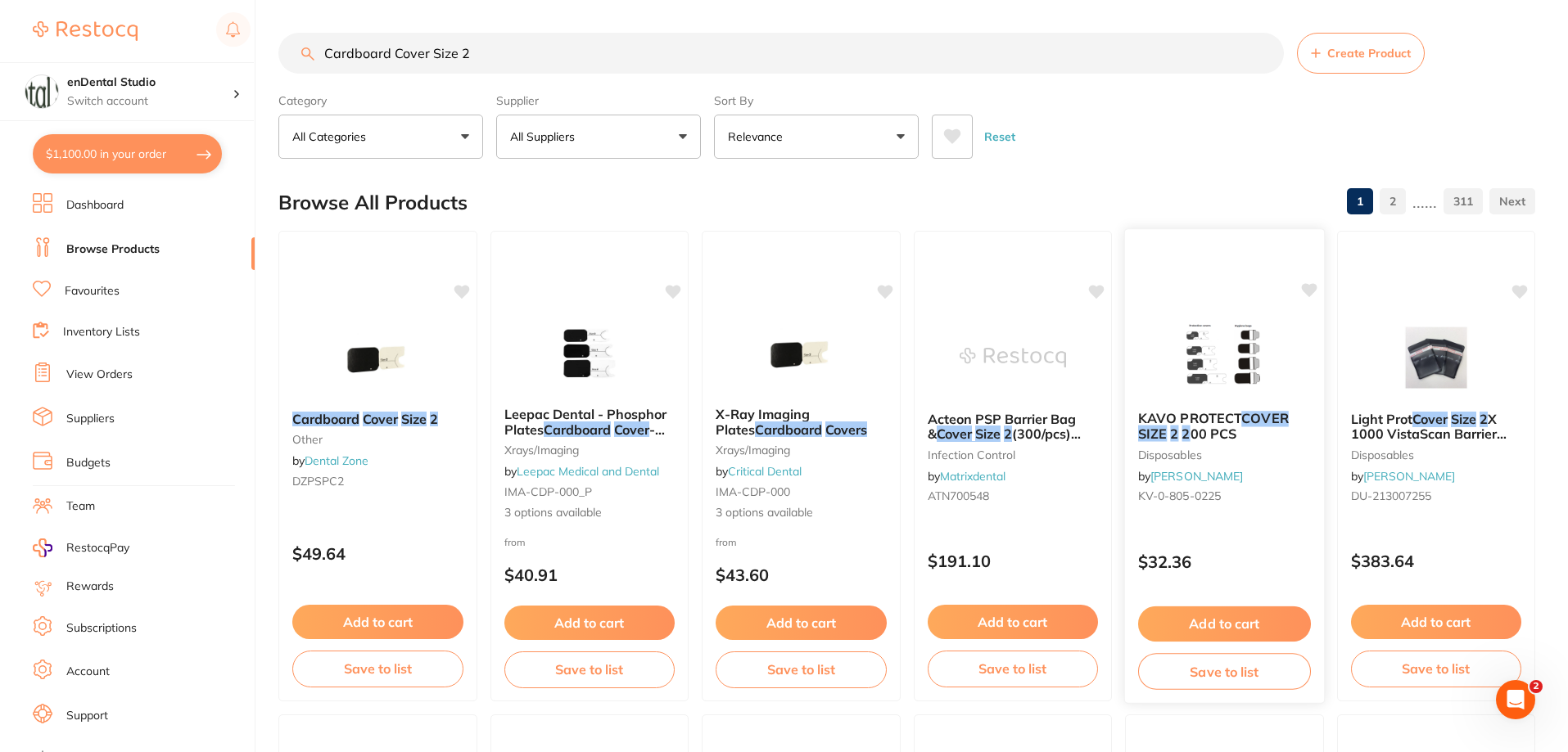
click at [1211, 417] on span "KAVO PROTECT" at bounding box center [1189, 418] width 104 height 16
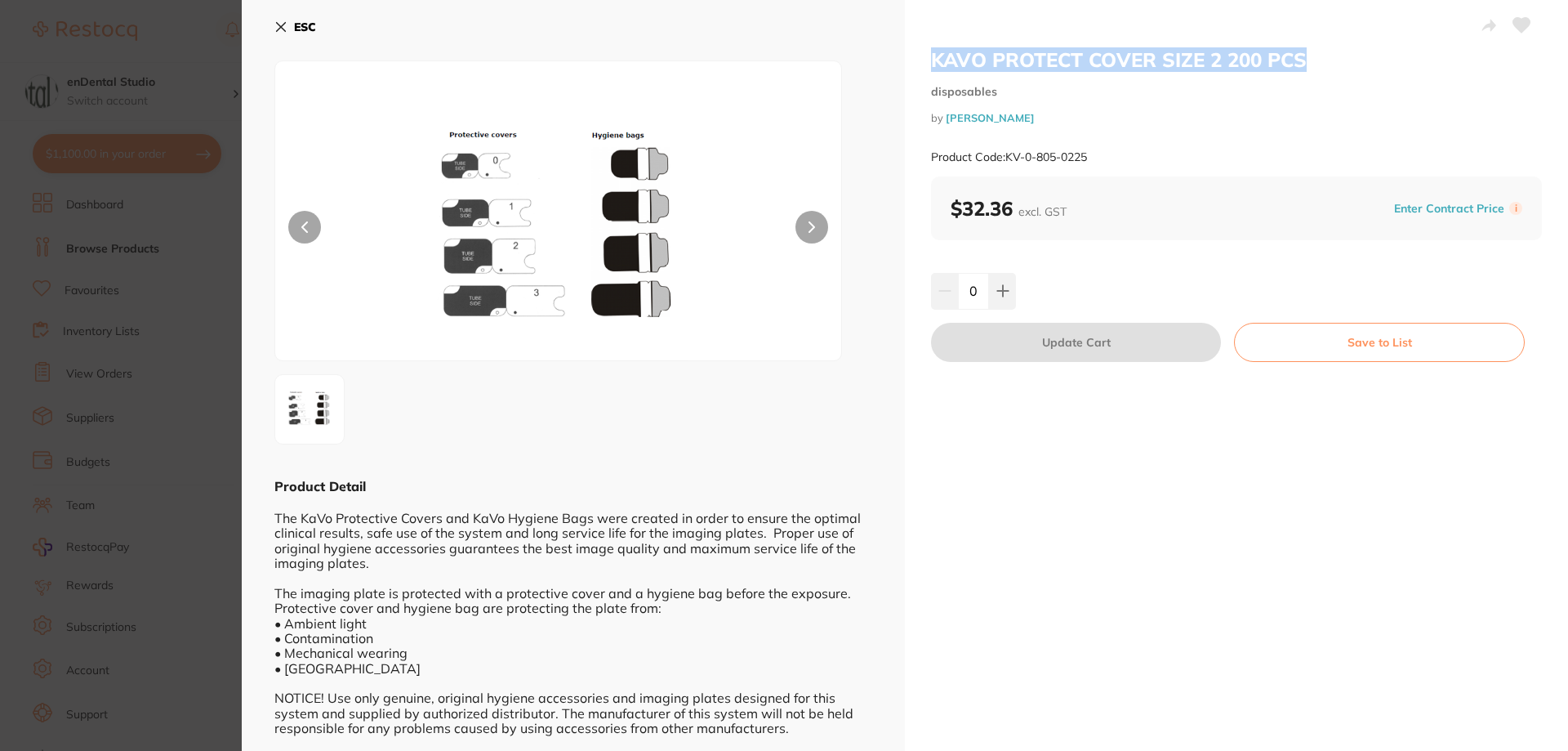
drag, startPoint x: 926, startPoint y: 52, endPoint x: 1334, endPoint y: 58, distance: 408.0
click at [1334, 58] on div "KAVO PROTECT COVER SIZE 2 200 PCS disposables by [PERSON_NAME] Product Code: KV…" at bounding box center [1237, 419] width 664 height 839
drag, startPoint x: 1232, startPoint y: 60, endPoint x: 1163, endPoint y: 35, distance: 73.4
click at [1163, 35] on div at bounding box center [1236, 27] width 611 height 41
drag, startPoint x: 921, startPoint y: 54, endPoint x: 1219, endPoint y: 55, distance: 298.0
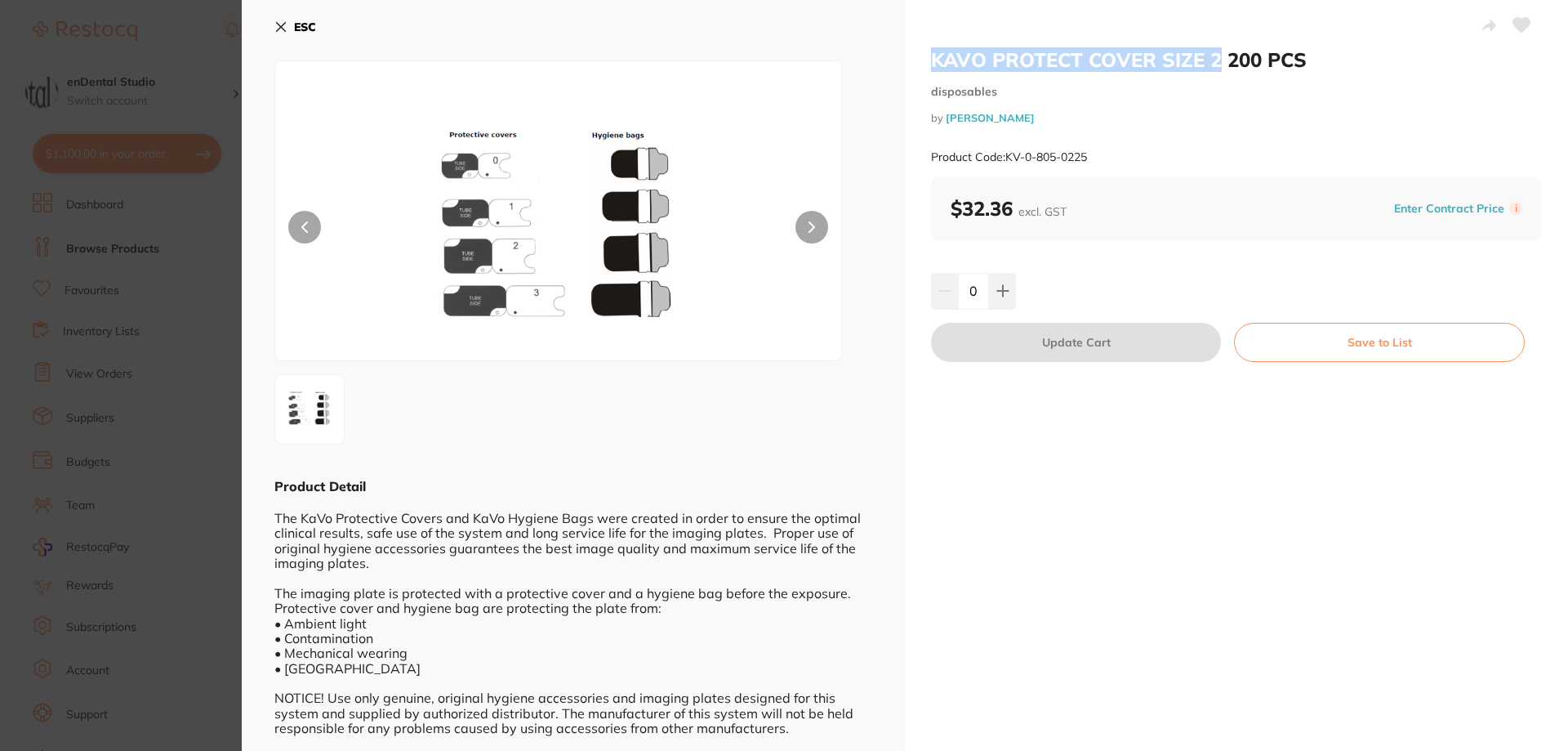
click at [1219, 55] on div "KAVO PROTECT COVER SIZE 2 200 PCS disposables by [PERSON_NAME] Product Code: KV…" at bounding box center [1237, 419] width 664 height 839
copy h2 "KAVO PROTECT COVER SIZE 2"
click at [215, 237] on section "KAVO PROTECT COVER SIZE 2 200 PCS disposables by [PERSON_NAME] Product Code: KV…" at bounding box center [784, 375] width 1568 height 751
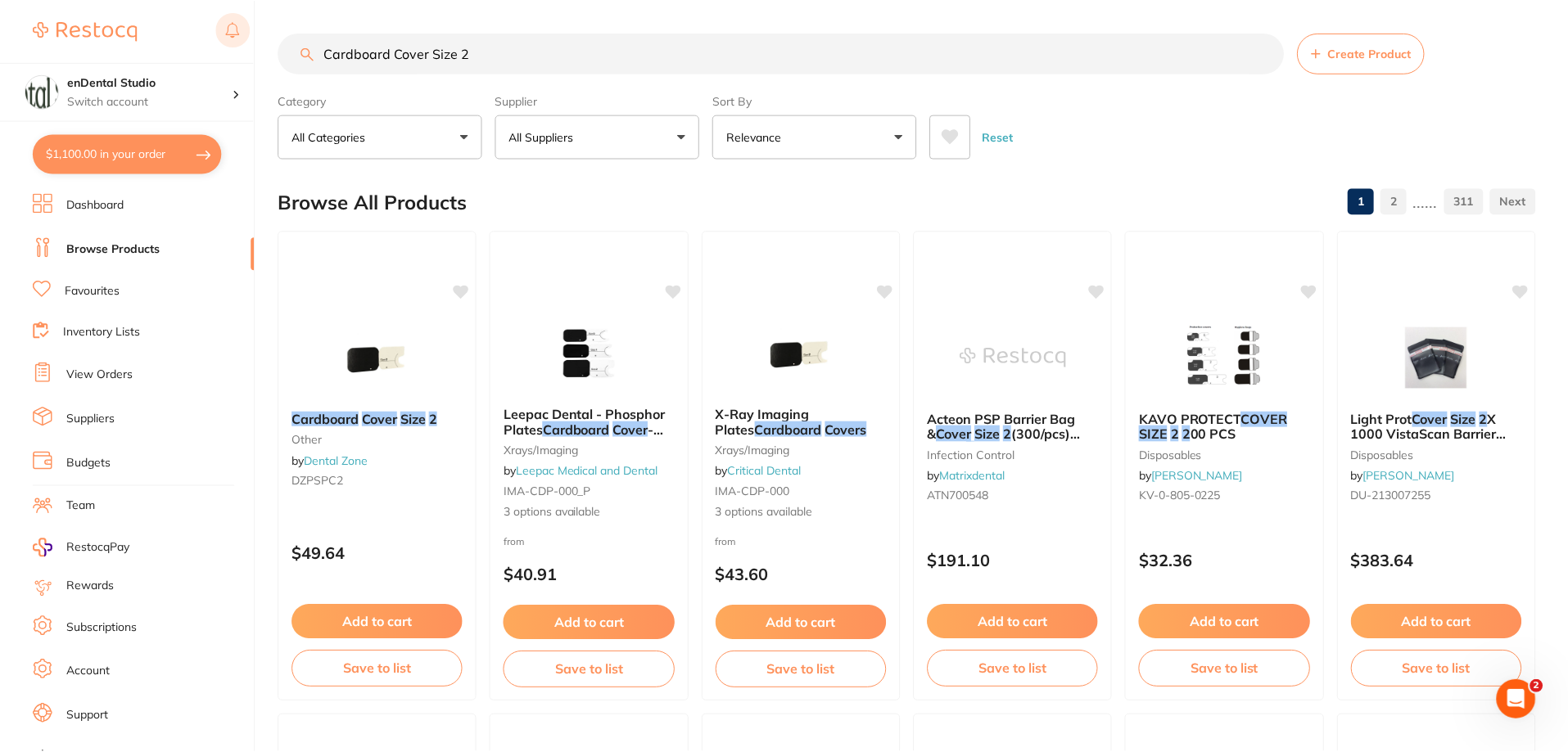
scroll to position [5, 0]
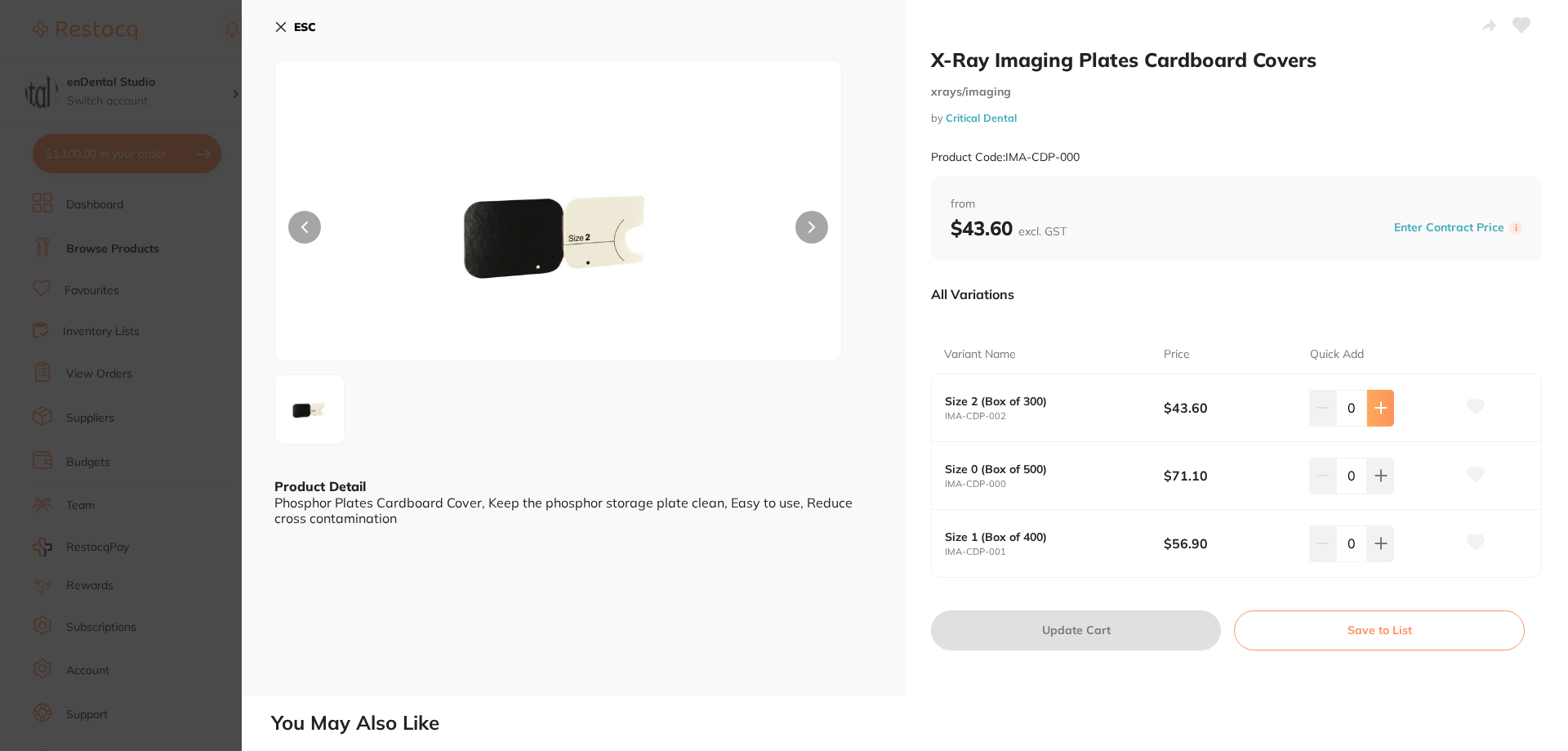
click at [1376, 410] on icon at bounding box center [1382, 408] width 13 height 13
type input "2"
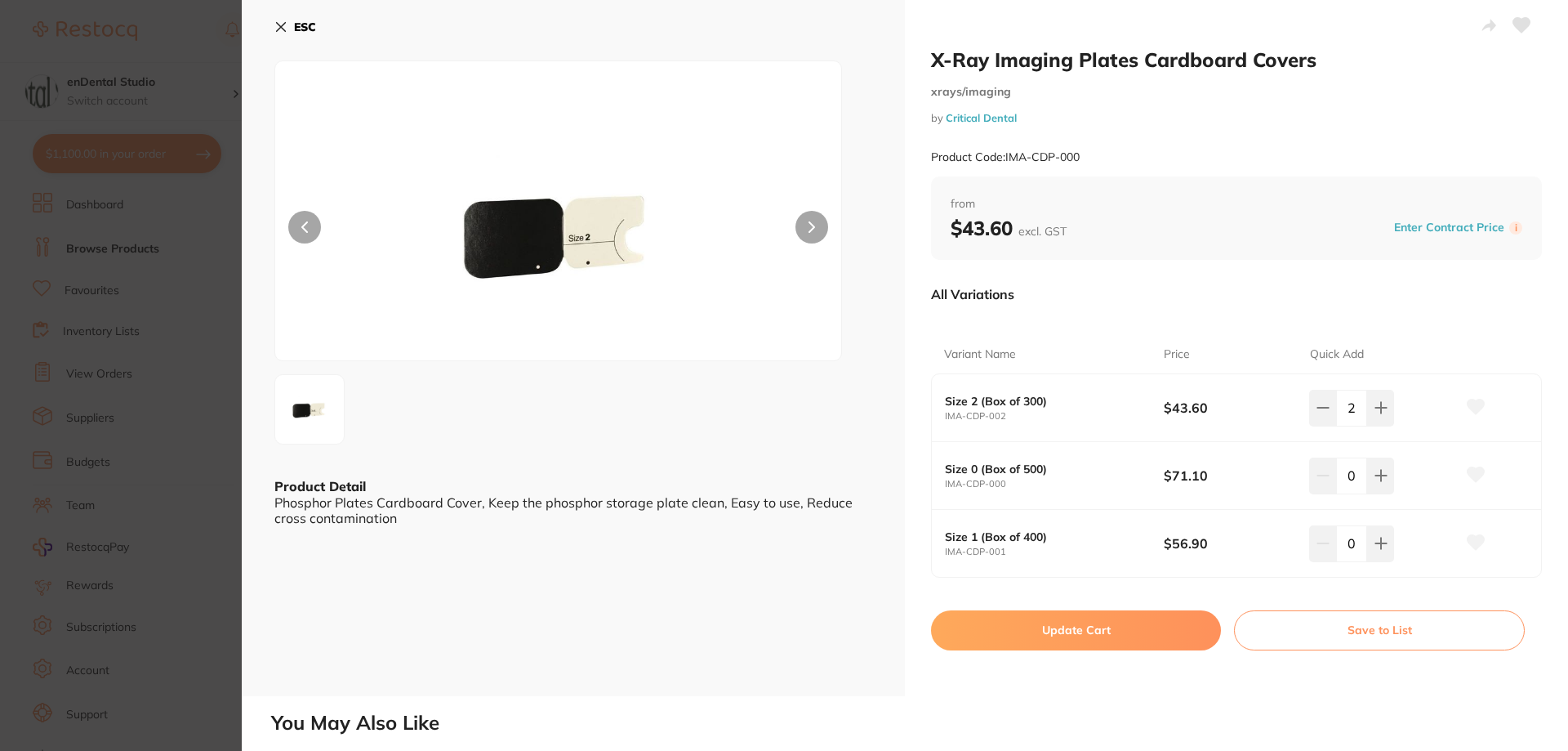
click at [1136, 624] on button "Update Cart" at bounding box center [1076, 630] width 290 height 39
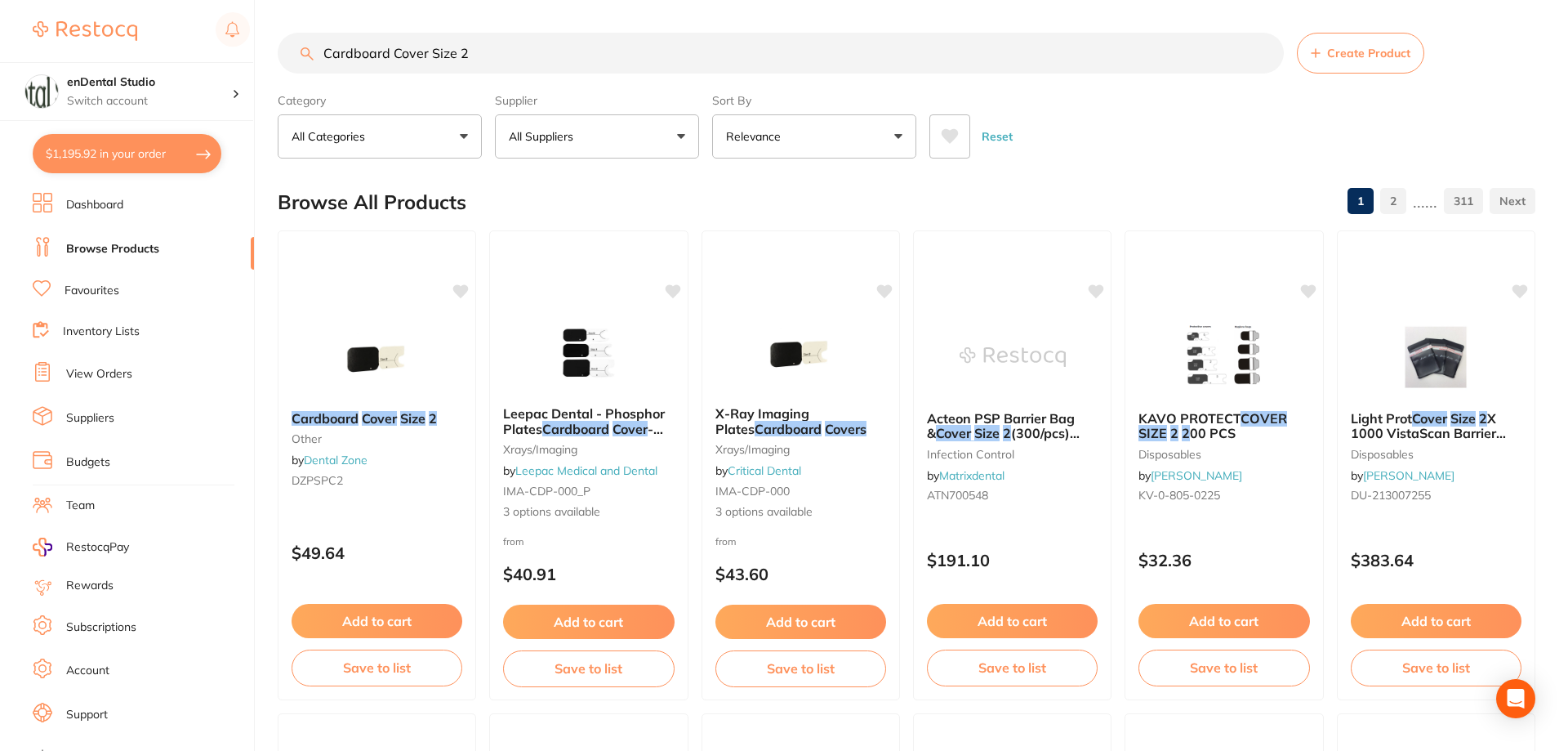
checkbox input "false"
drag, startPoint x: 562, startPoint y: 60, endPoint x: 318, endPoint y: 55, distance: 244.1
click at [318, 55] on input "Cardboard Cover Size 2" at bounding box center [778, 53] width 1003 height 41
paste input "TEMREX / JR Rand #1 .001 Regular Matrix Bands (12) 074R Green Tofflemire"
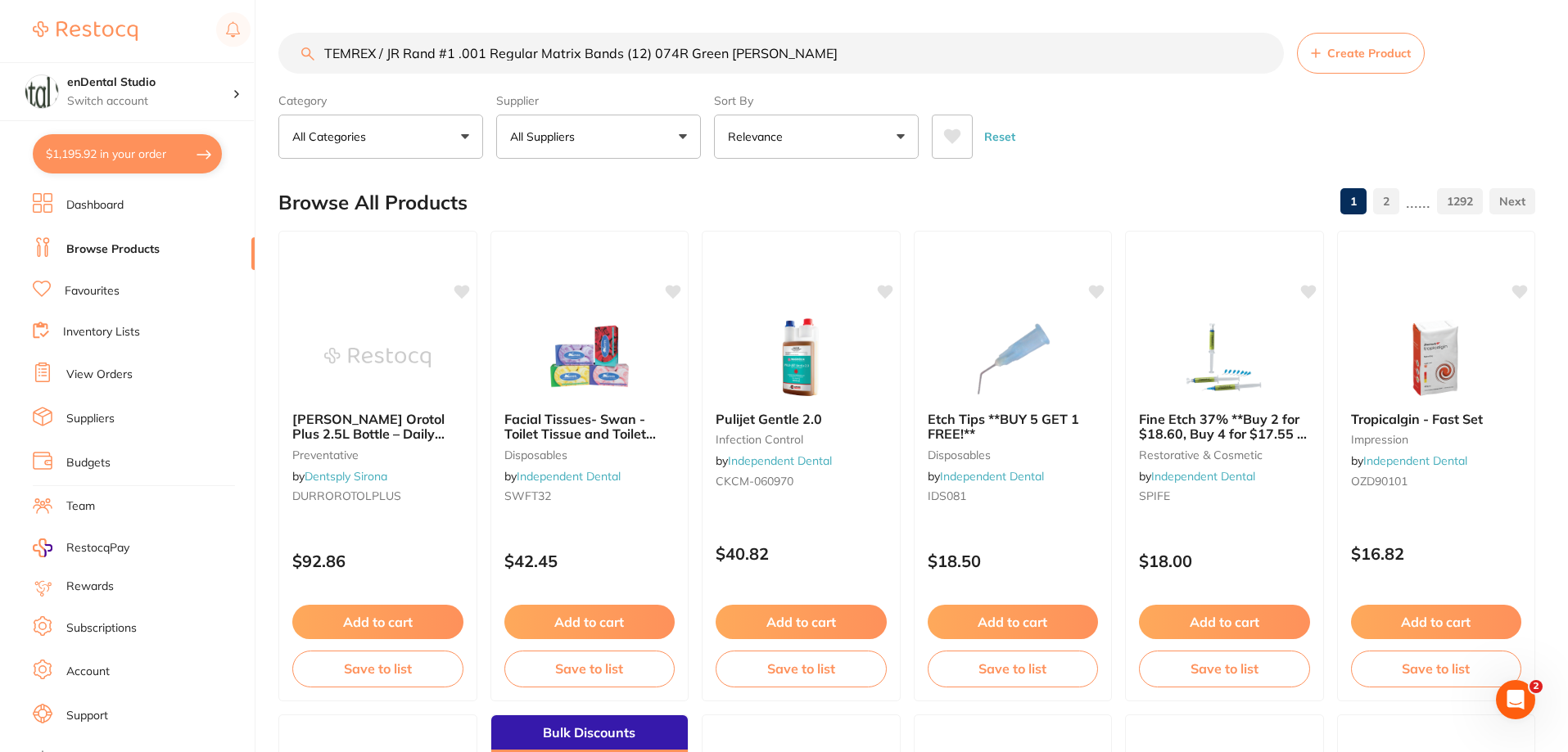
drag, startPoint x: 456, startPoint y: 50, endPoint x: 291, endPoint y: 56, distance: 165.1
click at [291, 56] on input "TEMREX / JR Rand #1 .001 Regular Matrix Bands (12) 074R Green Tofflemire" at bounding box center [780, 53] width 1005 height 41
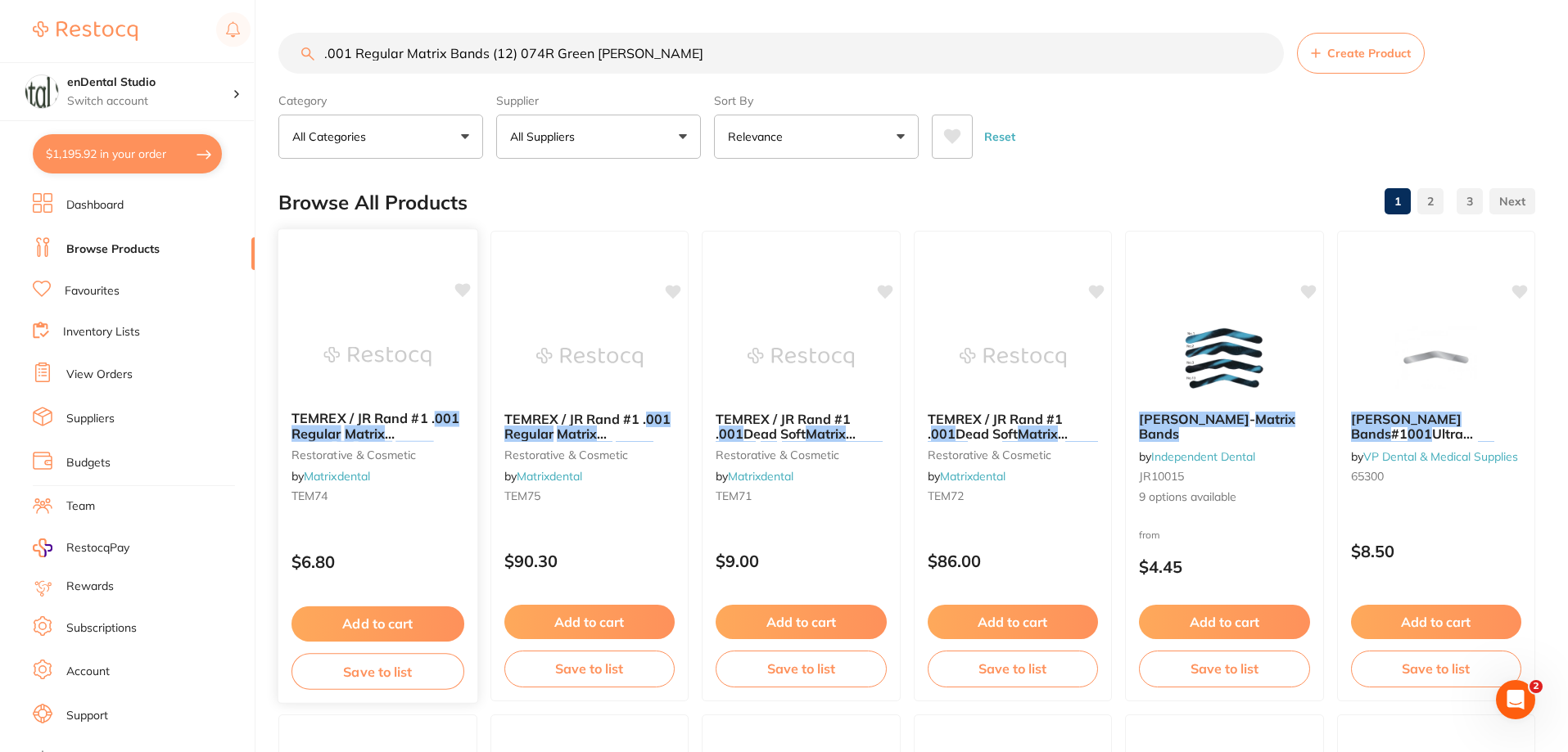
type input ".001 Regular Matrix Bands (12) 074R Green Tofflemire"
click at [373, 321] on img at bounding box center [378, 356] width 107 height 82
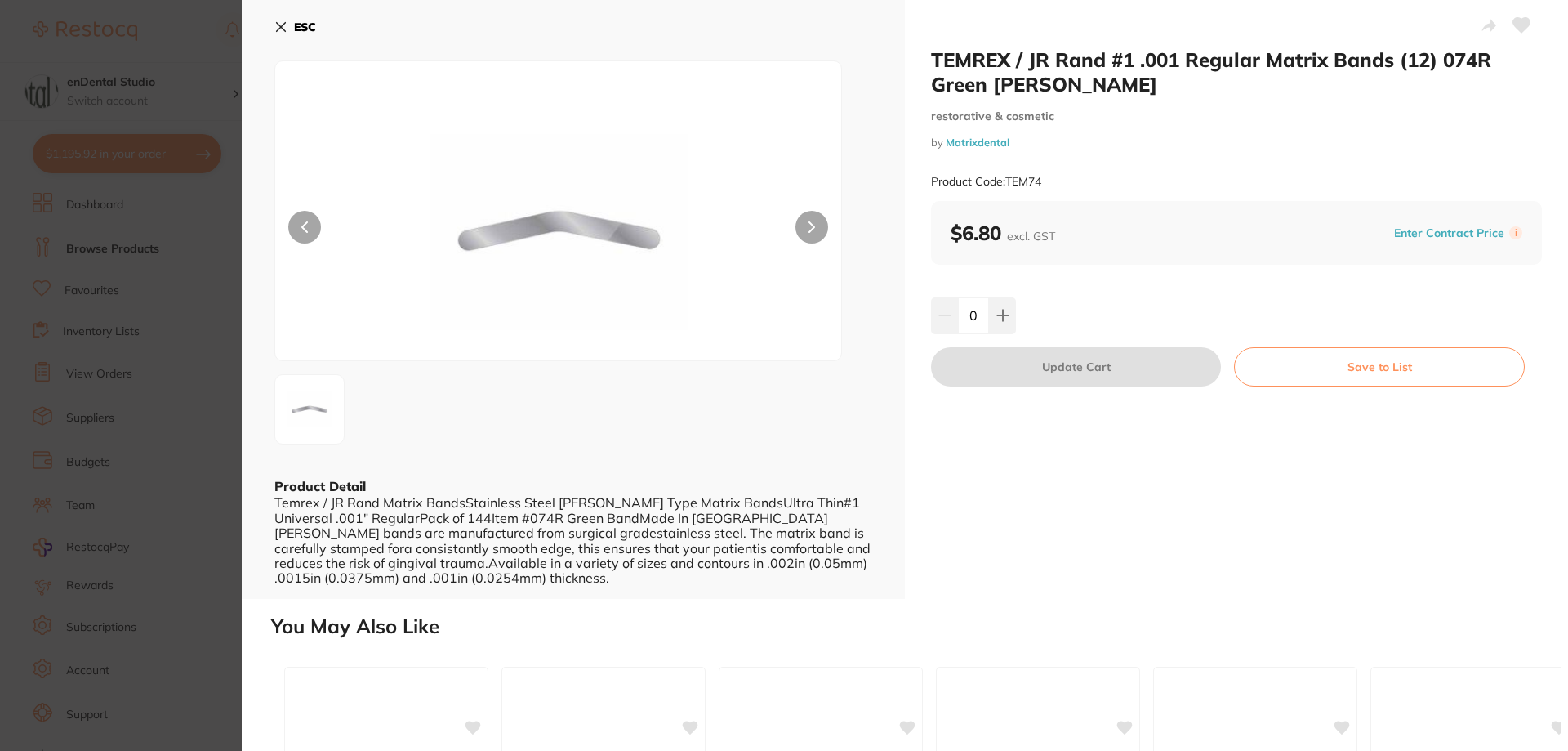
click at [0, 415] on section "TEMREX / JR Rand #1 .001 Regular Matrix Bands (12) 074R Green Tofflemire restor…" at bounding box center [784, 375] width 1568 height 751
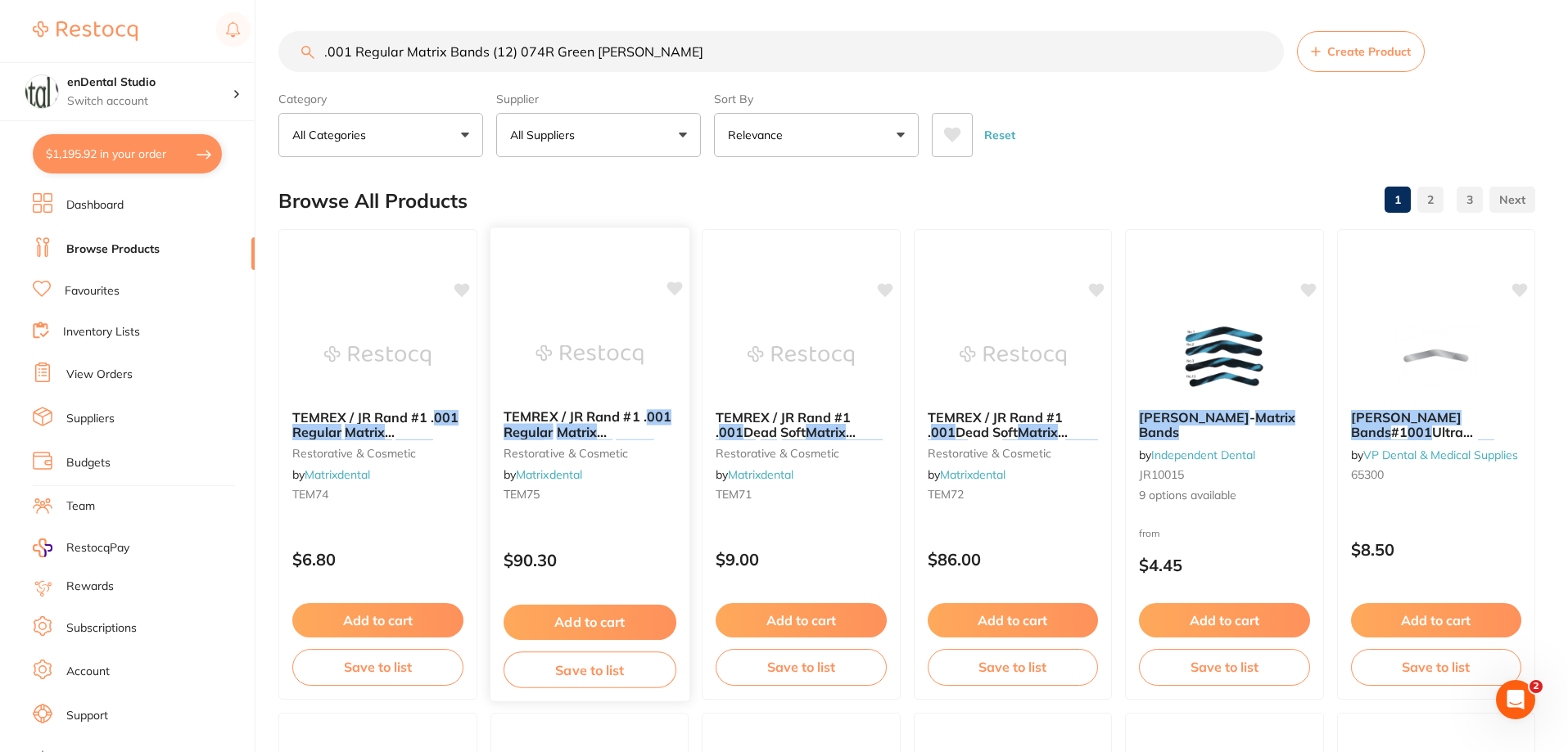
click at [619, 376] on img at bounding box center [589, 354] width 107 height 82
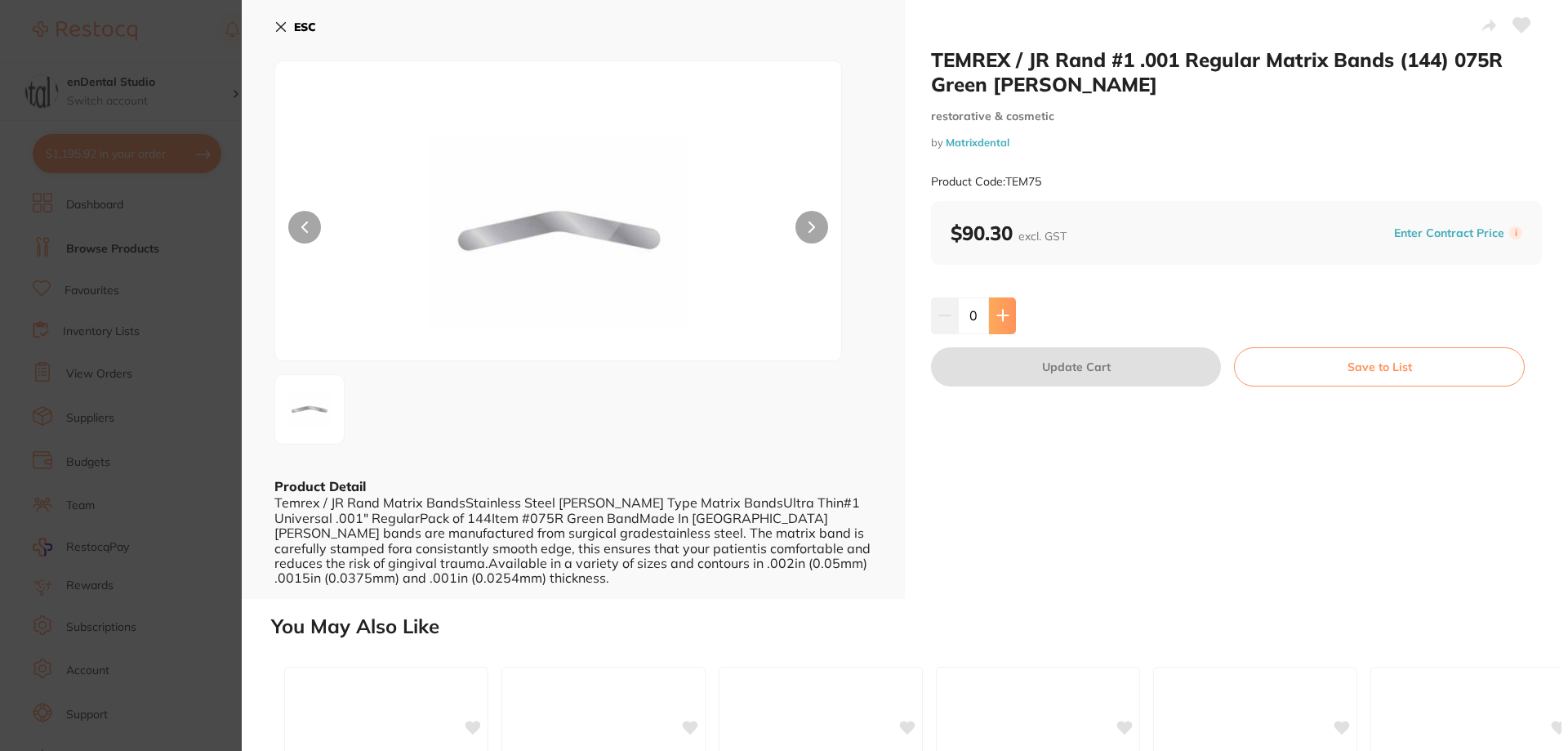
click at [992, 320] on button at bounding box center [1003, 316] width 27 height 36
type input "1"
click at [1012, 369] on button "Update Cart" at bounding box center [1076, 366] width 290 height 39
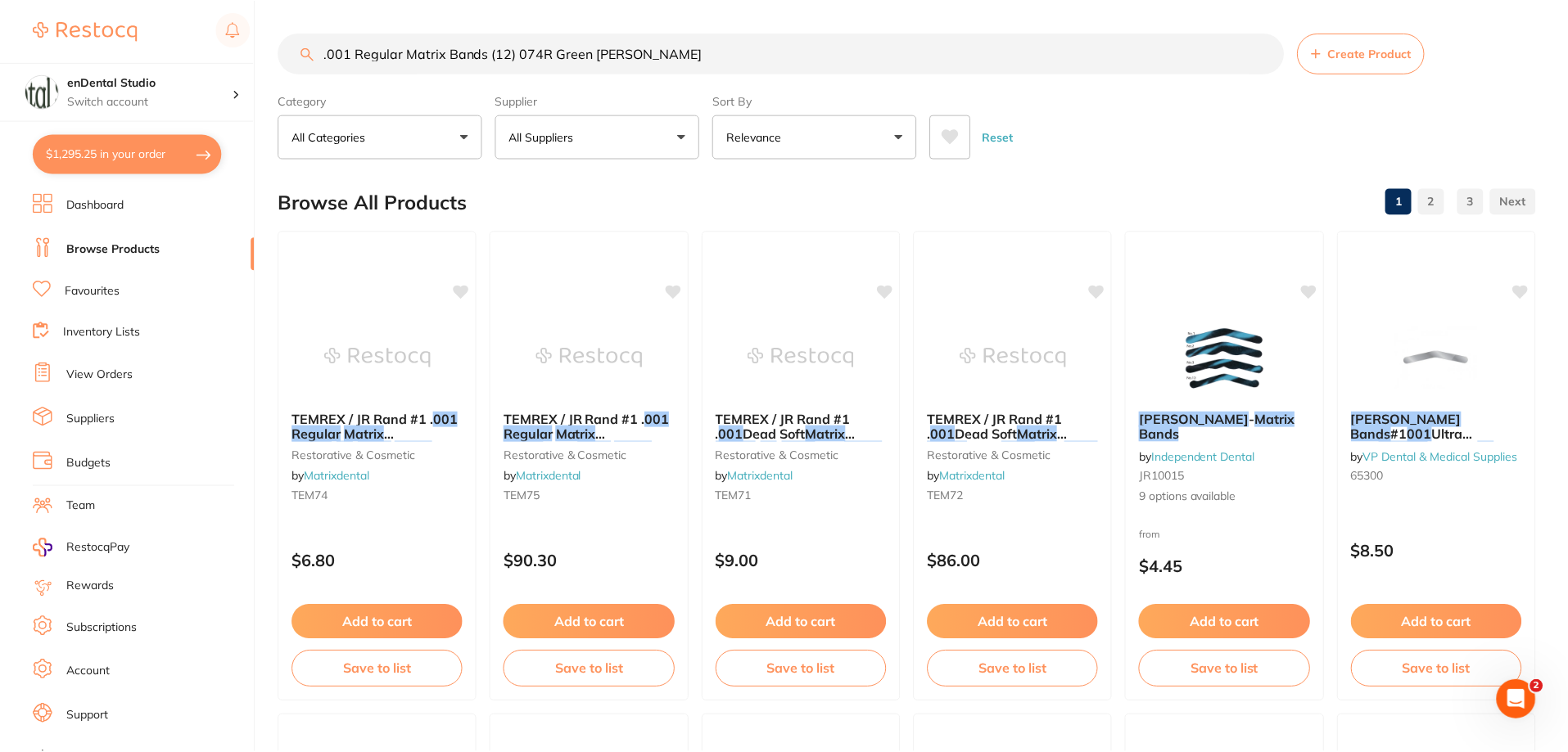
scroll to position [2, 0]
click at [390, 373] on img at bounding box center [378, 354] width 107 height 82
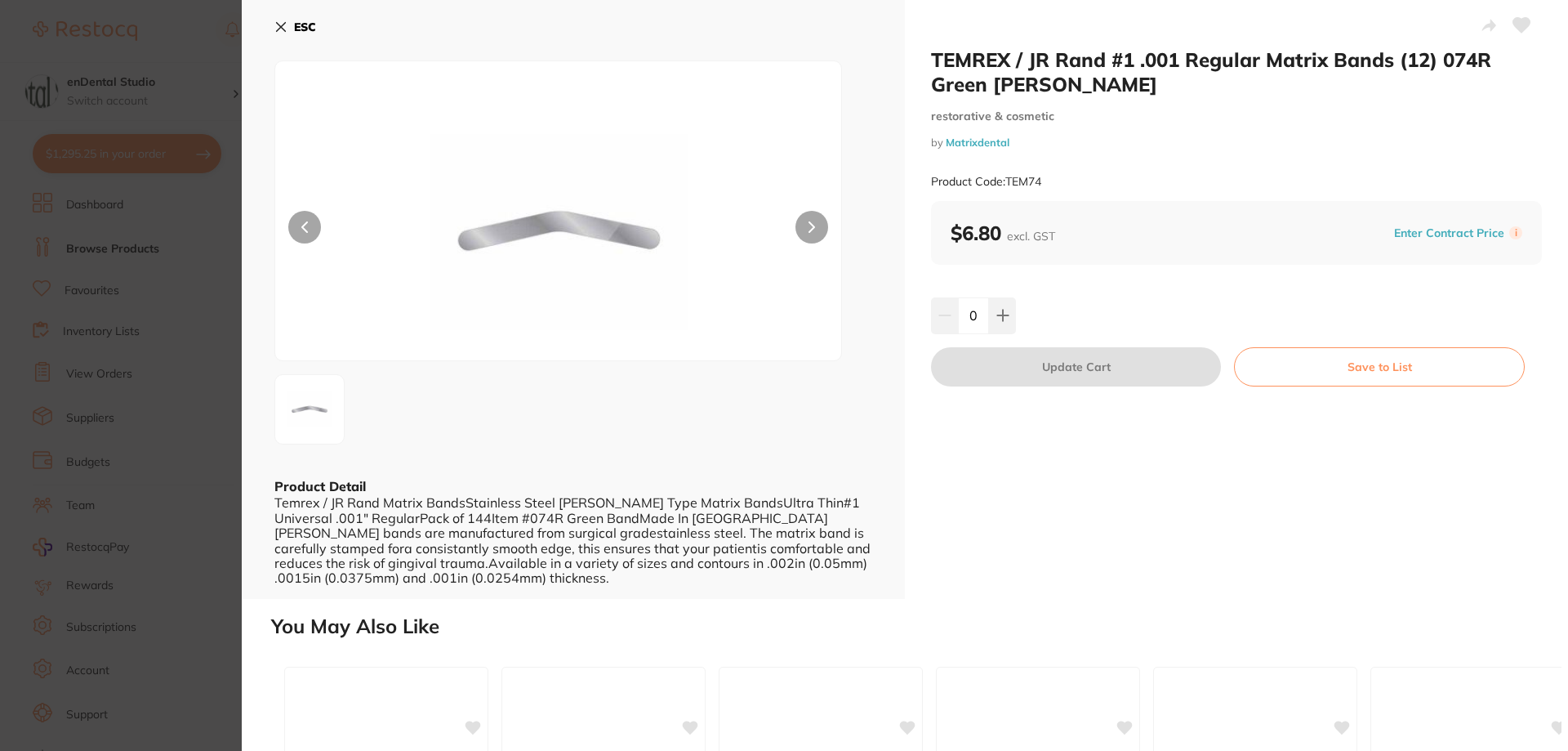
click at [294, 26] on b "ESC" at bounding box center [305, 27] width 22 height 14
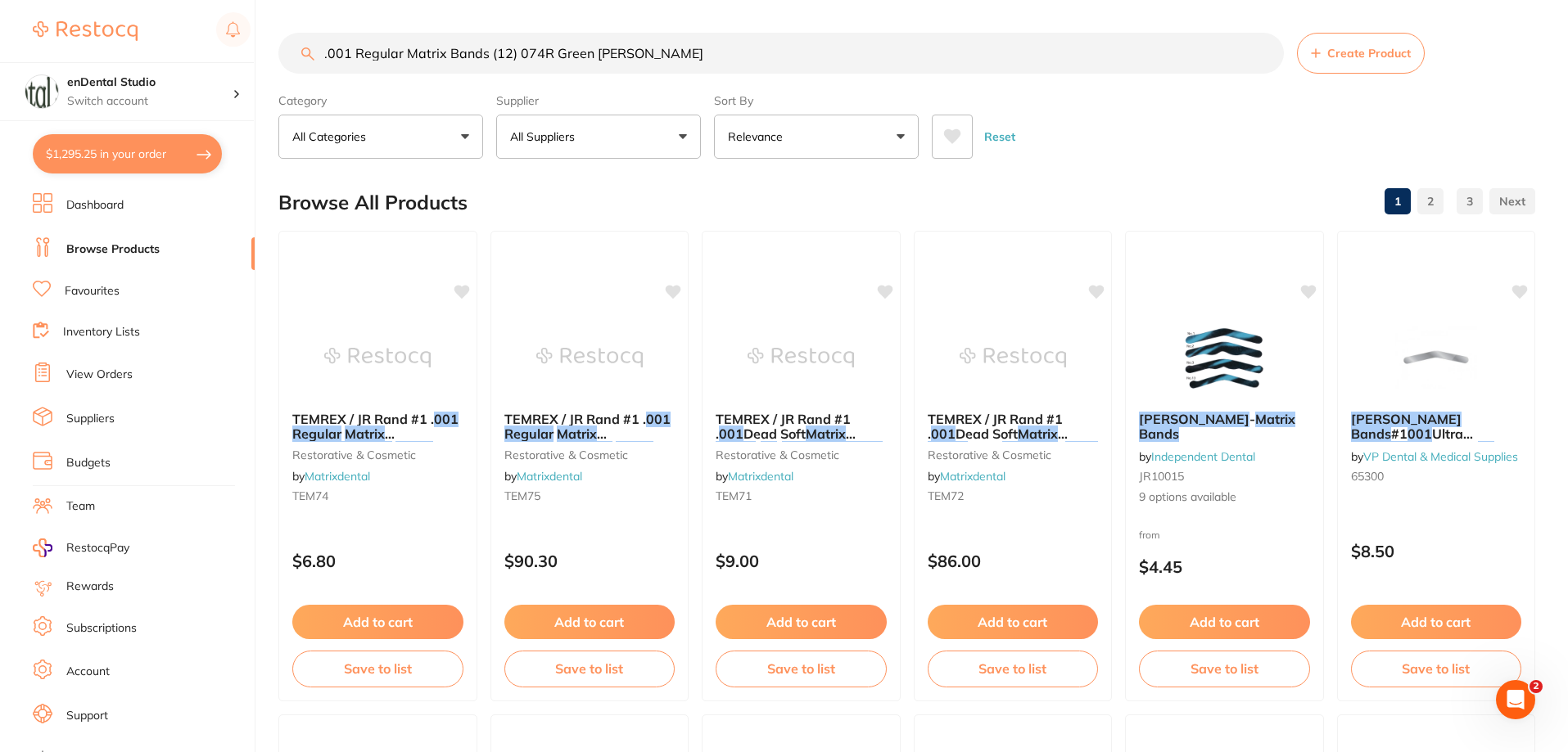
click at [122, 155] on button "$1,295.25 in your order" at bounding box center [127, 153] width 189 height 39
checkbox input "true"
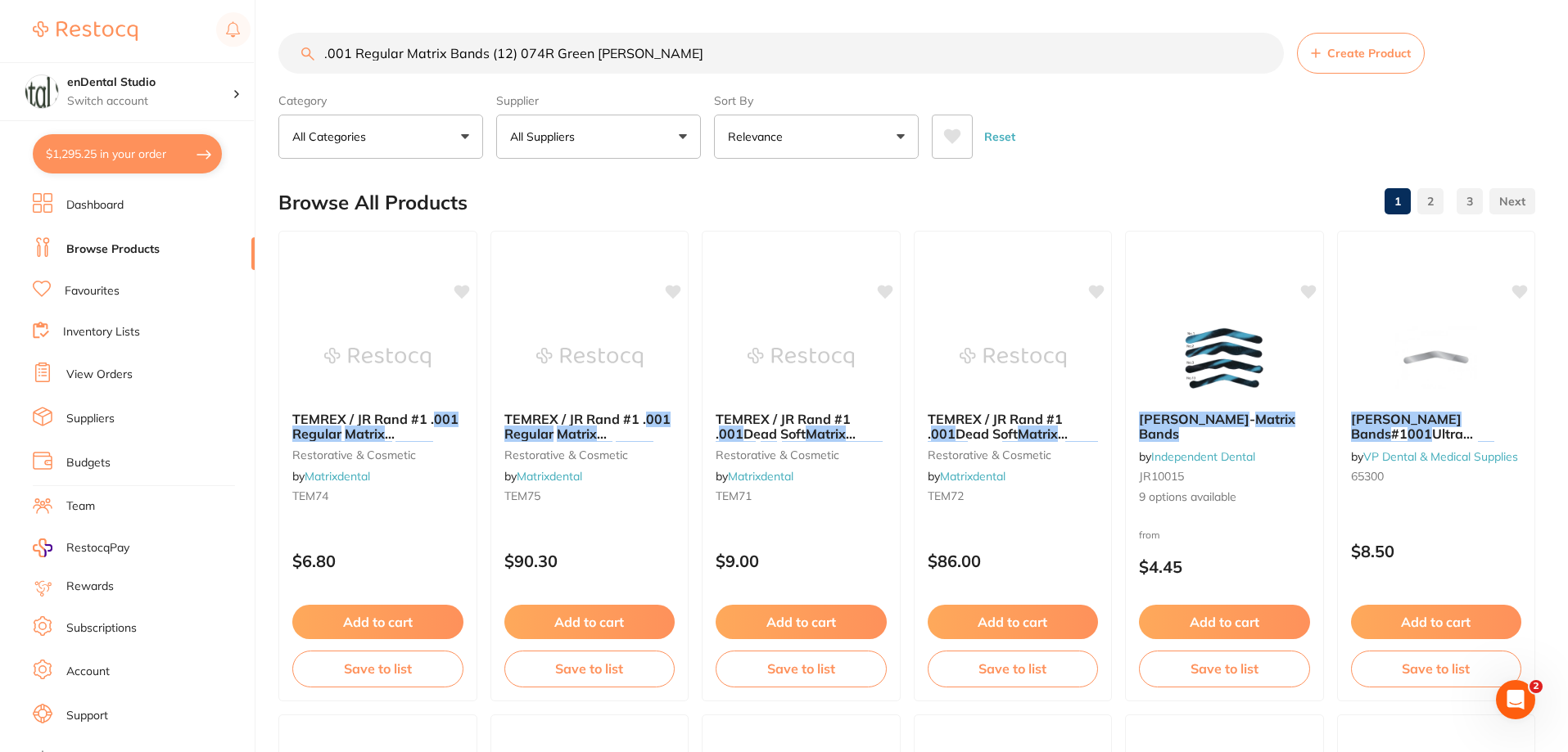
checkbox input "true"
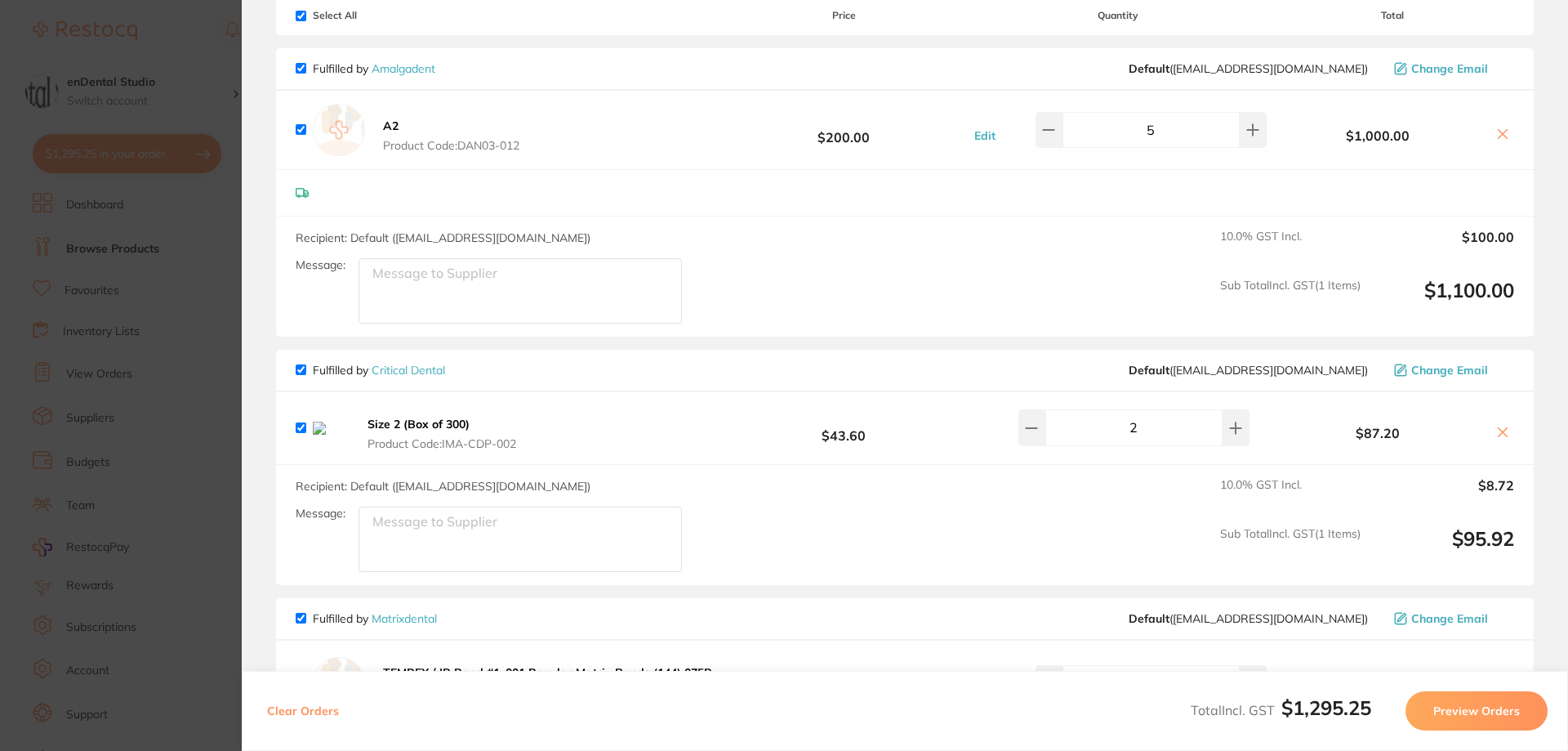
scroll to position [327, 0]
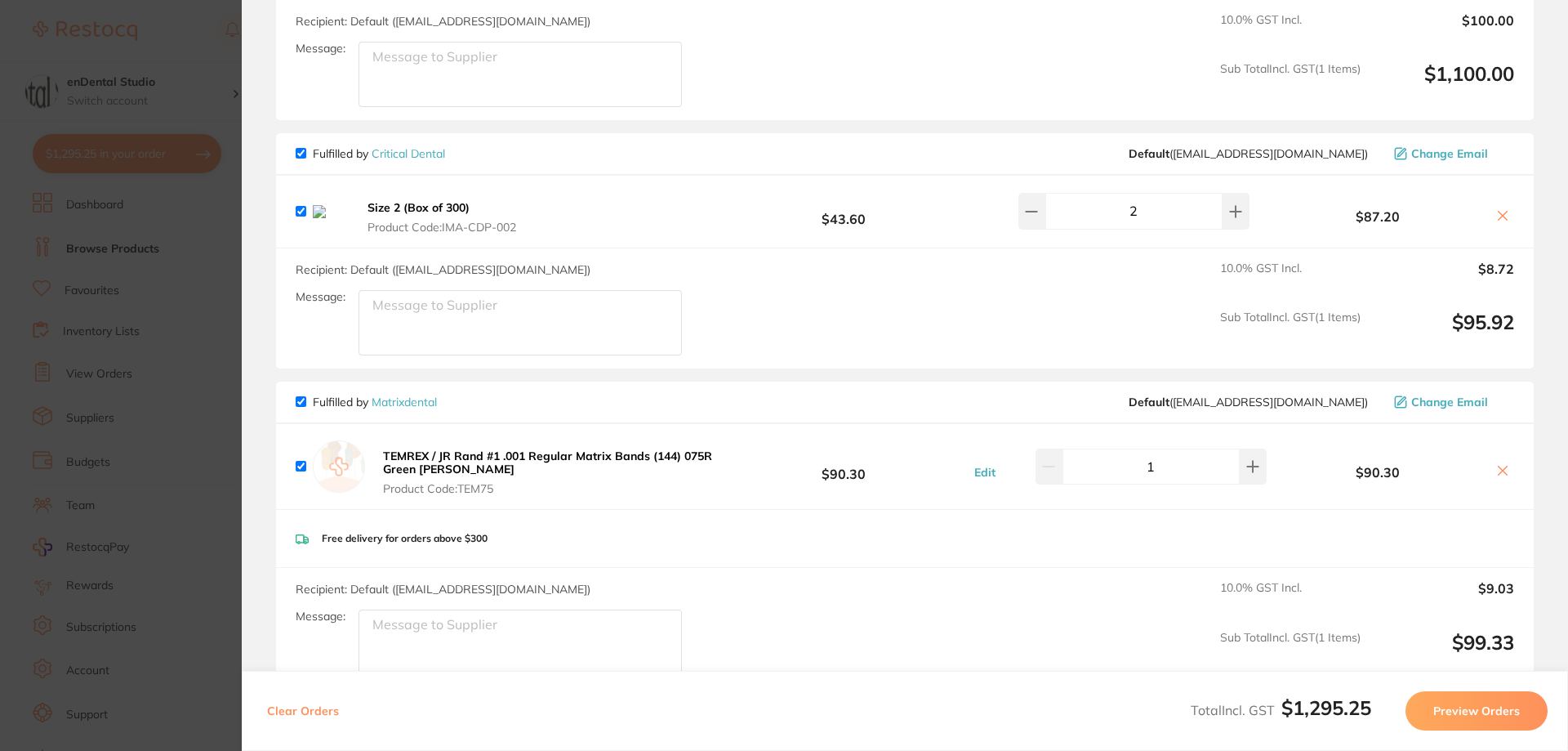
click at [142, 240] on section "Update RRP Set your pre negotiated price for this item. Item Agreed RRP (excl. …" at bounding box center [784, 375] width 1568 height 751
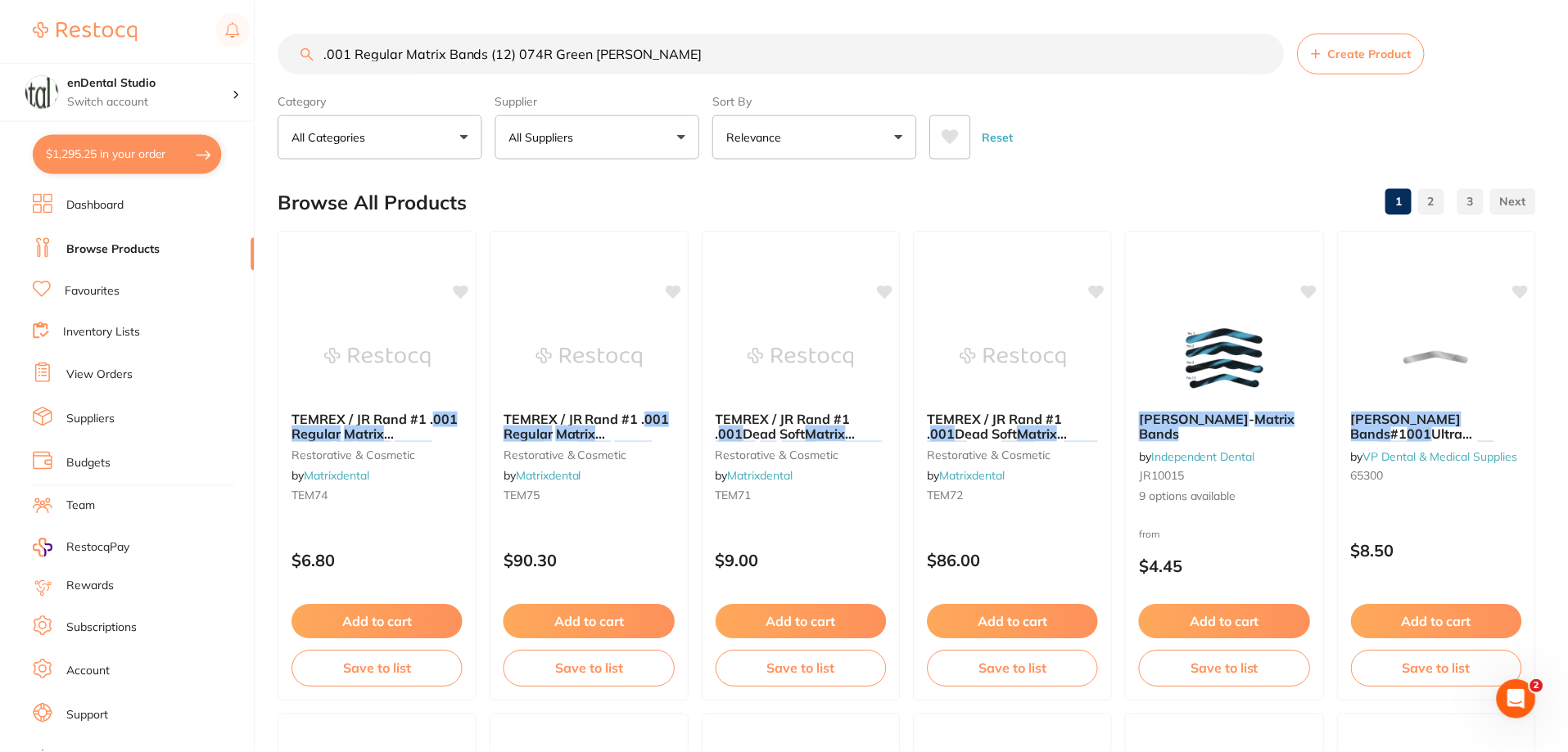
scroll to position [2, 0]
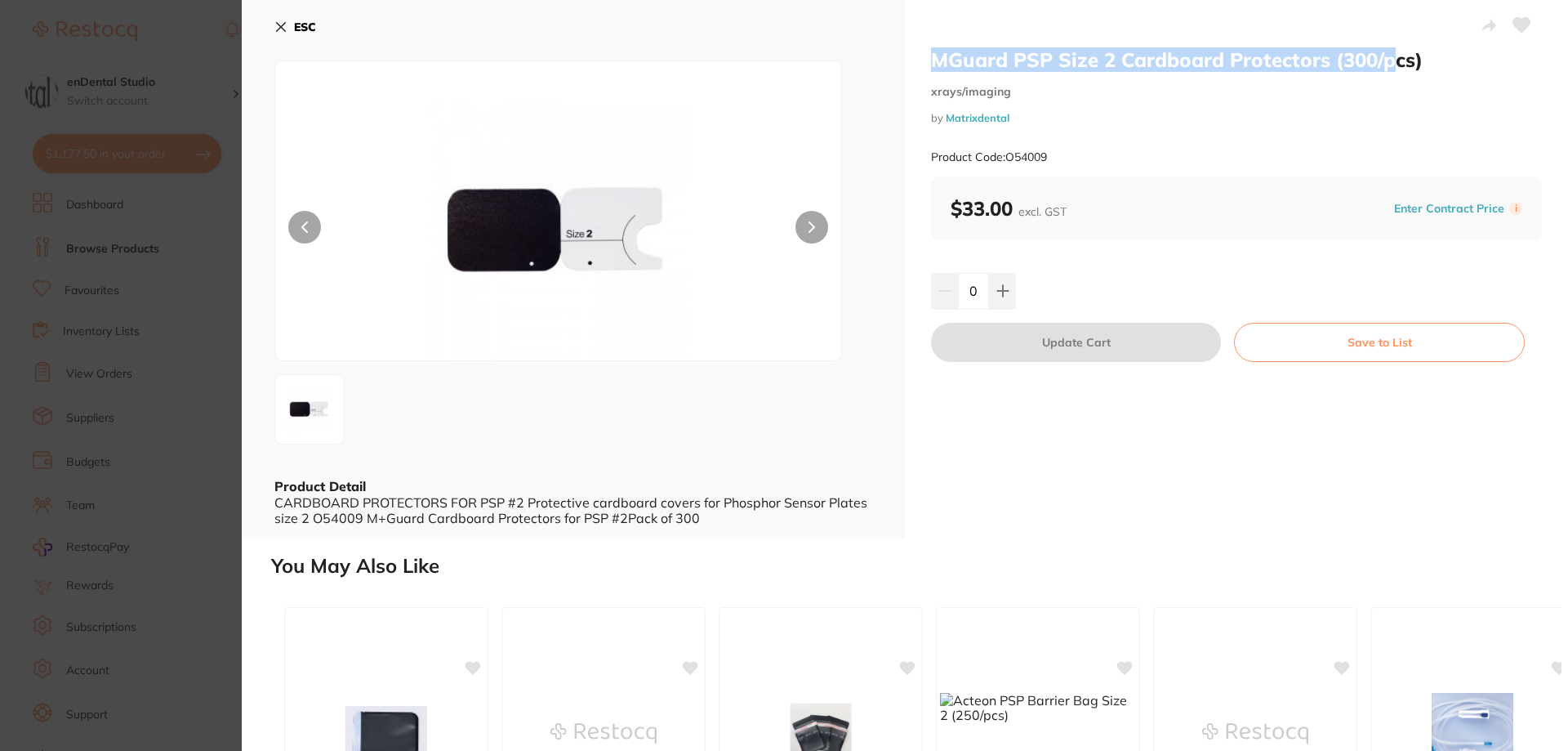
click at [969, 52] on h2 "MGuard PSP Size 2 Cardboard Protectors (300/pcs)" at bounding box center [1236, 60] width 611 height 25
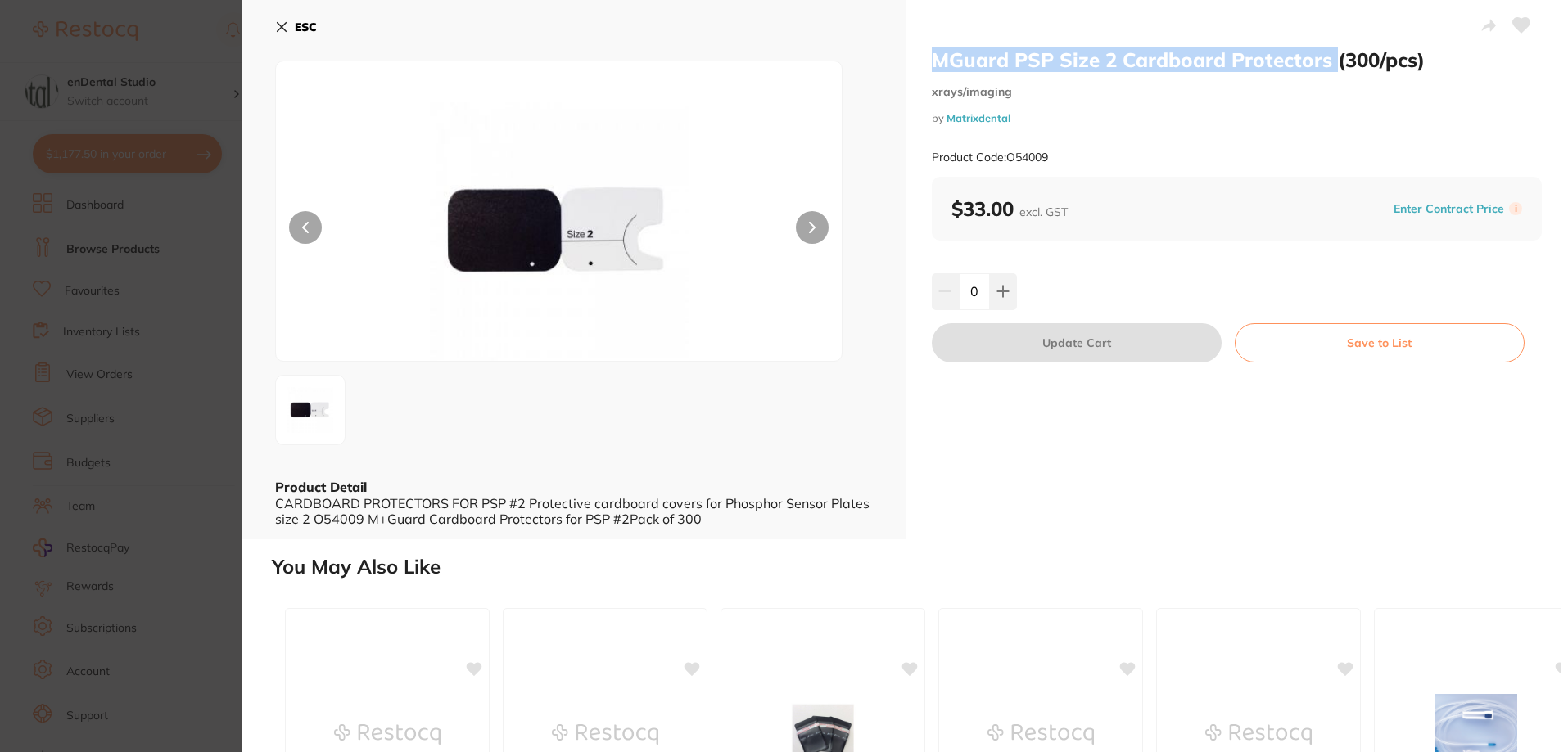
drag, startPoint x: 930, startPoint y: 57, endPoint x: 1327, endPoint y: 60, distance: 397.0
click at [1327, 60] on div "MGuard PSP Size 2 Cardboard Protectors (300/pcs) xrays/imaging by Matrixdental …" at bounding box center [1237, 269] width 663 height 539
click at [1526, 20] on icon at bounding box center [1526, 25] width 17 height 14
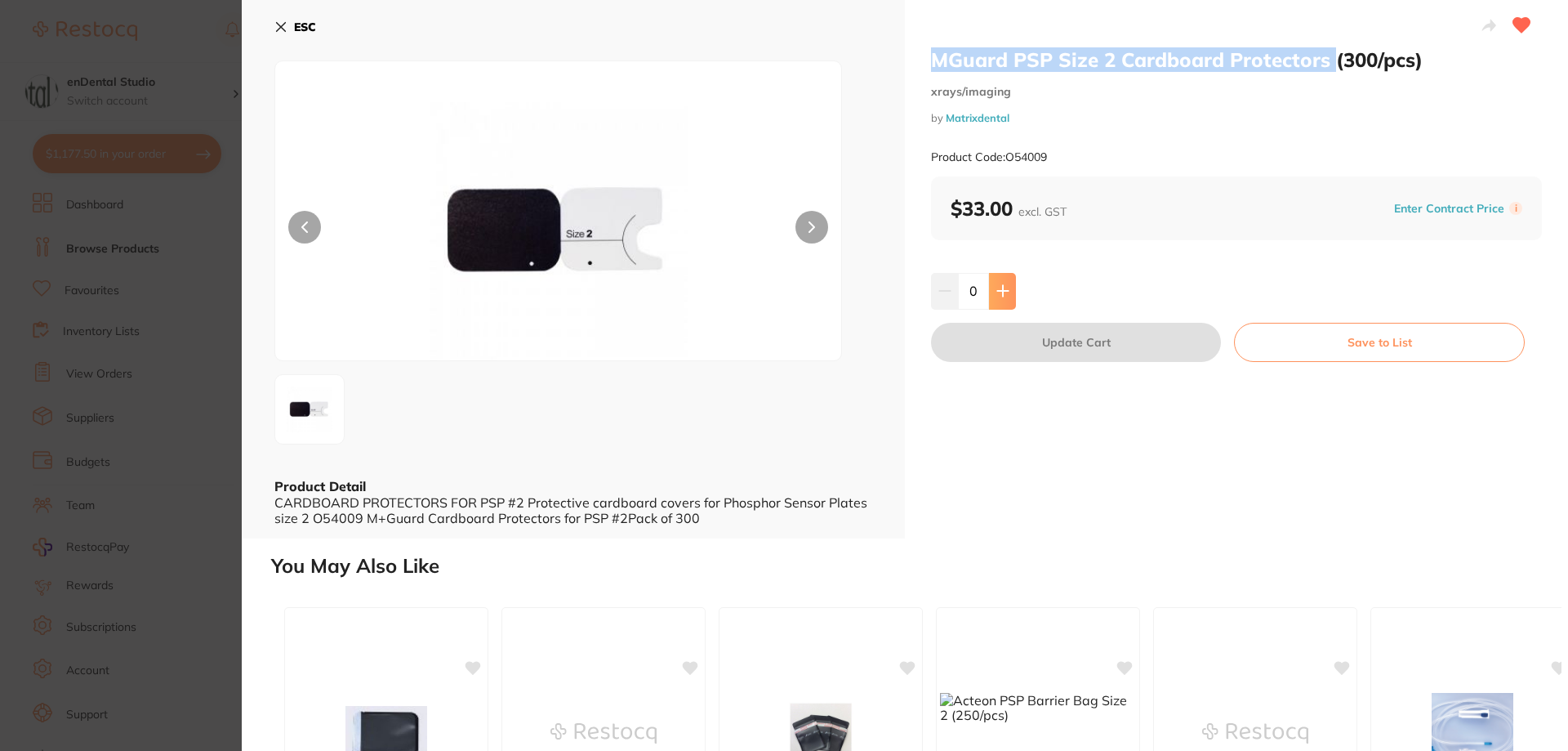
click at [1000, 294] on icon at bounding box center [1003, 291] width 13 height 13
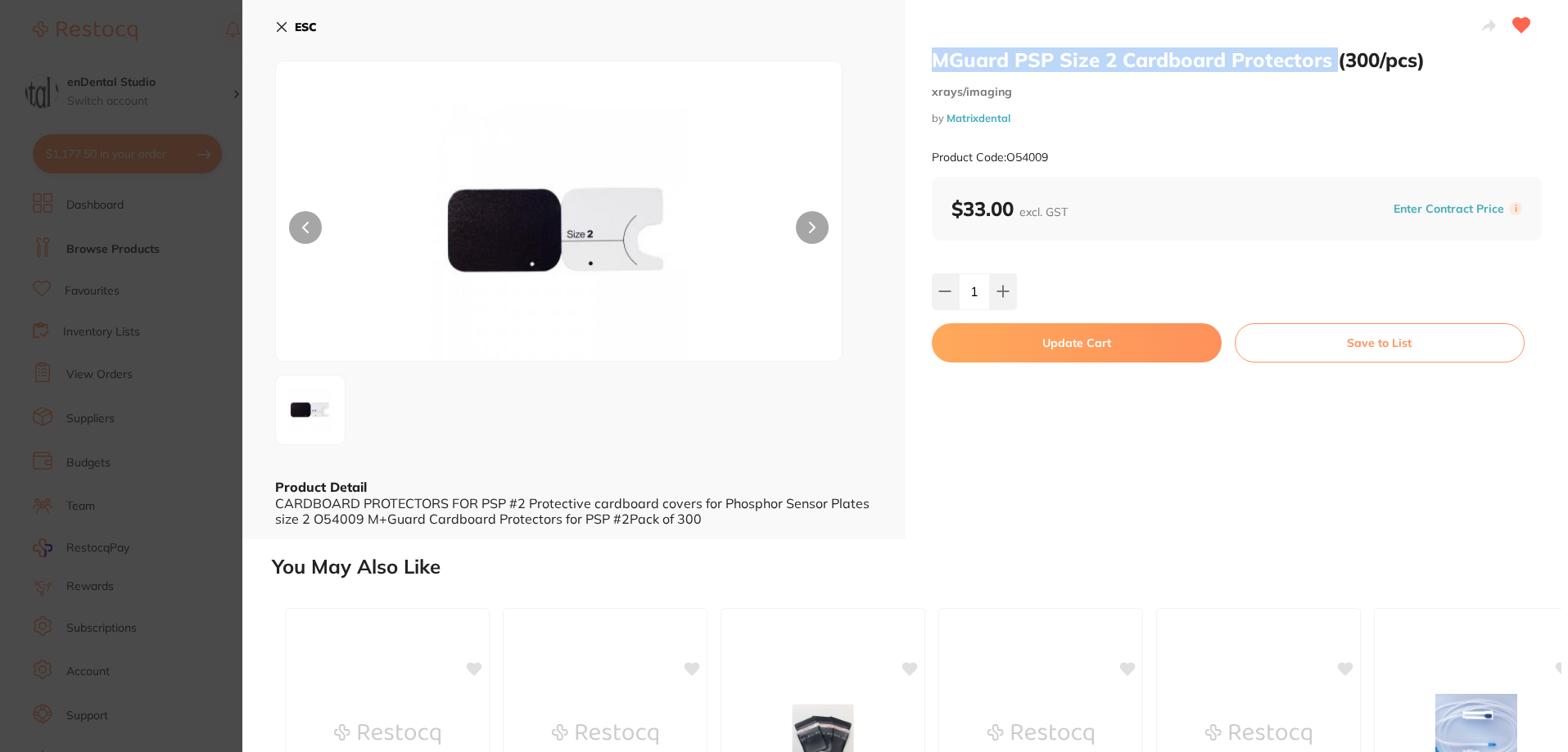
click at [1003, 289] on icon at bounding box center [1003, 291] width 13 height 13
type input "2"
click at [1042, 340] on button "Update Cart" at bounding box center [1076, 342] width 289 height 39
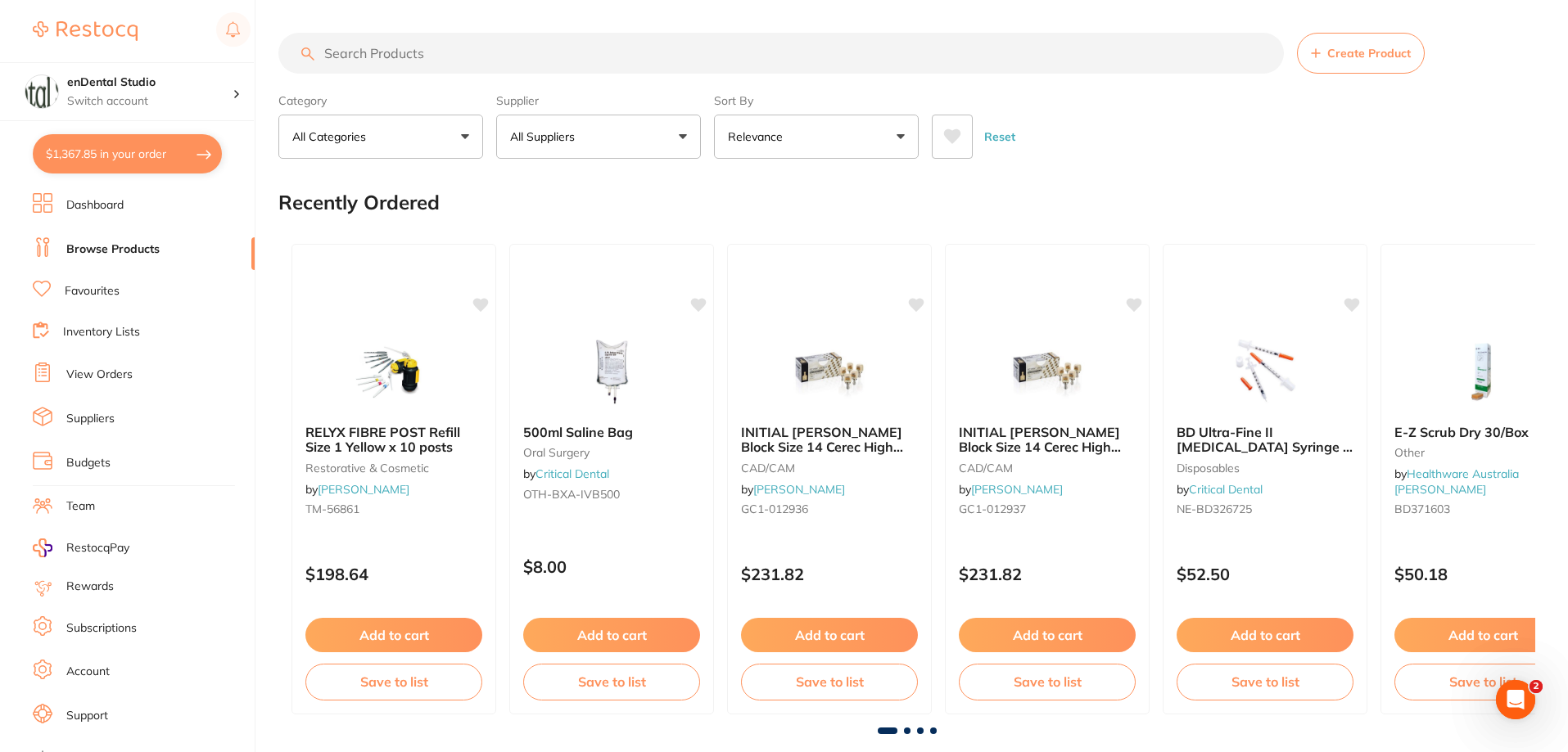
click at [167, 153] on button "$1,367.85 in your order" at bounding box center [127, 153] width 189 height 39
checkbox input "true"
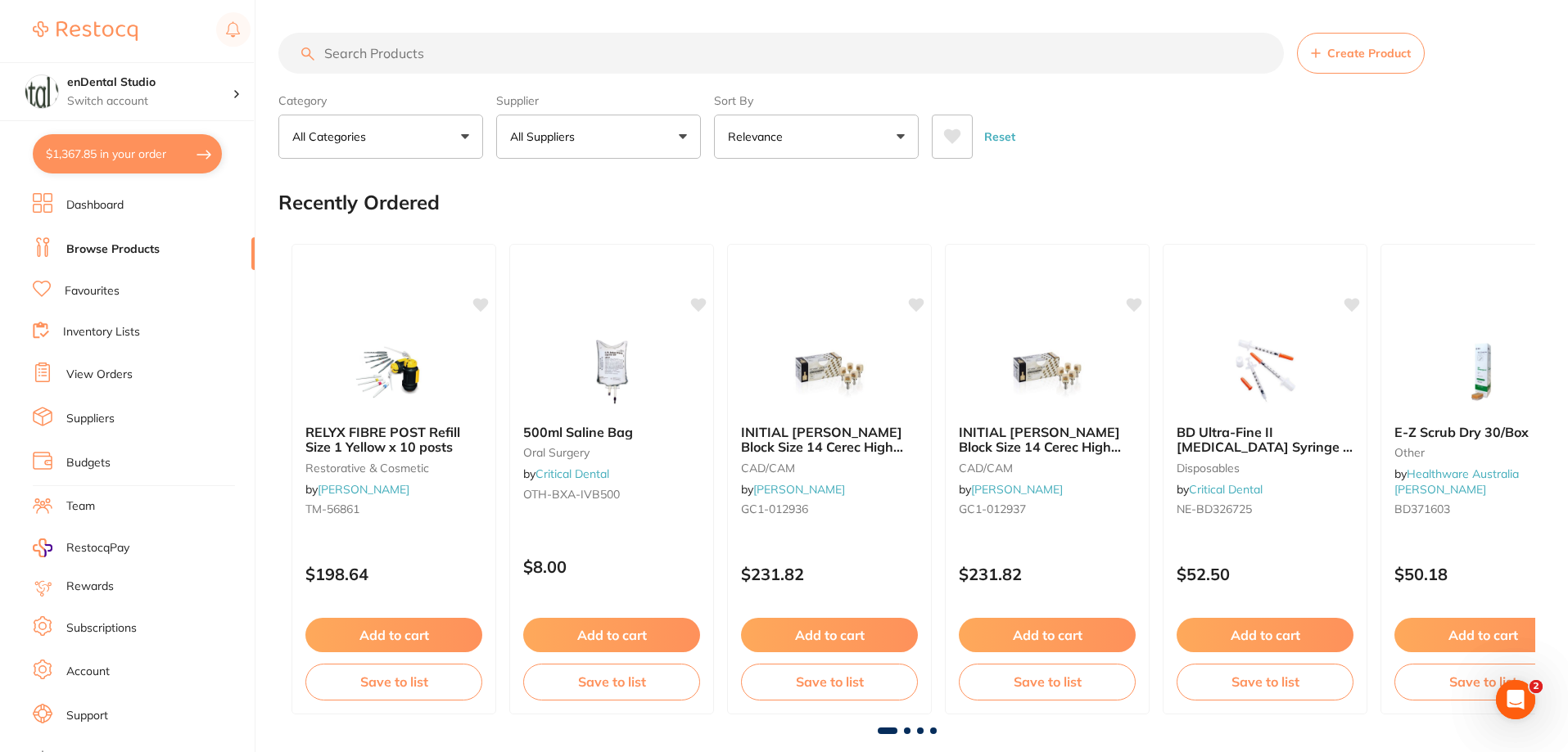
checkbox input "true"
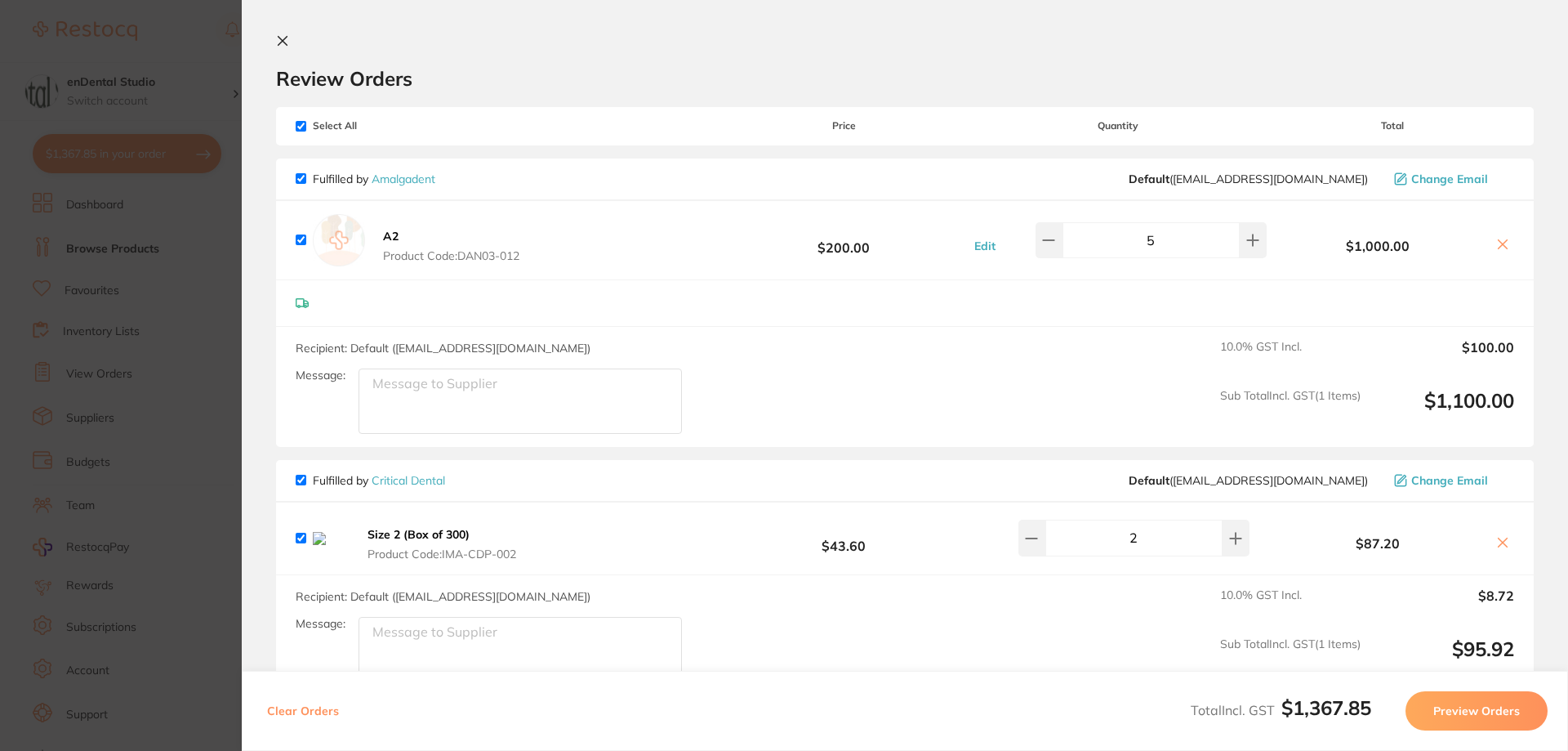
click at [1496, 240] on icon at bounding box center [1503, 245] width 13 height 13
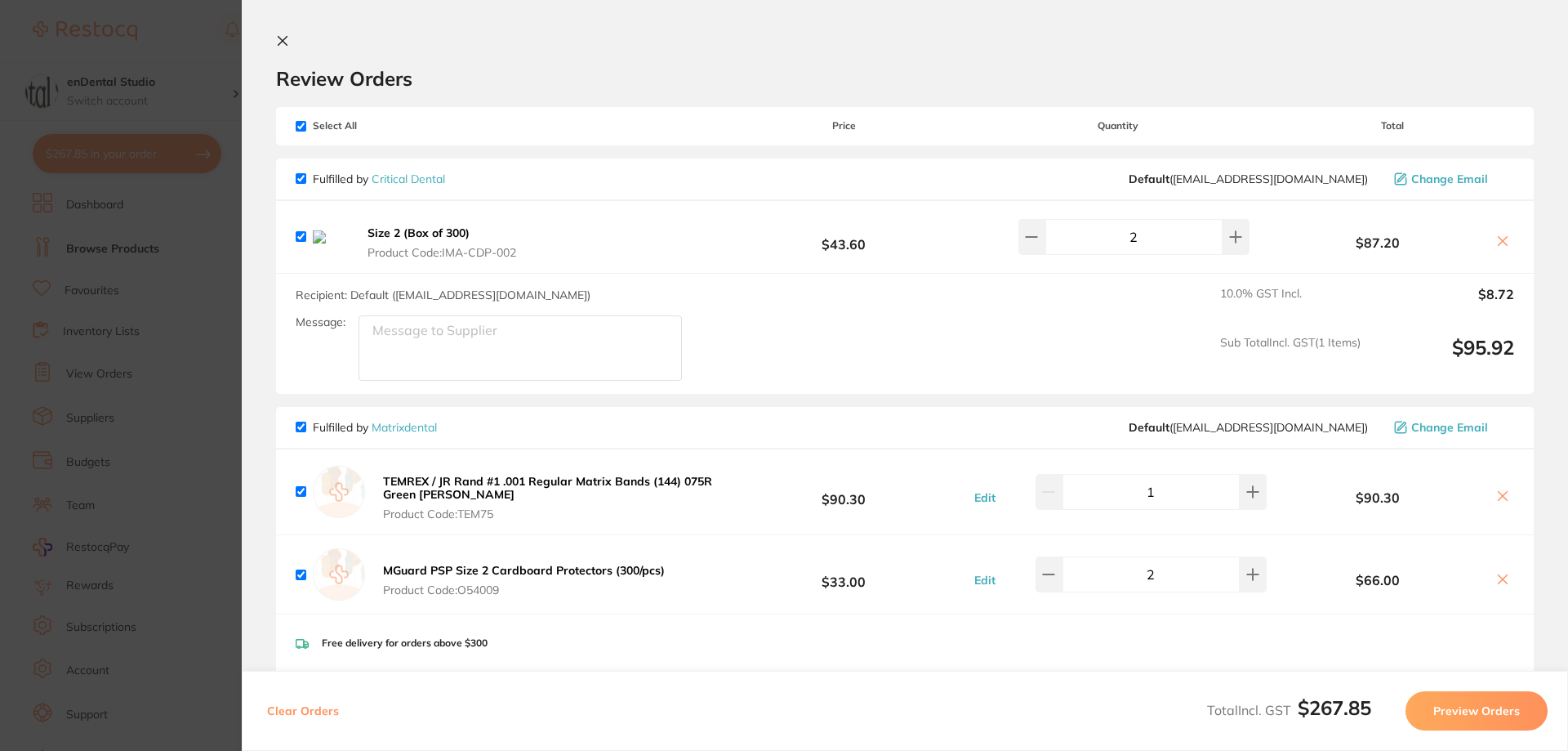
click at [1507, 243] on button at bounding box center [1503, 242] width 23 height 17
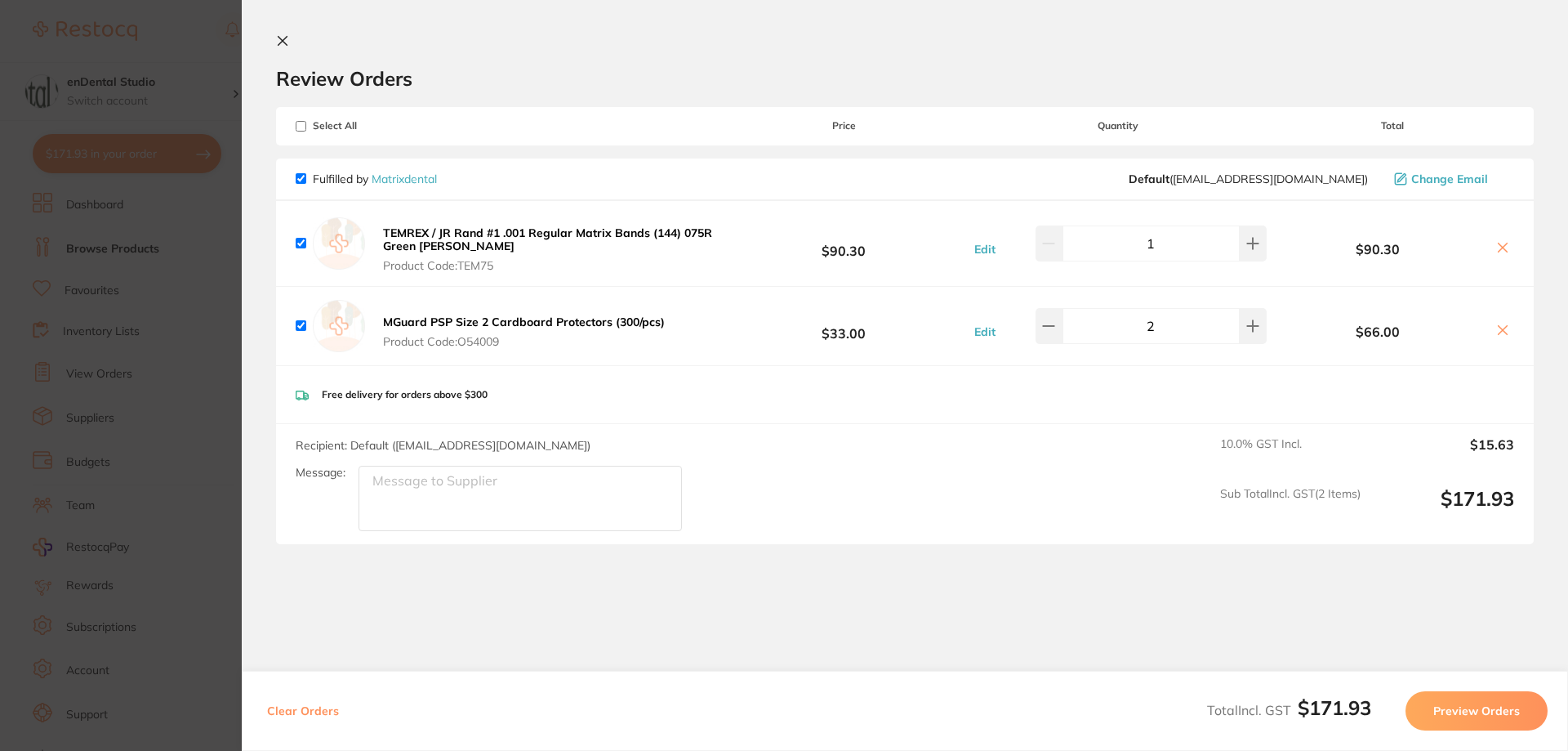
checkbox input "true"
click at [185, 325] on section "Update RRP Set your pre negotiated price for this item. Item Agreed RRP (excl. …" at bounding box center [784, 375] width 1568 height 751
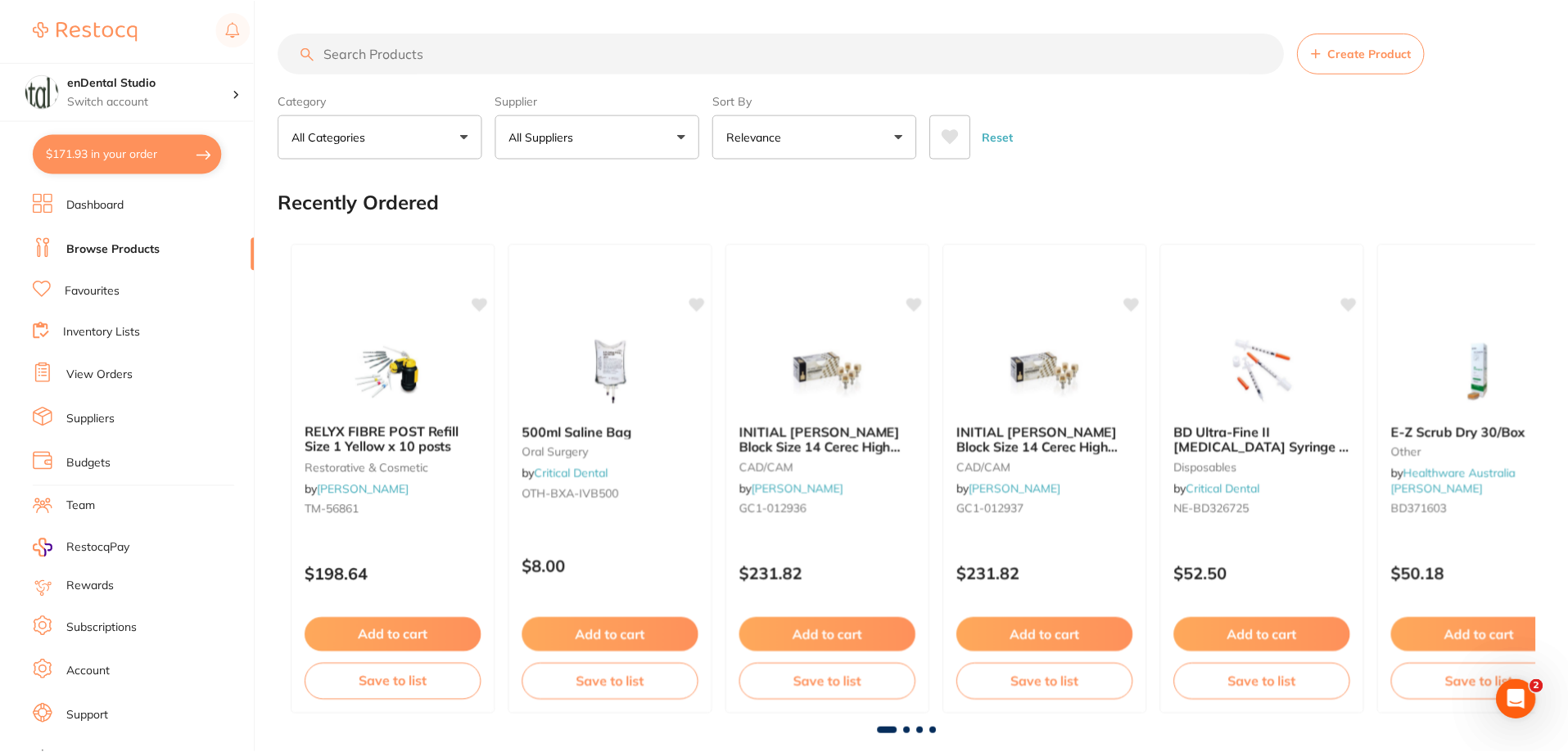
scroll to position [1, 0]
click at [460, 64] on input "search" at bounding box center [780, 52] width 1005 height 41
type input "bulk ez"
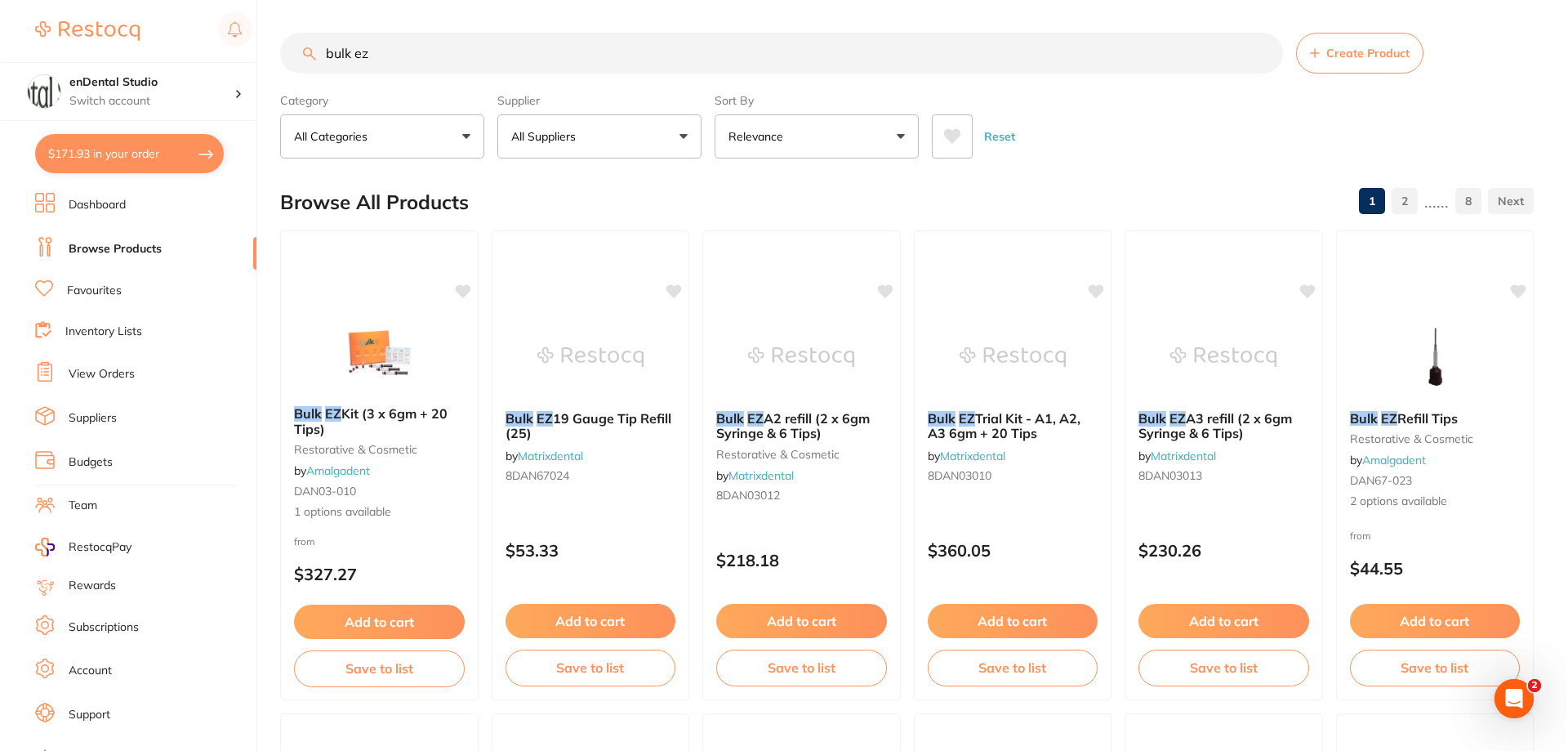
scroll to position [0, 0]
click at [819, 372] on img at bounding box center [799, 356] width 107 height 82
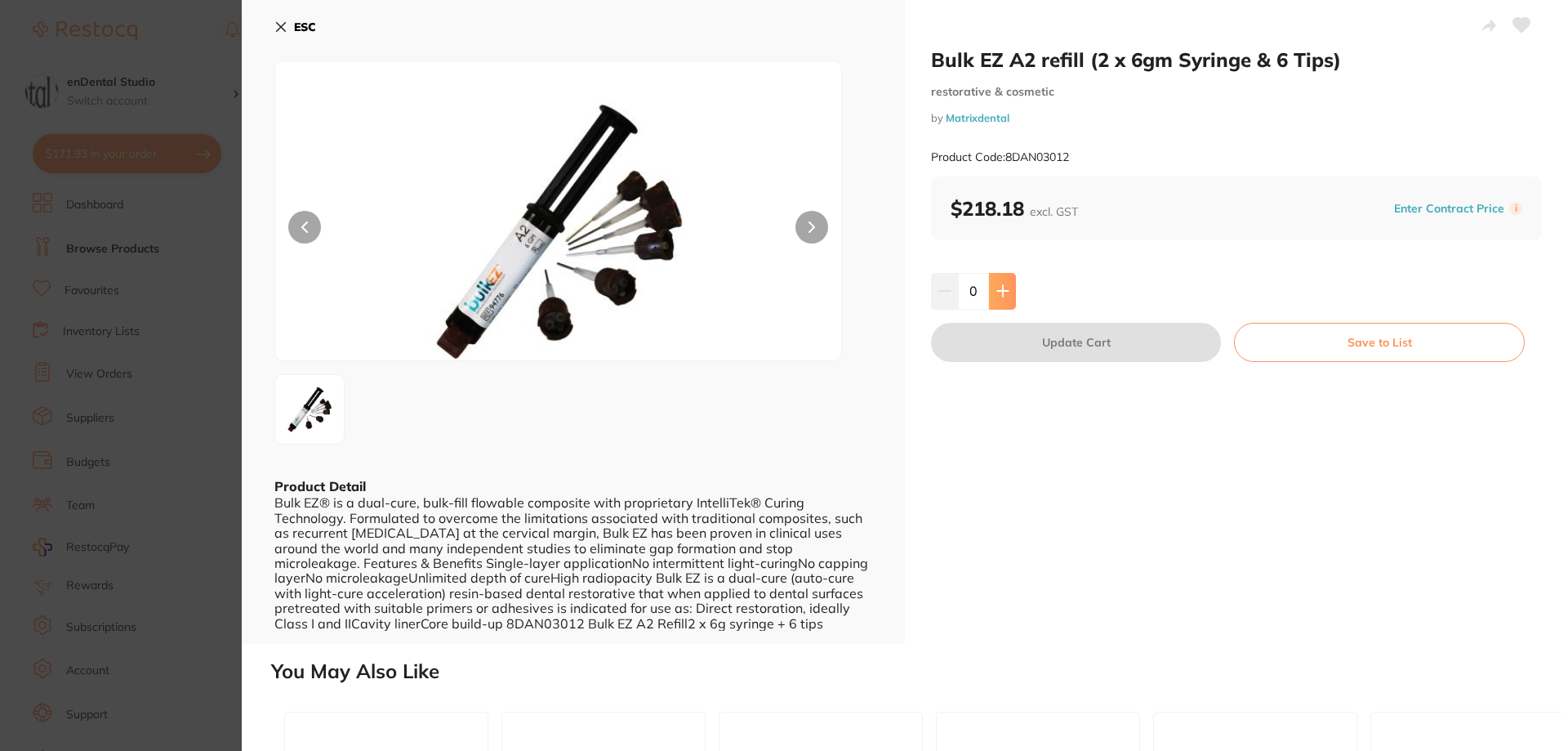
click at [1000, 289] on icon at bounding box center [1002, 291] width 11 height 11
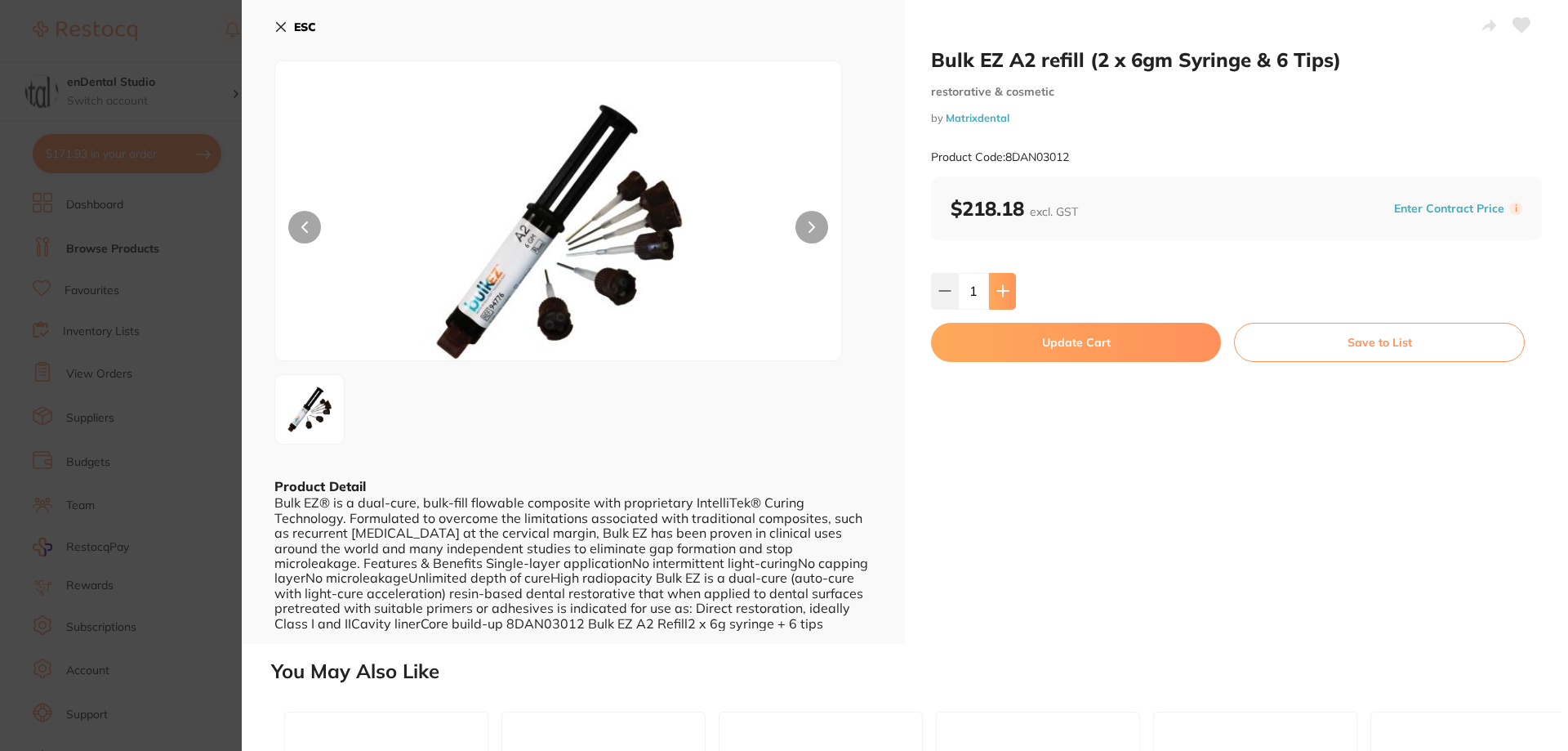
click at [1000, 289] on icon at bounding box center [1003, 291] width 13 height 13
click at [1000, 289] on icon at bounding box center [1002, 291] width 11 height 11
type input "5"
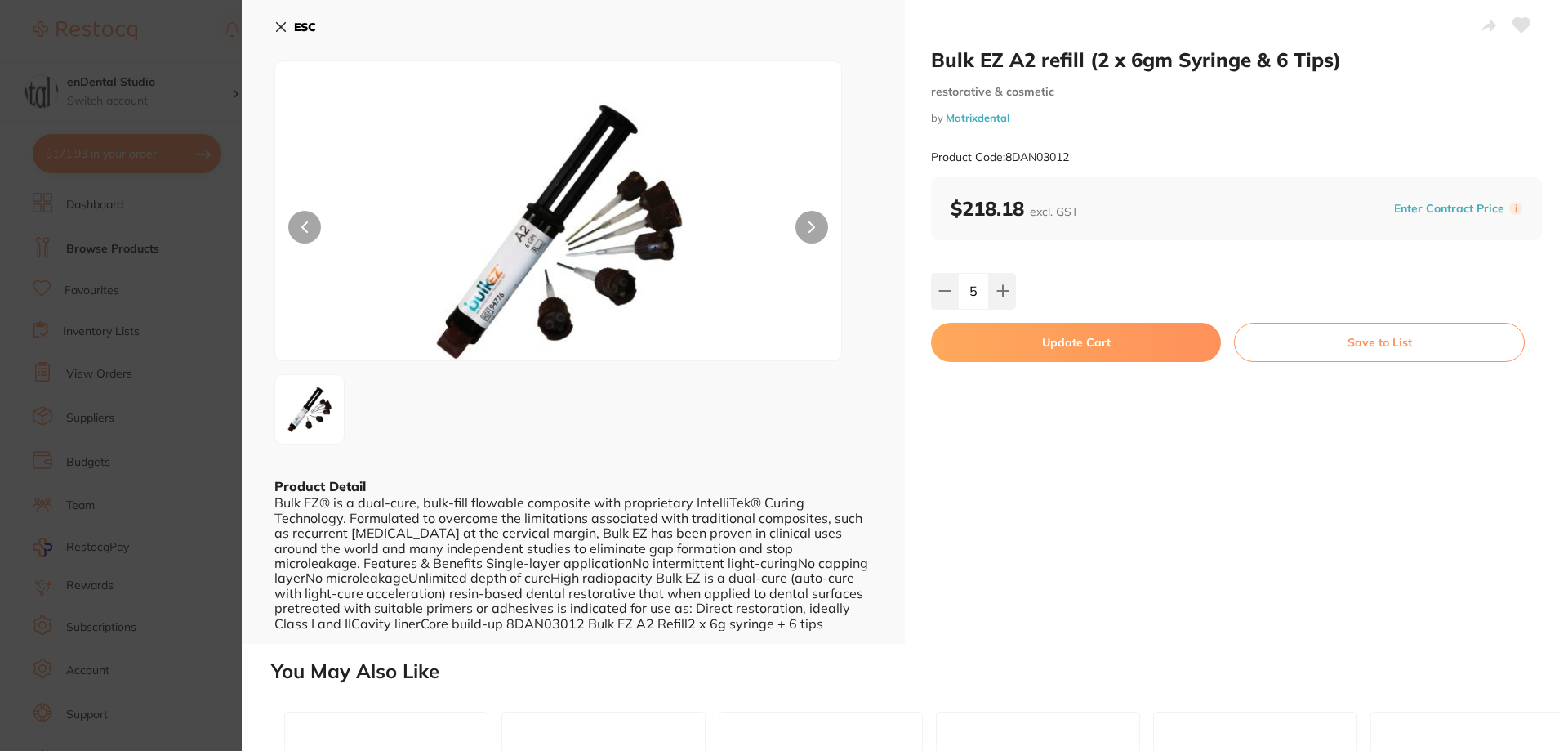
click at [1041, 336] on button "Update Cart" at bounding box center [1076, 342] width 290 height 39
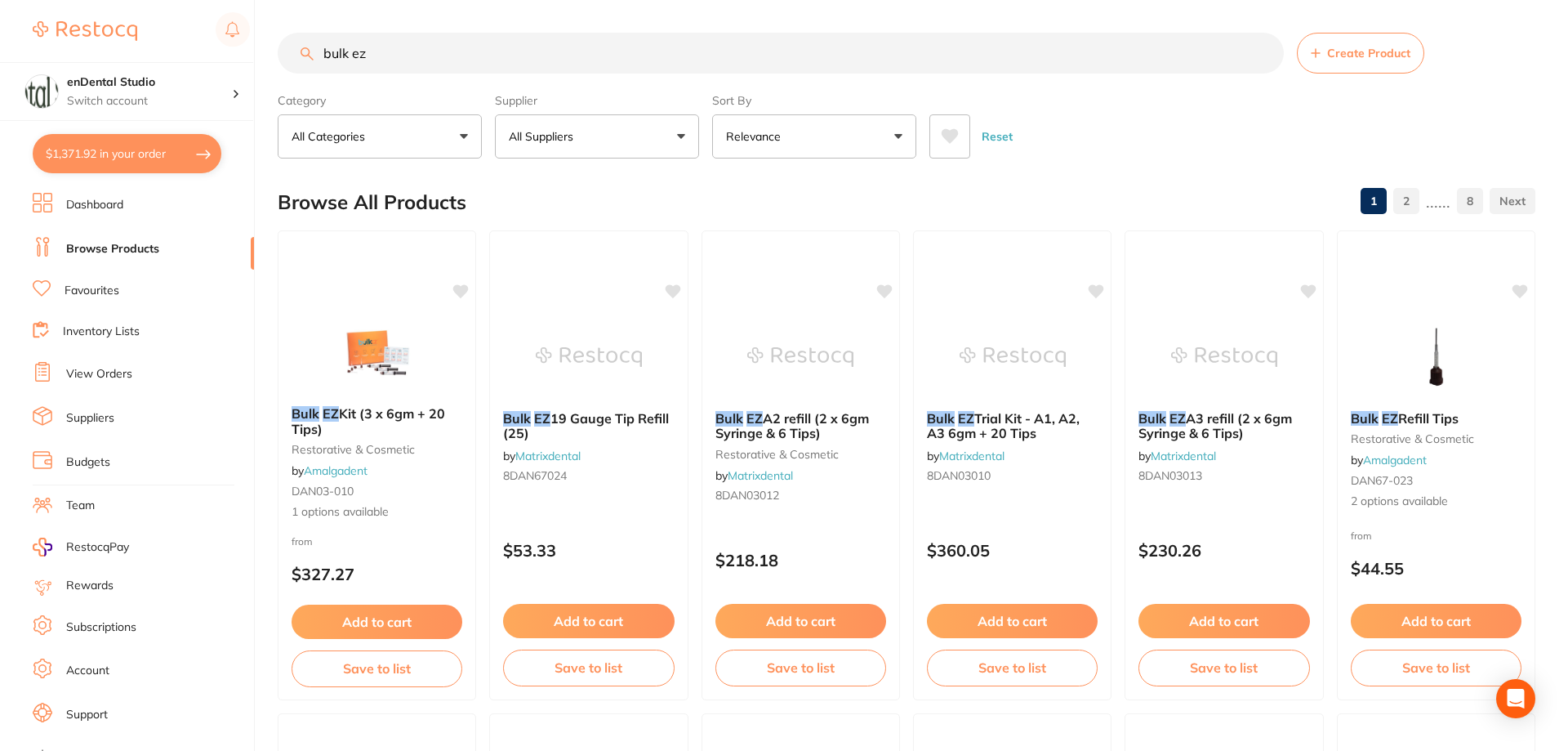
checkbox input "false"
click at [149, 144] on button "$1,371.92 in your order" at bounding box center [126, 153] width 188 height 39
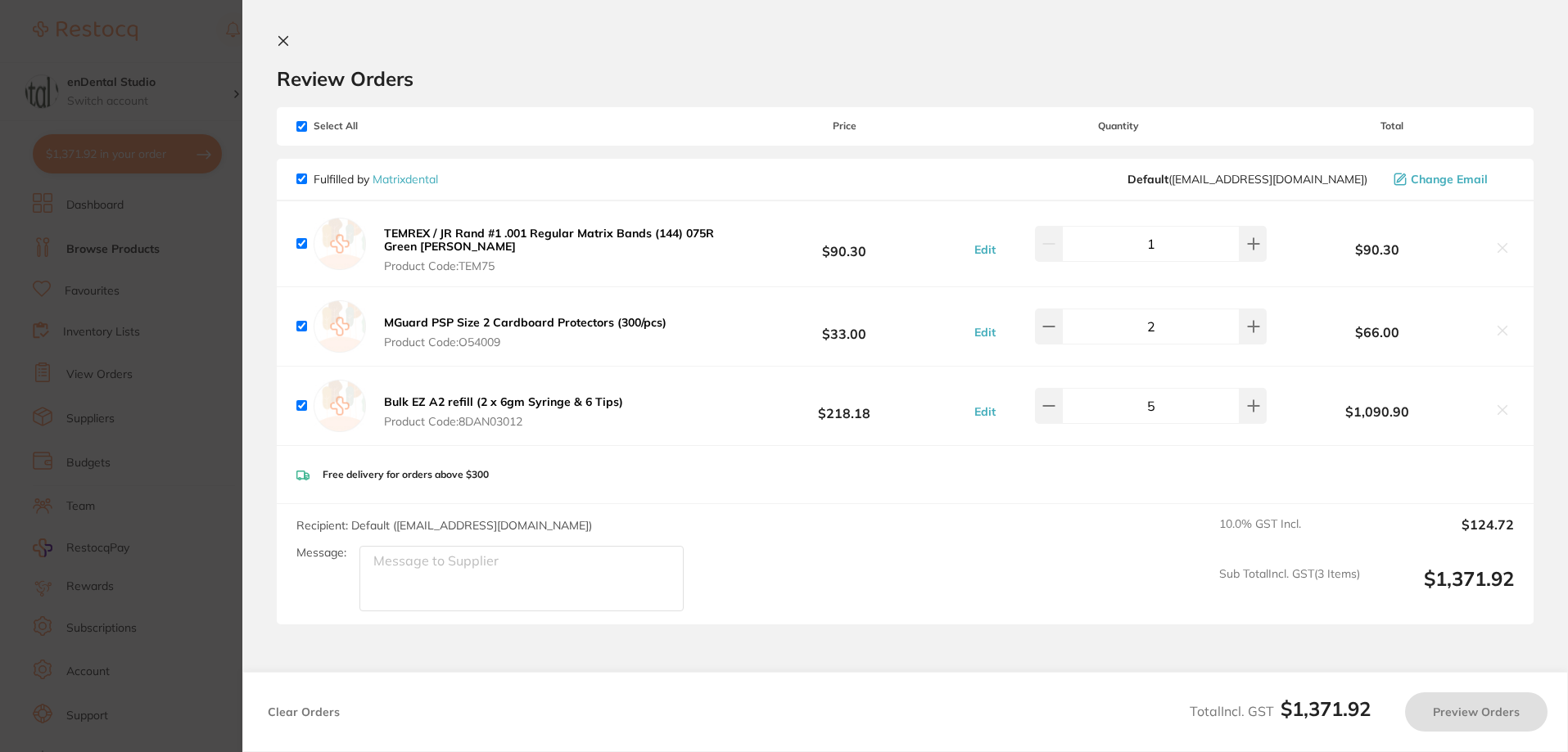
checkbox input "true"
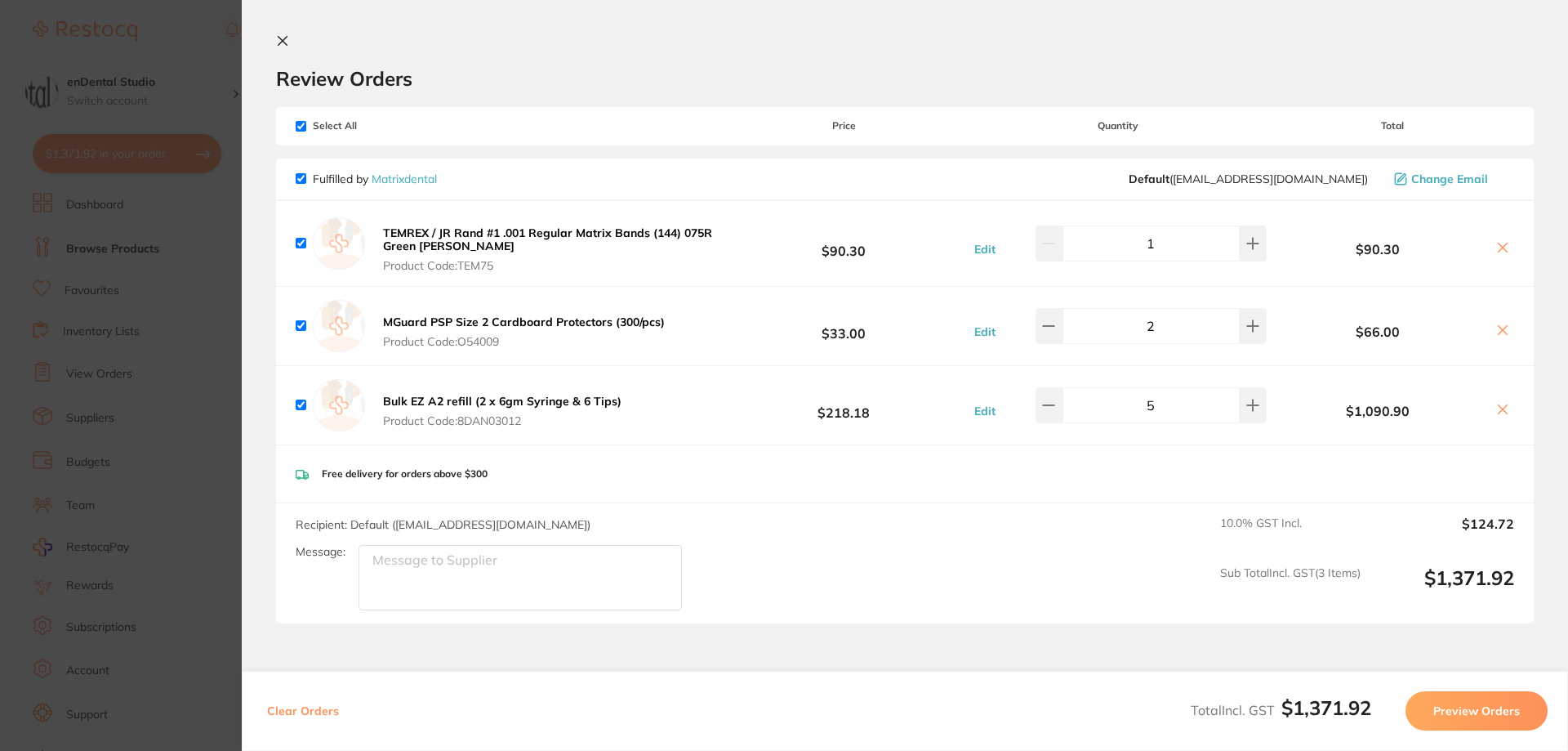
drag, startPoint x: 664, startPoint y: 322, endPoint x: 708, endPoint y: 465, distance: 149.6
click at [708, 465] on div "Fulfilled by Matrixdental Default ( sales@matrixdental.com.au ) Change Email TE…" at bounding box center [905, 391] width 1258 height 466
click at [221, 420] on section "Update RRP Set your pre negotiated price for this item. Item Agreed RRP (excl. …" at bounding box center [784, 375] width 1568 height 751
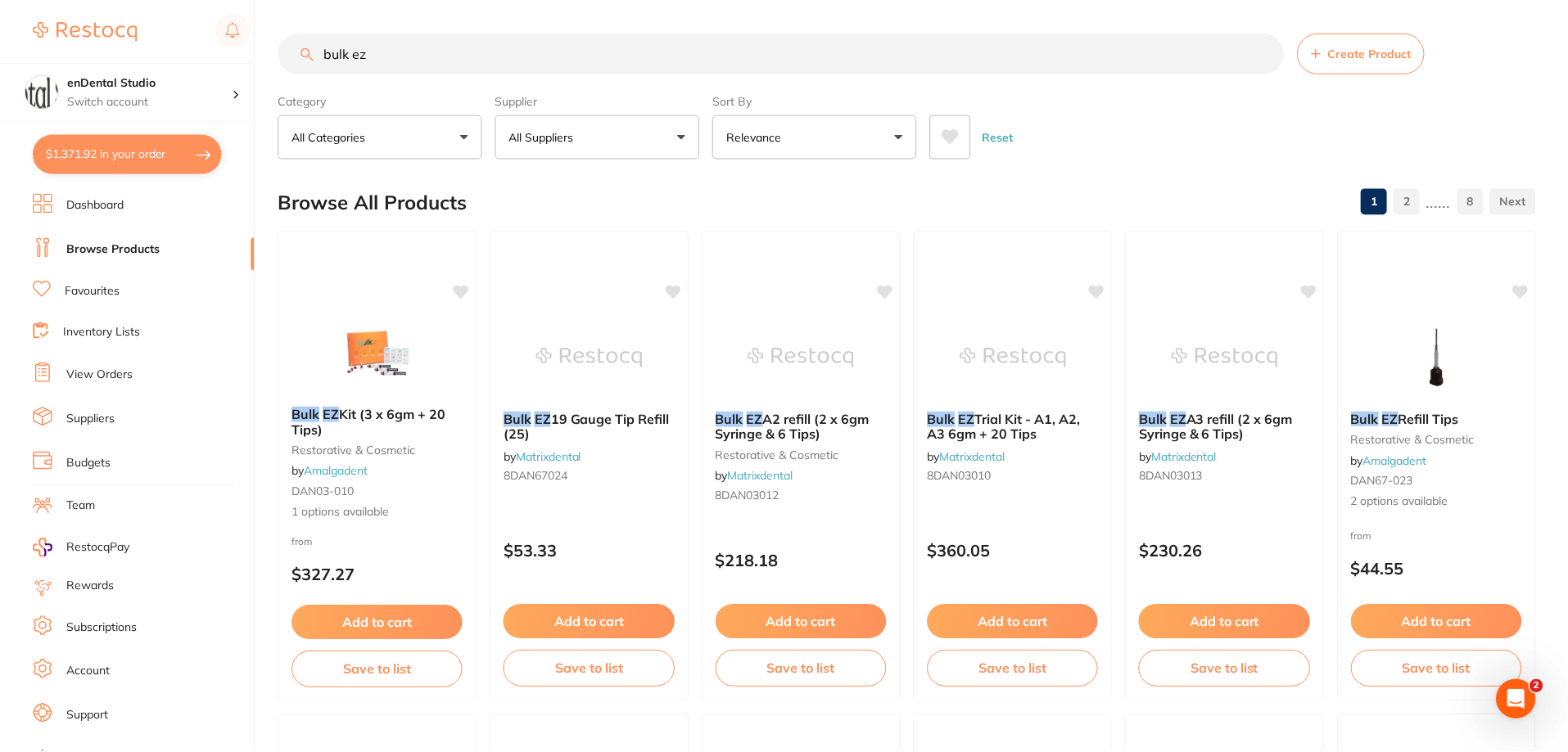
scroll to position [1, 0]
